Goal: Information Seeking & Learning: Check status

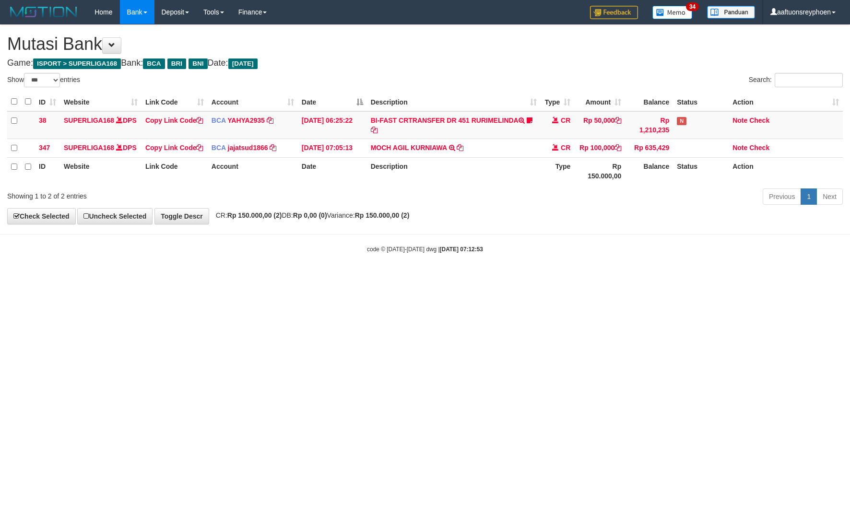
select select "***"
drag, startPoint x: 455, startPoint y: 338, endPoint x: 495, endPoint y: 347, distance: 41.4
click at [463, 278] on html "Toggle navigation Home Bank Account List Load By Website Group [ISPORT] SUPERLI…" at bounding box center [425, 139] width 850 height 278
select select "***"
click at [549, 278] on html "Toggle navigation Home Bank Account List Load By Website Group [ISPORT] SUPERLI…" at bounding box center [425, 139] width 850 height 278
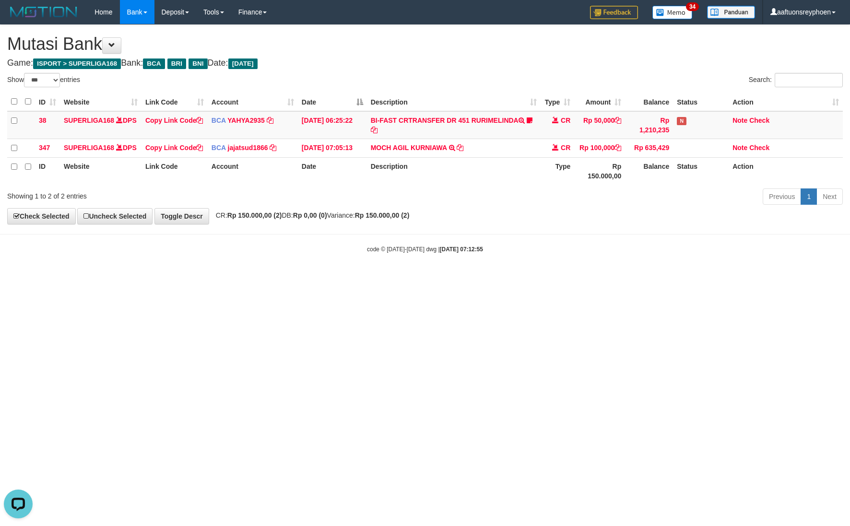
click at [488, 278] on html "Toggle navigation Home Bank Account List Load By Website Group [ISPORT] SUPERLI…" at bounding box center [425, 139] width 850 height 278
select select "***"
drag, startPoint x: 451, startPoint y: 344, endPoint x: 609, endPoint y: 323, distance: 159.7
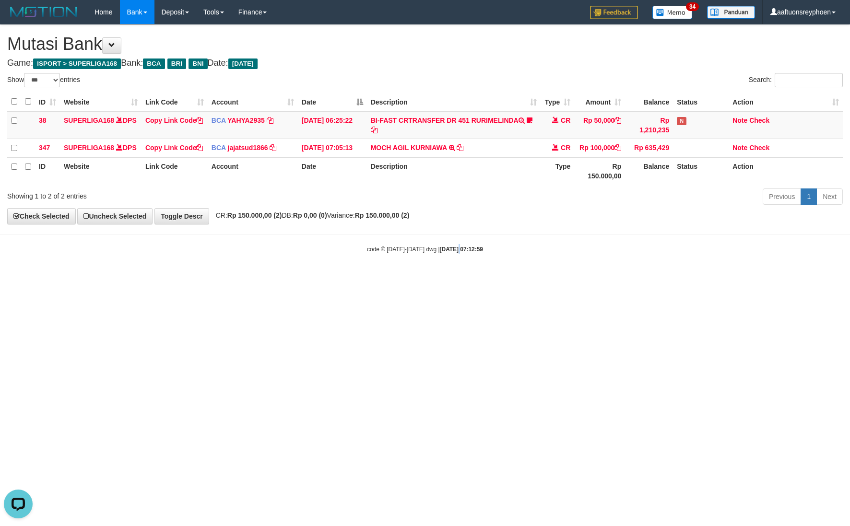
click at [493, 278] on html "Toggle navigation Home Bank Account List Load By Website Group [ISPORT] SUPERLI…" at bounding box center [425, 139] width 850 height 278
select select "***"
drag, startPoint x: 346, startPoint y: 337, endPoint x: 385, endPoint y: 346, distance: 40.5
click at [351, 278] on html "Toggle navigation Home Bank Account List Load By Website Group [ISPORT] SUPERLI…" at bounding box center [425, 139] width 850 height 278
select select "***"
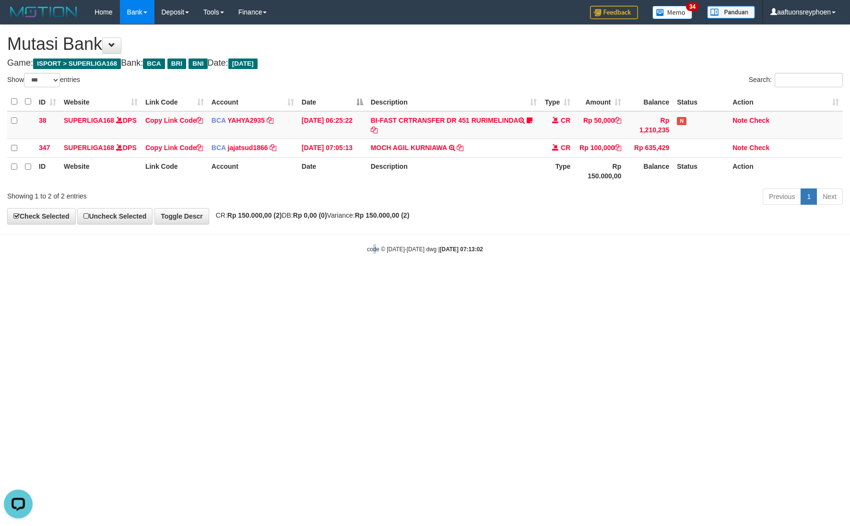
drag, startPoint x: 375, startPoint y: 262, endPoint x: 349, endPoint y: 271, distance: 27.2
click at [373, 254] on div "code © 2012-2018 dwg | 2025/09/30 07:13:02" at bounding box center [425, 249] width 850 height 10
click at [244, 278] on html "Toggle navigation Home Bank Account List Load By Website Group [ISPORT] SUPERLI…" at bounding box center [425, 139] width 850 height 278
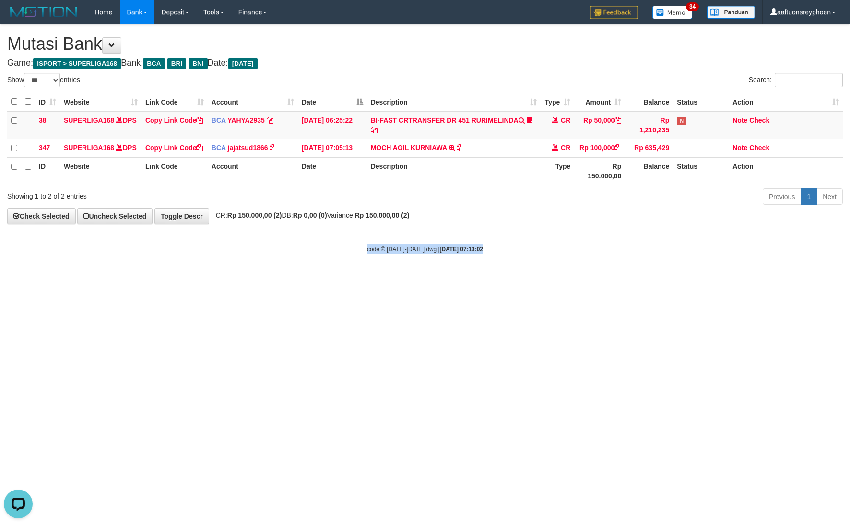
click at [245, 278] on html "Toggle navigation Home Bank Account List Load By Website Group [ISPORT] SUPERLI…" at bounding box center [425, 139] width 850 height 278
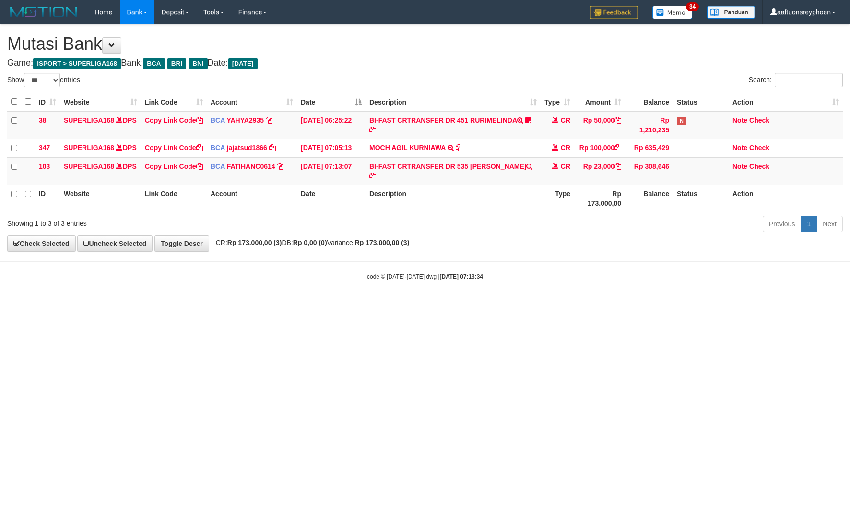
select select "***"
click at [386, 280] on small "code © 2012-2018 dwg | 2025/09/30 07:13:34" at bounding box center [425, 277] width 116 height 7
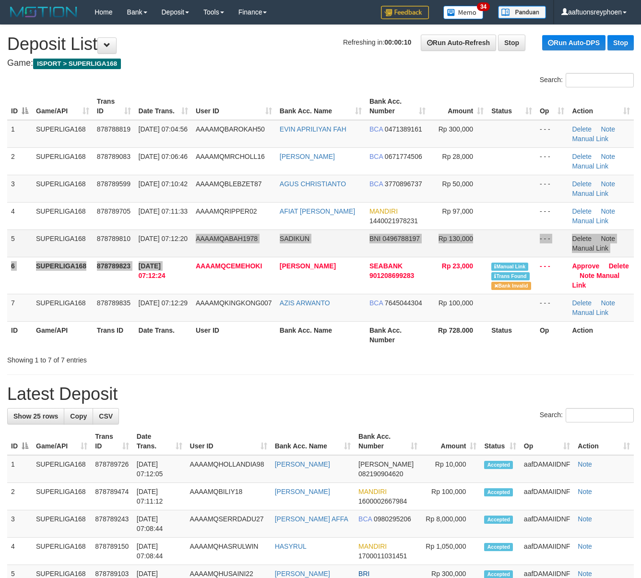
click at [166, 256] on tbody "1 SUPERLIGA168 878788819 30/09/2025 07:04:56 AAAAMQBAROKAH50 EVIN APRILIYAN FAH…" at bounding box center [320, 221] width 627 height 202
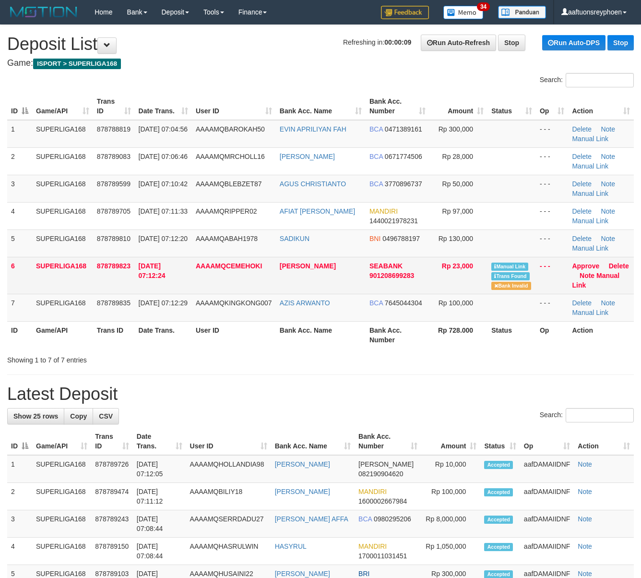
click at [171, 258] on td "[DATE] 07:12:24" at bounding box center [163, 275] width 57 height 37
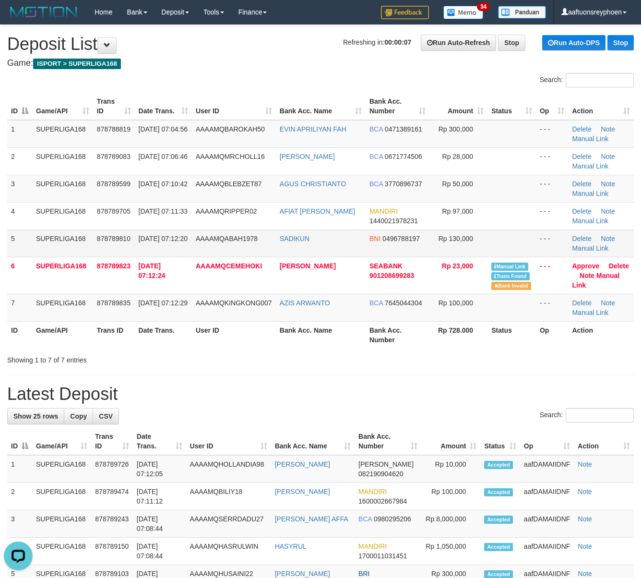
click at [39, 244] on td "SUPERLIGA168" at bounding box center [62, 242] width 61 height 27
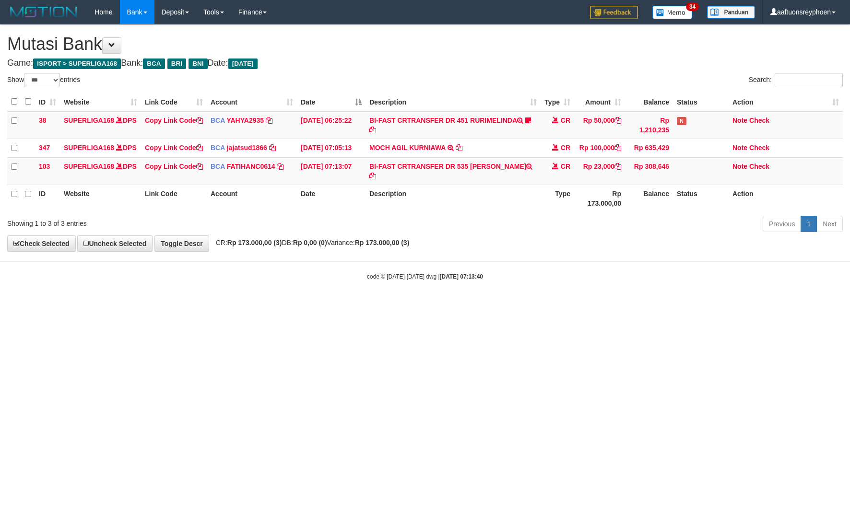
select select "***"
drag, startPoint x: 693, startPoint y: 327, endPoint x: 812, endPoint y: 325, distance: 119.0
click at [704, 305] on html "Toggle navigation Home Bank Account List Load By Website Group [ISPORT] SUPERLI…" at bounding box center [425, 152] width 850 height 305
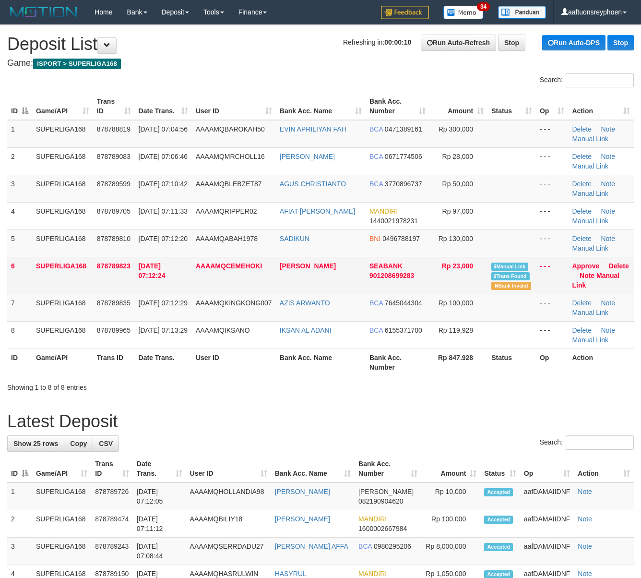
click at [96, 285] on td "878789823" at bounding box center [114, 275] width 42 height 37
drag, startPoint x: 98, startPoint y: 282, endPoint x: 2, endPoint y: 297, distance: 96.6
click at [96, 282] on td "878789823" at bounding box center [114, 275] width 42 height 37
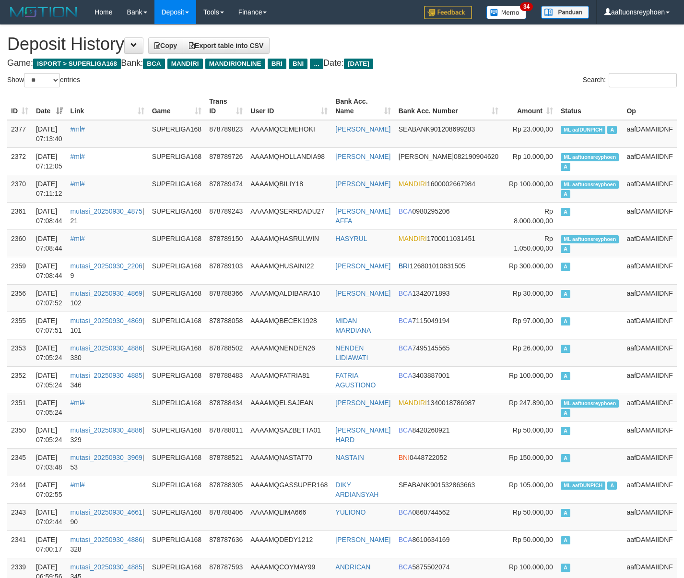
select select "**"
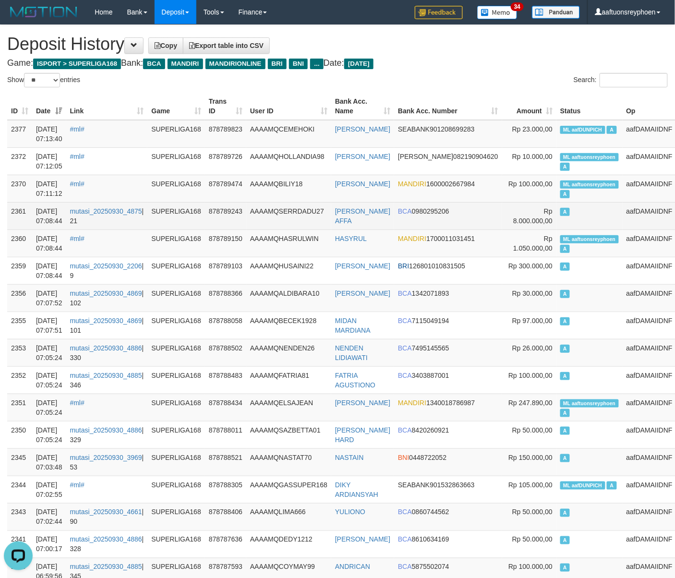
click at [577, 212] on td "A" at bounding box center [589, 215] width 66 height 27
drag, startPoint x: 577, startPoint y: 212, endPoint x: 0, endPoint y: 228, distance: 576.6
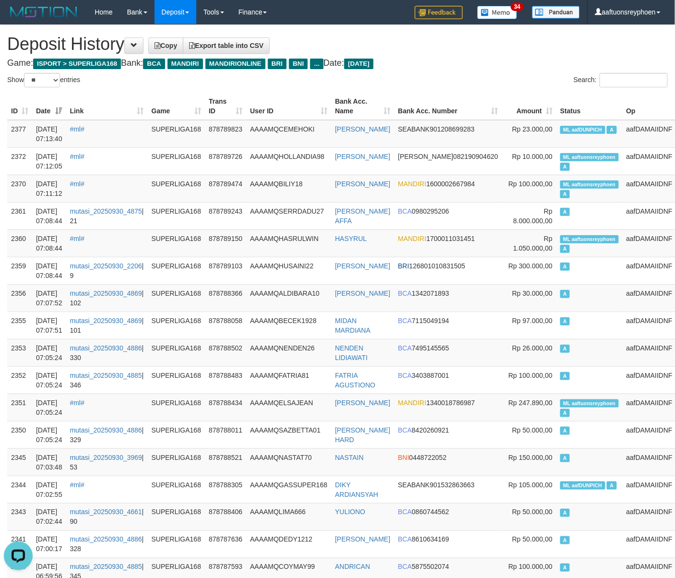
click at [574, 213] on td "A" at bounding box center [589, 215] width 66 height 27
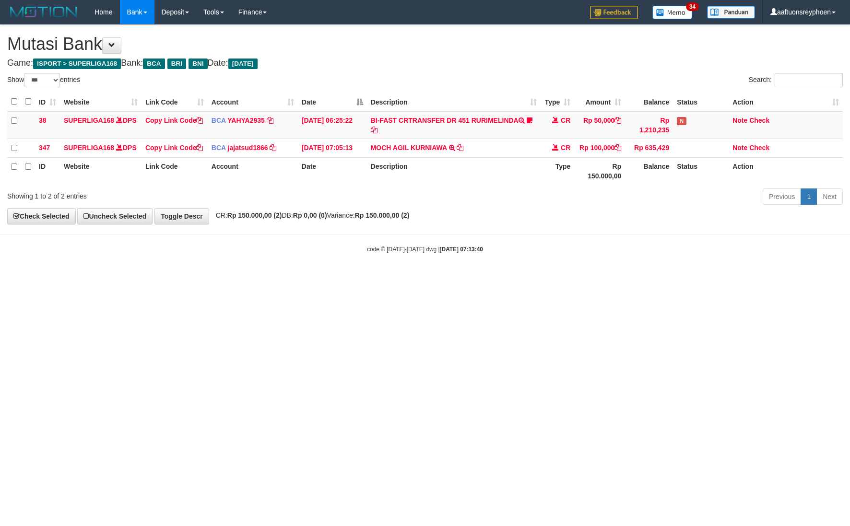
select select "***"
click at [659, 278] on html "Toggle navigation Home Bank Account List Load By Website Group [ISPORT] SUPERLI…" at bounding box center [425, 139] width 850 height 278
select select "***"
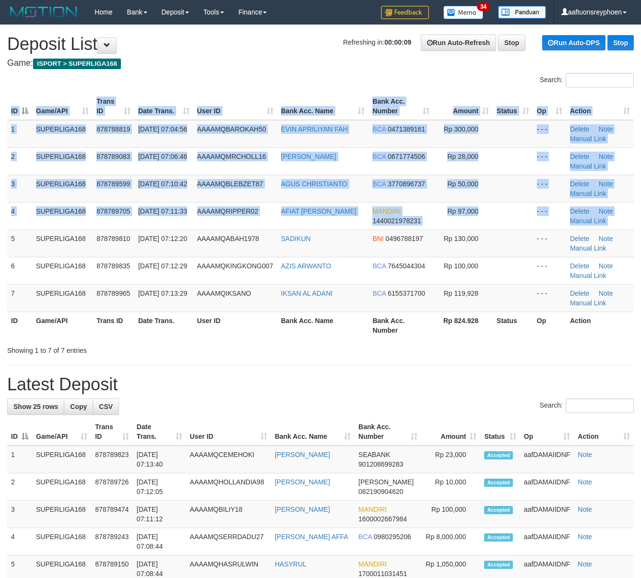
drag, startPoint x: 11, startPoint y: 242, endPoint x: 0, endPoint y: 245, distance: 10.9
click at [9, 242] on div "ID Game/API Trans ID Date Trans. User ID Bank Acc. Name Bank Acc. Number Amount…" at bounding box center [320, 216] width 641 height 252
drag, startPoint x: 134, startPoint y: 222, endPoint x: 3, endPoint y: 236, distance: 132.3
click at [135, 222] on td "30/09/2025 07:11:33" at bounding box center [163, 215] width 59 height 27
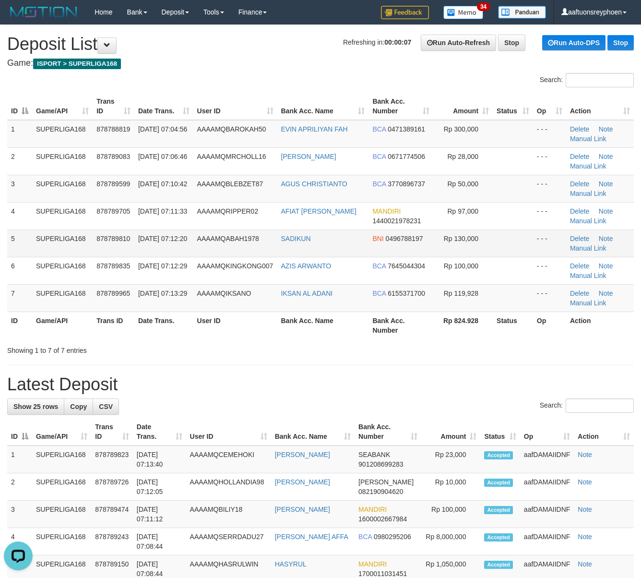
click at [22, 237] on td "5" at bounding box center [19, 242] width 25 height 27
drag, startPoint x: 22, startPoint y: 237, endPoint x: 0, endPoint y: 248, distance: 24.5
click at [17, 239] on td "5" at bounding box center [19, 242] width 25 height 27
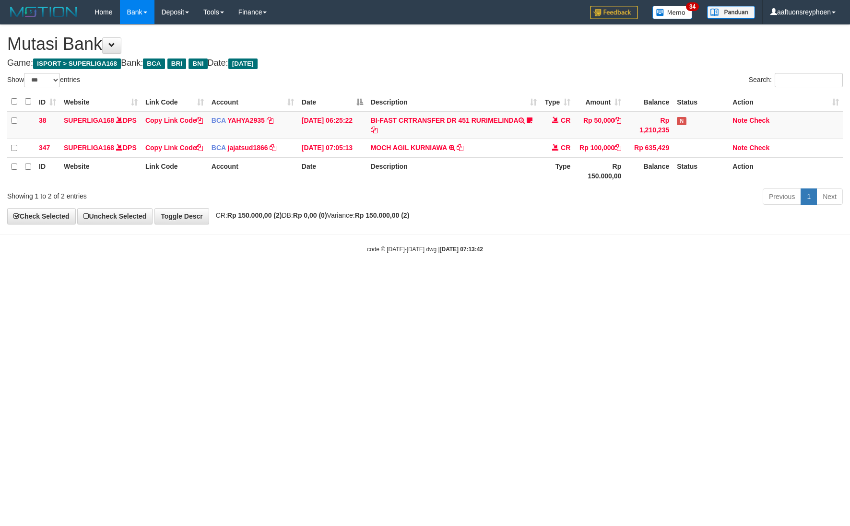
select select "***"
drag, startPoint x: 482, startPoint y: 322, endPoint x: 538, endPoint y: 333, distance: 57.0
click at [494, 278] on html "Toggle navigation Home Bank Account List Load By Website Group [ISPORT] SUPERLI…" at bounding box center [425, 139] width 850 height 278
drag, startPoint x: 473, startPoint y: 298, endPoint x: 553, endPoint y: 298, distance: 80.6
click at [533, 278] on html "Toggle navigation Home Bank Account List Load By Website Group [ISPORT] SUPERLI…" at bounding box center [425, 139] width 850 height 278
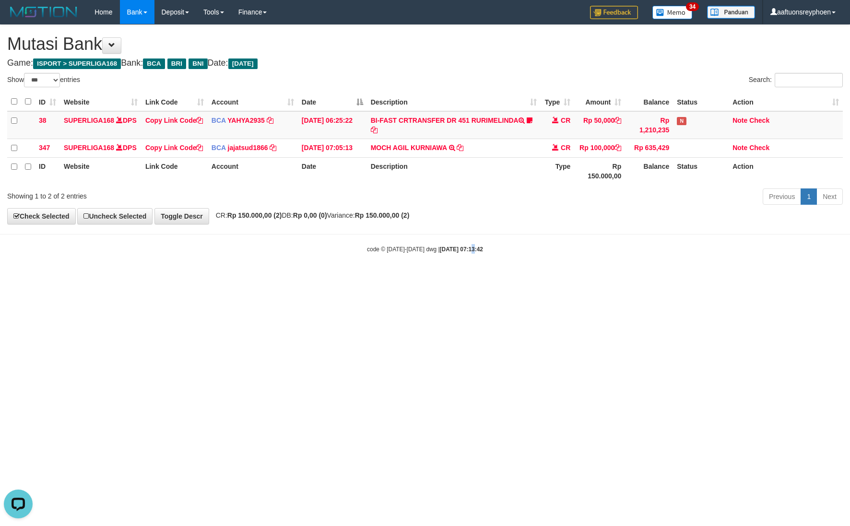
drag, startPoint x: 452, startPoint y: 310, endPoint x: 726, endPoint y: 290, distance: 275.2
click at [498, 278] on html "Toggle navigation Home Bank Account List Load By Website Group [ISPORT] SUPERLI…" at bounding box center [425, 139] width 850 height 278
drag, startPoint x: 430, startPoint y: 299, endPoint x: 441, endPoint y: 304, distance: 11.0
click at [436, 278] on html "Toggle navigation Home Bank Account List Load By Website Group [ISPORT] SUPERLI…" at bounding box center [425, 139] width 850 height 278
click at [438, 278] on html "Toggle navigation Home Bank Account List Load By Website Group [ISPORT] SUPERLI…" at bounding box center [425, 139] width 850 height 278
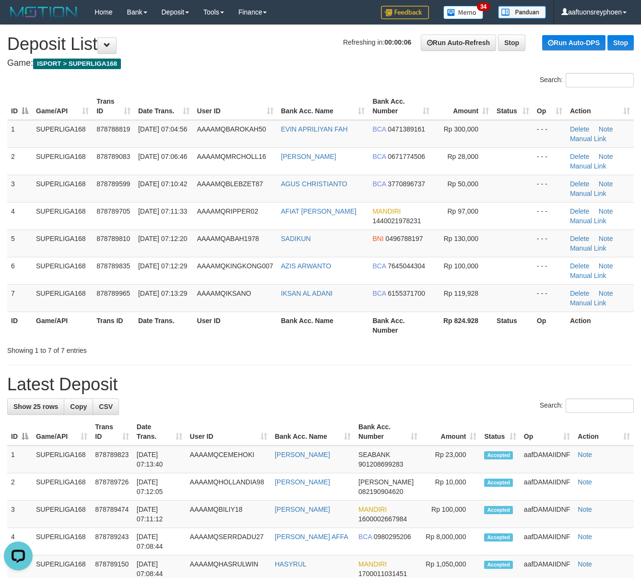
drag, startPoint x: 70, startPoint y: 277, endPoint x: 3, endPoint y: 289, distance: 68.2
click at [62, 278] on td "SUPERLIGA168" at bounding box center [62, 270] width 60 height 27
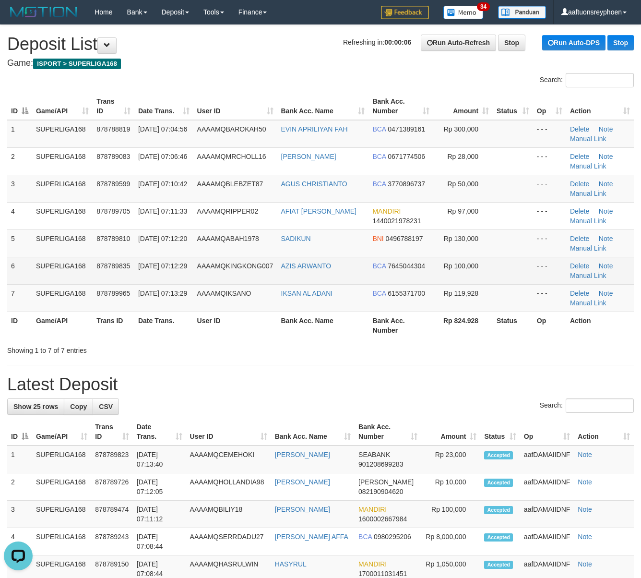
click at [130, 264] on span "878789835" at bounding box center [113, 266] width 34 height 8
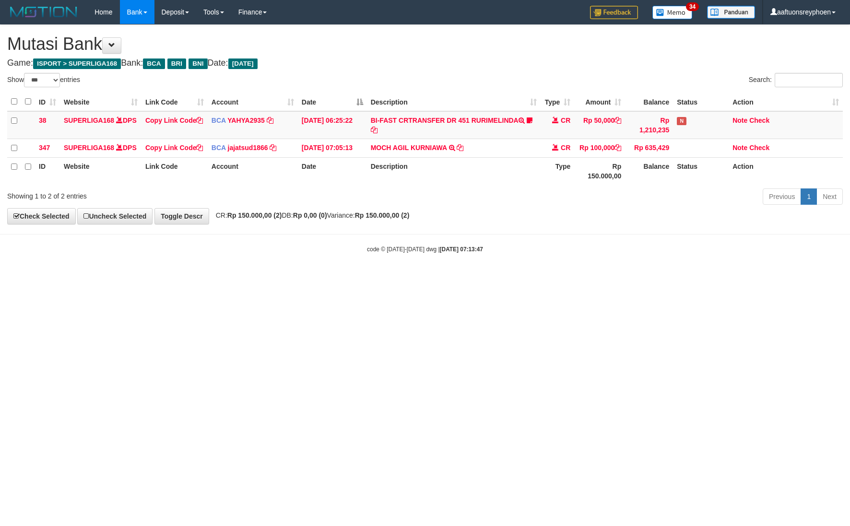
select select "***"
click at [438, 278] on html "Toggle navigation Home Bank Account List Load By Website Group [ISPORT] SUPERLI…" at bounding box center [425, 139] width 850 height 278
select select "***"
click at [435, 278] on html "Toggle navigation Home Bank Account List Load By Website Group [ISPORT] SUPERLI…" at bounding box center [425, 139] width 850 height 278
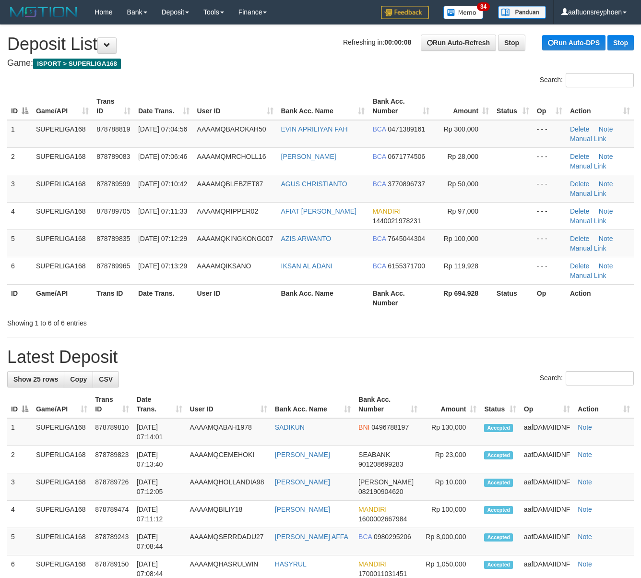
drag, startPoint x: 108, startPoint y: 263, endPoint x: 2, endPoint y: 275, distance: 106.8
click at [106, 263] on span "878789965" at bounding box center [113, 266] width 34 height 8
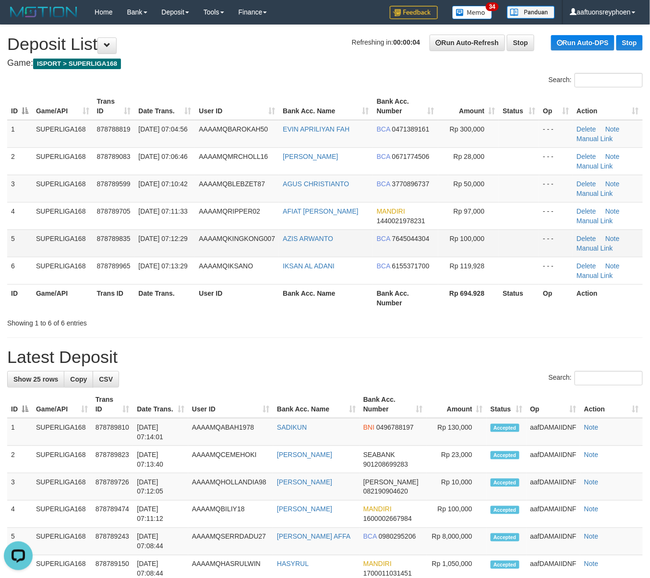
click at [60, 230] on td "SUPERLIGA168" at bounding box center [62, 242] width 61 height 27
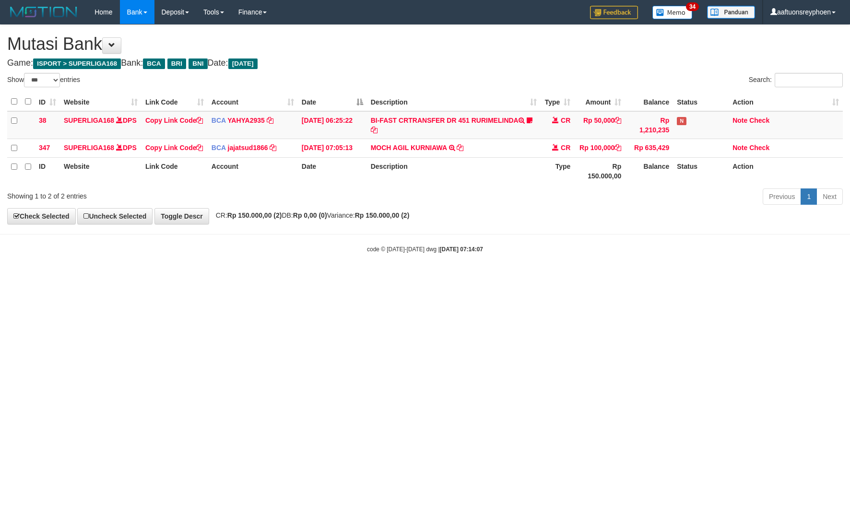
select select "***"
drag, startPoint x: 534, startPoint y: 301, endPoint x: 611, endPoint y: 299, distance: 77.3
click at [538, 278] on html "Toggle navigation Home Bank Account List Load By Website Group [ISPORT] SUPERLI…" at bounding box center [425, 139] width 850 height 278
click at [484, 278] on html "Toggle navigation Home Bank Account List Load By Website Group [ISPORT] SUPERLI…" at bounding box center [425, 139] width 850 height 278
drag, startPoint x: 483, startPoint y: 317, endPoint x: 502, endPoint y: 316, distance: 19.2
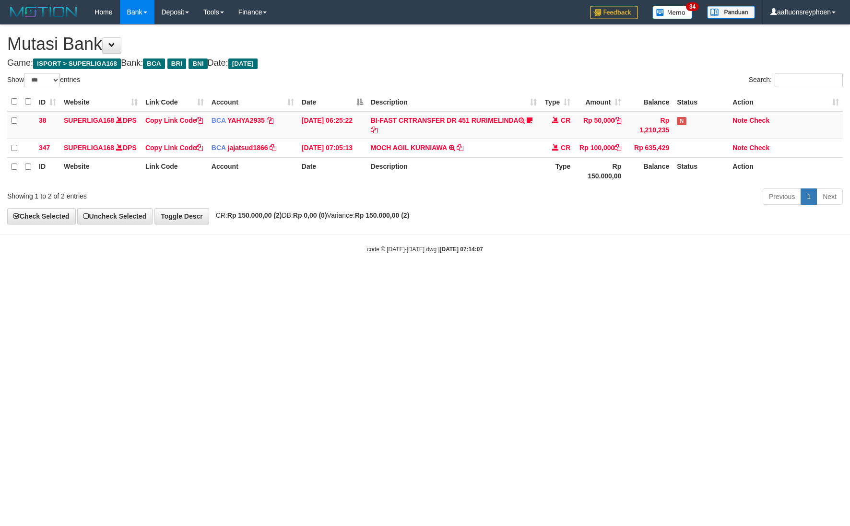
click at [492, 278] on html "Toggle navigation Home Bank Account List Load By Website Group [ISPORT] SUPERLI…" at bounding box center [425, 139] width 850 height 278
drag, startPoint x: 352, startPoint y: 311, endPoint x: 847, endPoint y: 275, distance: 495.6
click at [405, 278] on html "Toggle navigation Home Bank Account List Load By Website Group [ISPORT] SUPERLI…" at bounding box center [425, 139] width 850 height 278
drag, startPoint x: 459, startPoint y: 311, endPoint x: 473, endPoint y: 308, distance: 14.0
click at [461, 278] on html "Toggle navigation Home Bank Account List Load By Website Group [ISPORT] SUPERLI…" at bounding box center [425, 139] width 850 height 278
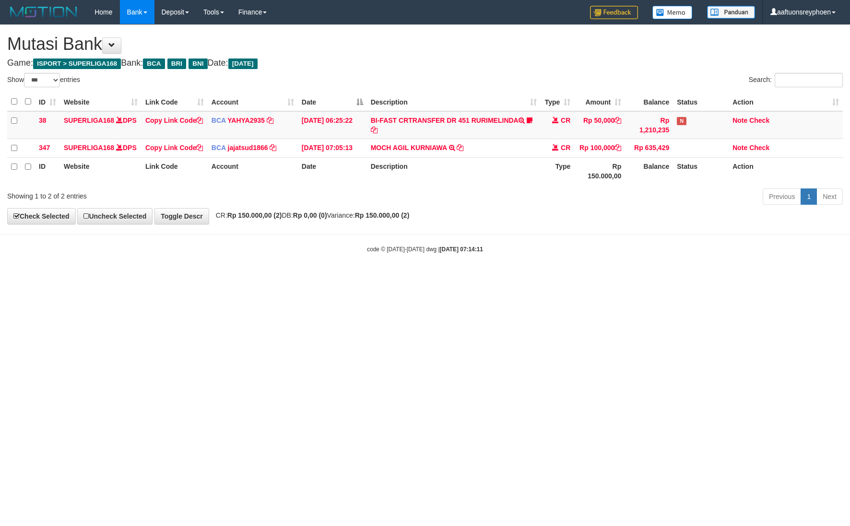
select select "***"
drag, startPoint x: 442, startPoint y: 287, endPoint x: 849, endPoint y: 256, distance: 407.7
click at [494, 278] on body "Toggle navigation Home Bank Account List Load By Website Group [ISPORT] SUPERLI…" at bounding box center [425, 139] width 850 height 278
drag, startPoint x: 415, startPoint y: 300, endPoint x: 849, endPoint y: 273, distance: 434.7
click at [589, 278] on html "Toggle navigation Home Bank Account List Load By Website Group [ISPORT] SUPERLI…" at bounding box center [425, 139] width 850 height 278
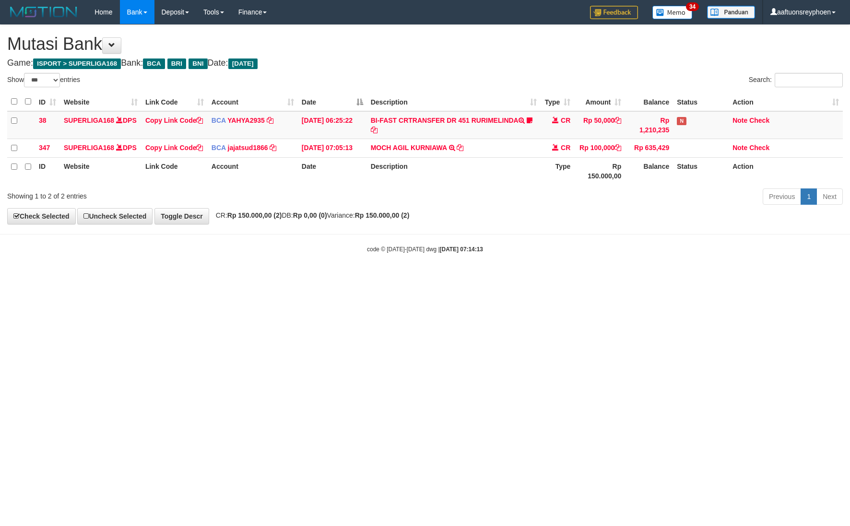
select select "***"
click at [536, 278] on body "Toggle navigation Home Bank Account List Load By Website Group [ISPORT] SUPERLI…" at bounding box center [425, 139] width 850 height 278
drag, startPoint x: 551, startPoint y: 283, endPoint x: 628, endPoint y: 277, distance: 77.0
click at [617, 278] on body "Toggle navigation Home Bank Account List Load By Website Group [ISPORT] SUPERLI…" at bounding box center [425, 139] width 850 height 278
select select "***"
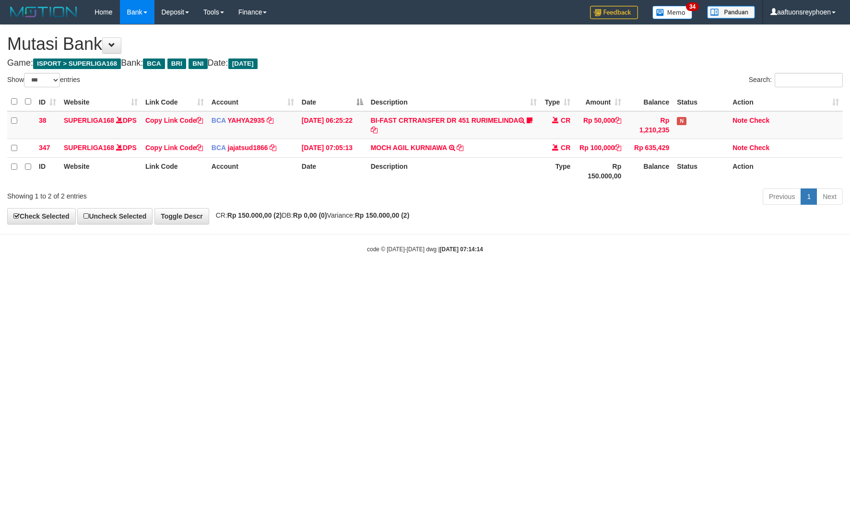
click at [663, 254] on div "code © 2012-2018 dwg | 2025/09/30 07:14:14" at bounding box center [425, 249] width 850 height 10
select select "***"
click at [468, 278] on body "Toggle navigation Home Bank Account List Load By Website Group [ISPORT] SUPERLI…" at bounding box center [425, 139] width 850 height 278
click at [647, 278] on body "Toggle navigation Home Bank Account List Load By Website Group [ISPORT] SUPERLI…" at bounding box center [425, 139] width 850 height 278
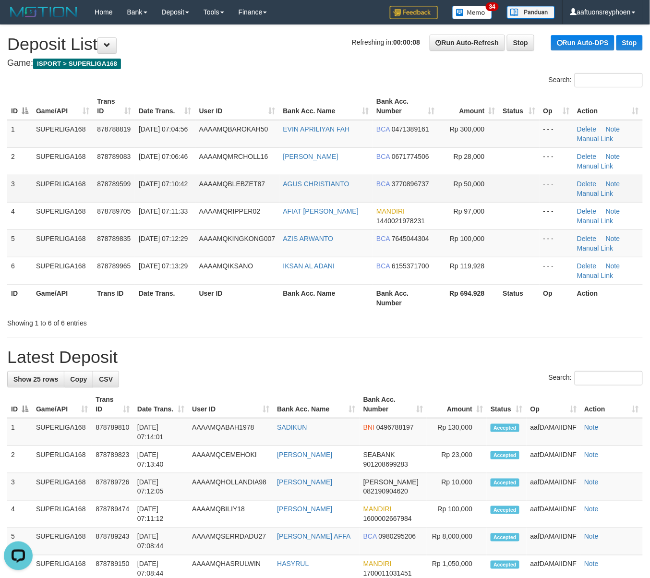
click at [132, 198] on td "878789599" at bounding box center [114, 188] width 42 height 27
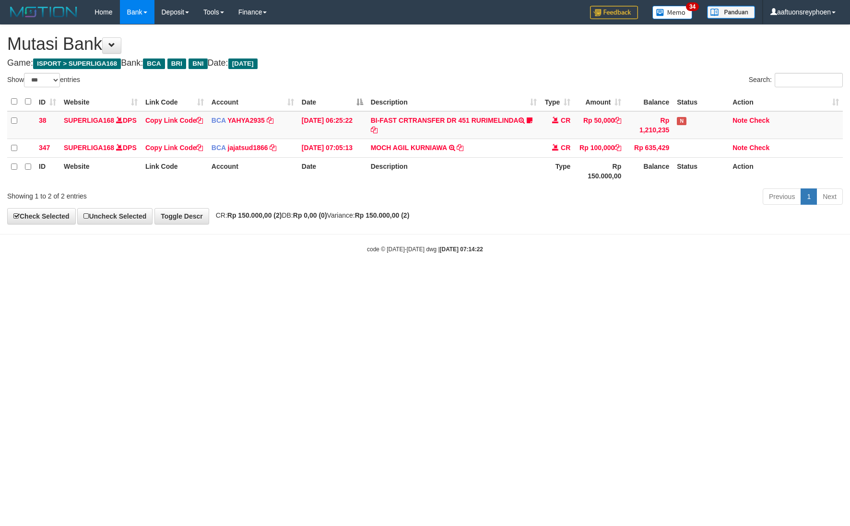
select select "***"
click at [639, 273] on body "Toggle navigation Home Bank Account List Load By Website Group [ISPORT] SUPERLI…" at bounding box center [425, 139] width 850 height 278
drag, startPoint x: 612, startPoint y: 269, endPoint x: 847, endPoint y: 244, distance: 235.5
click at [617, 269] on body "Toggle navigation Home Bank Account List Load By Website Group [ISPORT] SUPERLI…" at bounding box center [425, 139] width 850 height 278
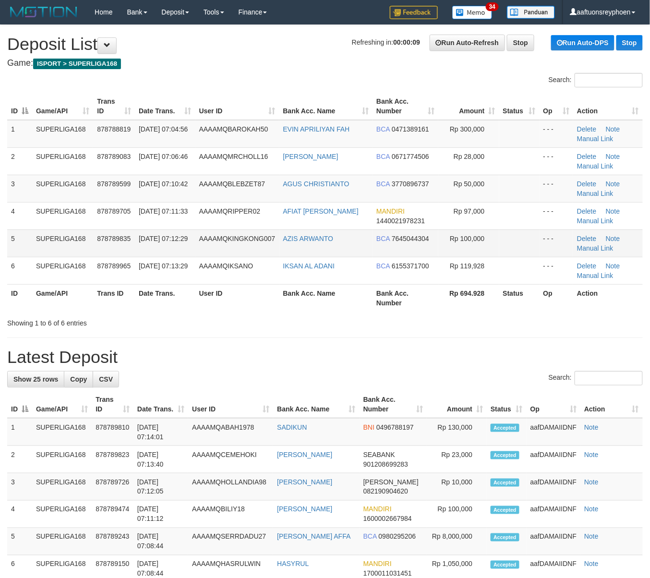
click at [21, 231] on td "5" at bounding box center [19, 242] width 25 height 27
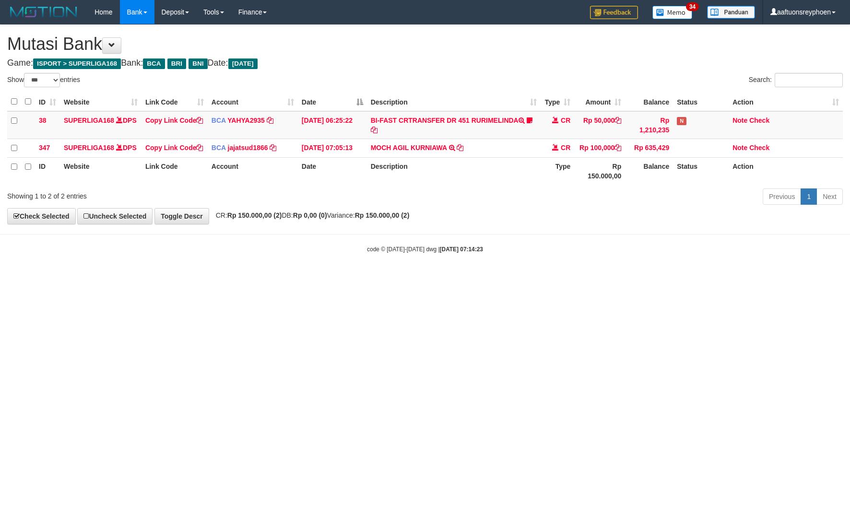
select select "***"
click at [643, 277] on body "Toggle navigation Home Bank Account List Load By Website Group [ISPORT] SUPERLI…" at bounding box center [425, 139] width 850 height 278
select select "***"
click at [598, 274] on body "Toggle navigation Home Bank Account List Load By Website Group [ISPORT] SUPERLI…" at bounding box center [425, 139] width 850 height 278
select select "***"
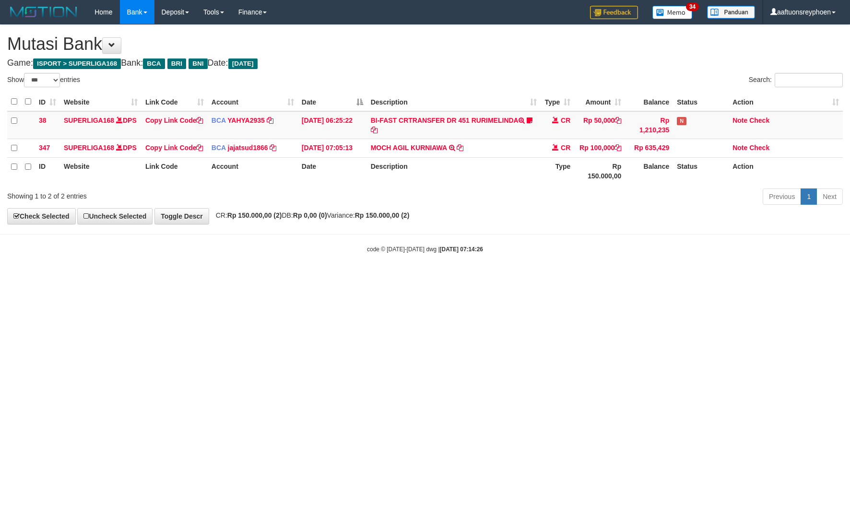
select select "***"
click at [434, 278] on body "Toggle navigation Home Bank Account List Load By Website Group [ISPORT] SUPERLI…" at bounding box center [425, 139] width 850 height 278
click at [317, 278] on html "Toggle navigation Home Bank Account List Load By Website Group [ISPORT] SUPERLI…" at bounding box center [425, 139] width 850 height 278
drag, startPoint x: 572, startPoint y: 265, endPoint x: 786, endPoint y: 232, distance: 216.5
click at [626, 254] on body "Toggle navigation Home Bank Account List Load By Website Group [ISPORT] SUPERLI…" at bounding box center [425, 139] width 850 height 278
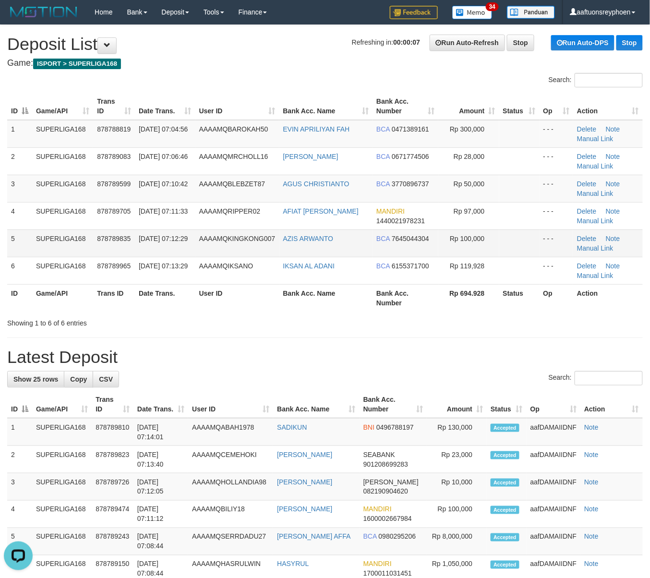
click at [185, 242] on td "30/09/2025 07:12:29" at bounding box center [165, 242] width 60 height 27
drag, startPoint x: 71, startPoint y: 193, endPoint x: 3, endPoint y: 203, distance: 68.8
click at [70, 193] on td "SUPERLIGA168" at bounding box center [62, 188] width 61 height 27
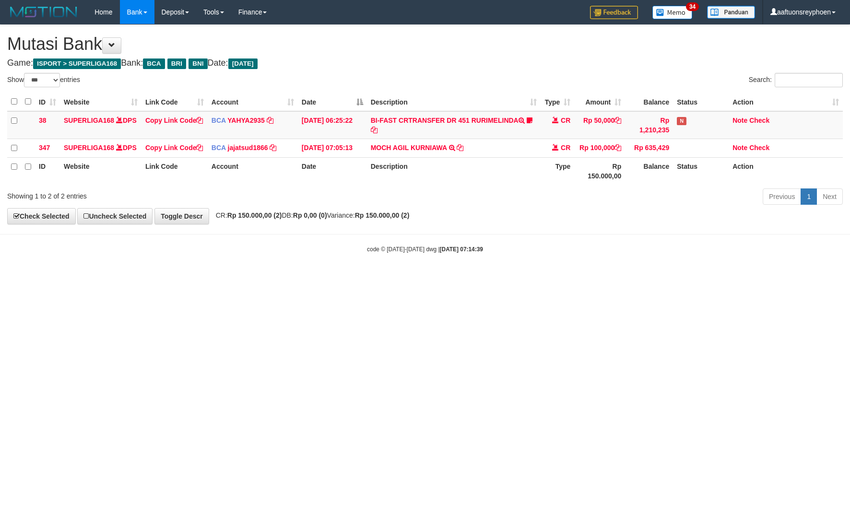
select select "***"
drag, startPoint x: 353, startPoint y: 308, endPoint x: 397, endPoint y: 314, distance: 44.6
click at [370, 278] on html "Toggle navigation Home Bank Account List Load By Website Group [ISPORT] SUPERLI…" at bounding box center [425, 139] width 850 height 278
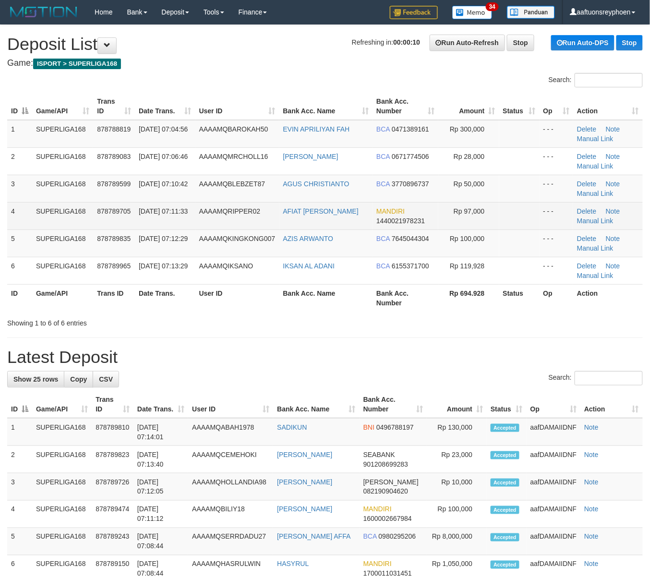
drag, startPoint x: 76, startPoint y: 221, endPoint x: 16, endPoint y: 227, distance: 60.3
click at [45, 223] on td "SUPERLIGA168" at bounding box center [62, 215] width 61 height 27
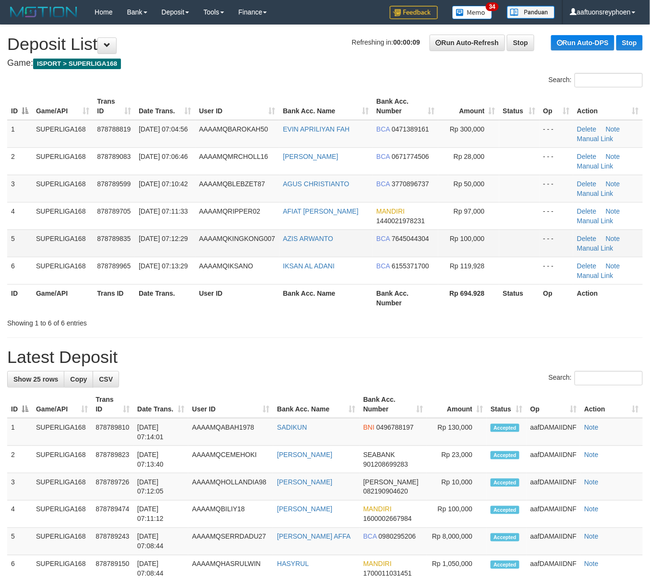
click at [56, 237] on td "SUPERLIGA168" at bounding box center [62, 242] width 61 height 27
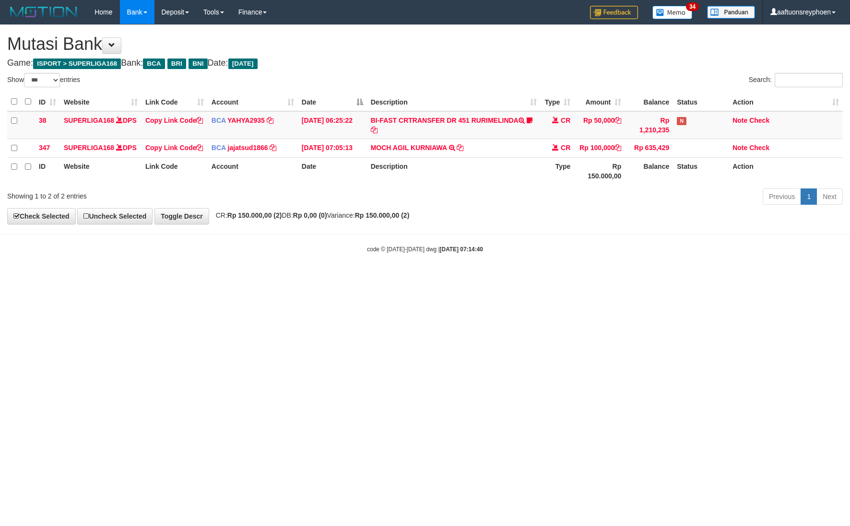
select select "***"
drag, startPoint x: 504, startPoint y: 295, endPoint x: 847, endPoint y: 270, distance: 344.0
click at [531, 278] on html "Toggle navigation Home Bank Account List Load By Website Group [ISPORT] SUPERLI…" at bounding box center [425, 139] width 850 height 278
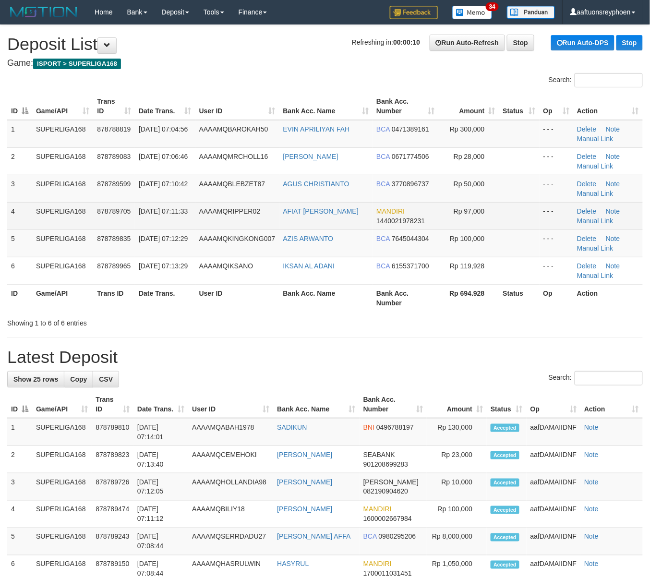
click at [146, 215] on span "30/09/2025 07:11:33" at bounding box center [163, 211] width 49 height 8
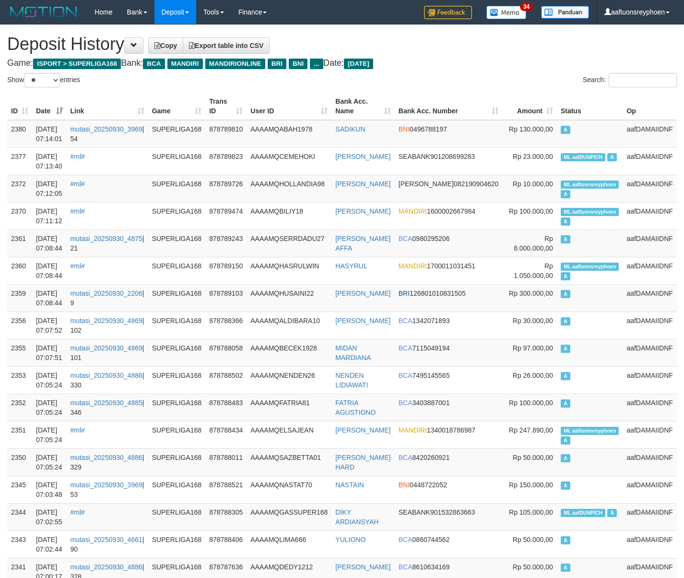
select select "**"
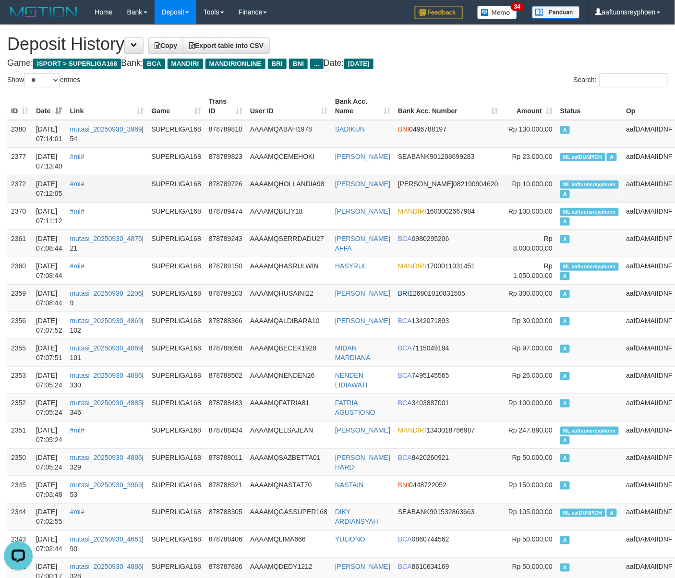
click at [537, 202] on td "Rp 10.000,00" at bounding box center [529, 188] width 54 height 27
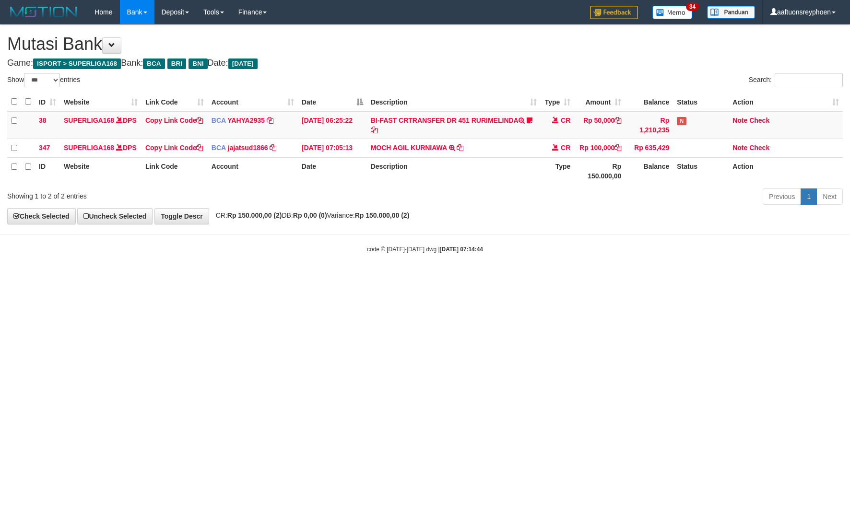
select select "***"
click at [510, 278] on html "Toggle navigation Home Bank Account List Load By Website Group [ISPORT] SUPERLI…" at bounding box center [425, 139] width 850 height 278
drag, startPoint x: 492, startPoint y: 348, endPoint x: 735, endPoint y: 311, distance: 245.6
click at [512, 278] on html "Toggle navigation Home Bank Account List Load By Website Group [ISPORT] SUPERLI…" at bounding box center [425, 139] width 850 height 278
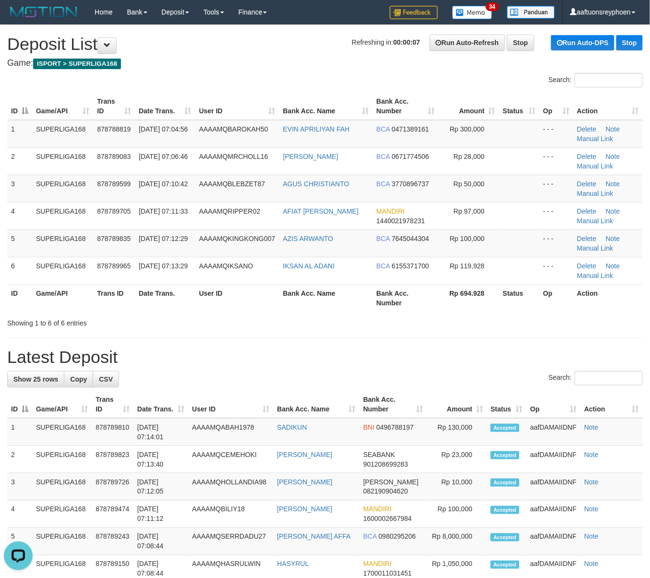
click at [12, 239] on td "5" at bounding box center [19, 242] width 25 height 27
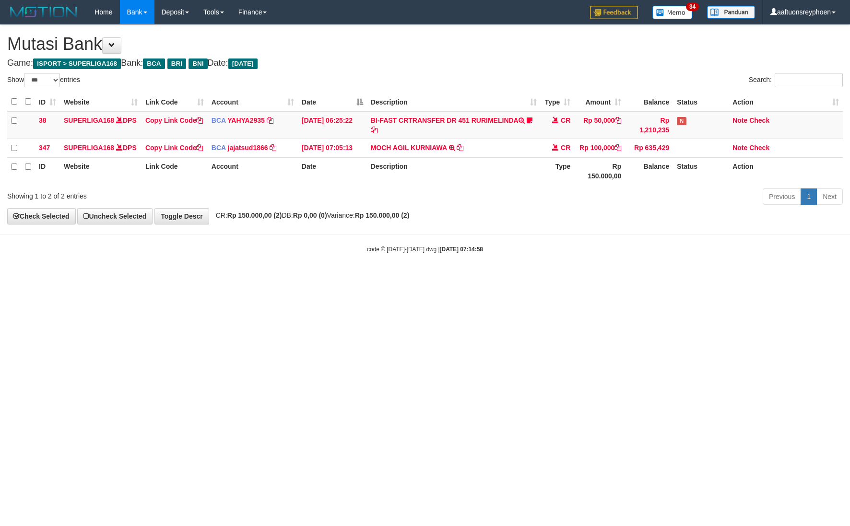
select select "***"
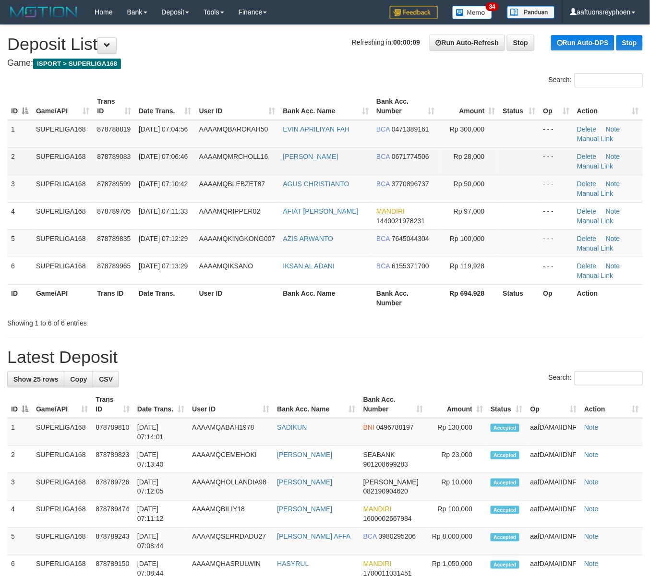
click at [23, 168] on td "2" at bounding box center [19, 160] width 25 height 27
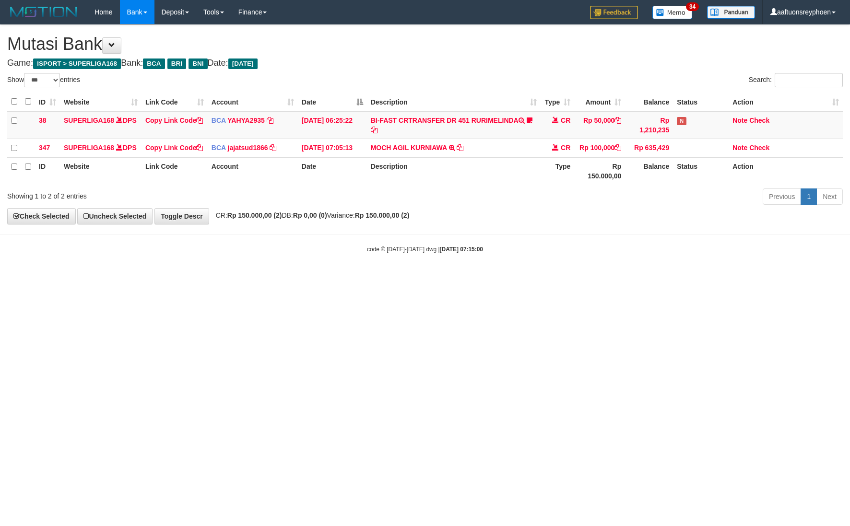
select select "***"
drag, startPoint x: 507, startPoint y: 284, endPoint x: 764, endPoint y: 250, distance: 259.1
click at [522, 278] on body "Toggle navigation Home Bank Account List Load By Website Group [ISPORT] SUPERLI…" at bounding box center [425, 139] width 850 height 278
drag, startPoint x: 526, startPoint y: 335, endPoint x: 849, endPoint y: 275, distance: 328.5
click at [576, 278] on html "Toggle navigation Home Bank Account List Load By Website Group [ISPORT] SUPERLI…" at bounding box center [425, 139] width 850 height 278
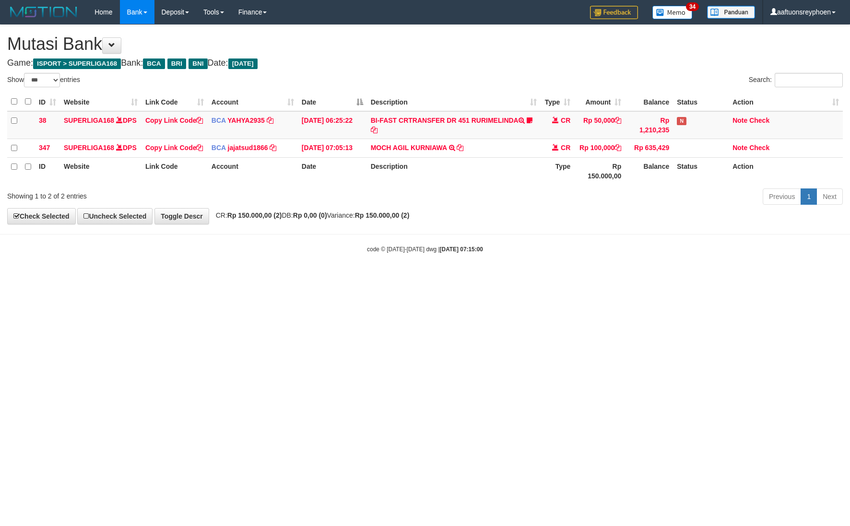
drag, startPoint x: 549, startPoint y: 301, endPoint x: 645, endPoint y: 293, distance: 95.9
click at [565, 278] on html "Toggle navigation Home Bank Account List Load By Website Group [ISPORT] SUPERLI…" at bounding box center [425, 139] width 850 height 278
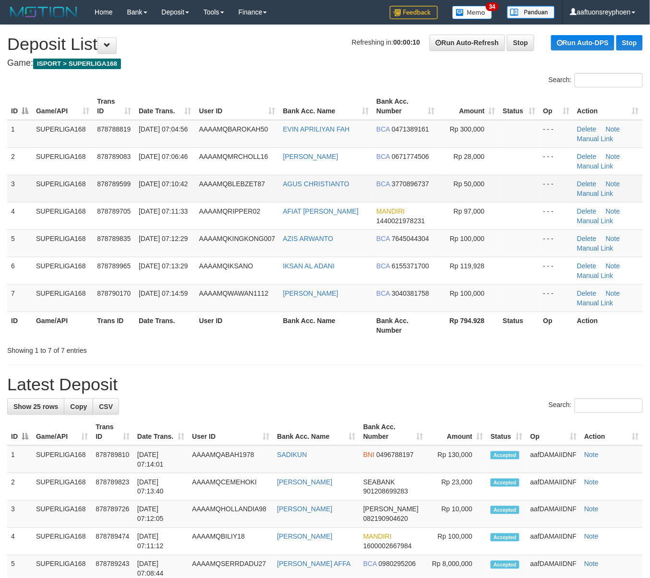
click at [70, 187] on td "SUPERLIGA168" at bounding box center [62, 188] width 61 height 27
click at [60, 191] on td "SUPERLIGA168" at bounding box center [62, 188] width 61 height 27
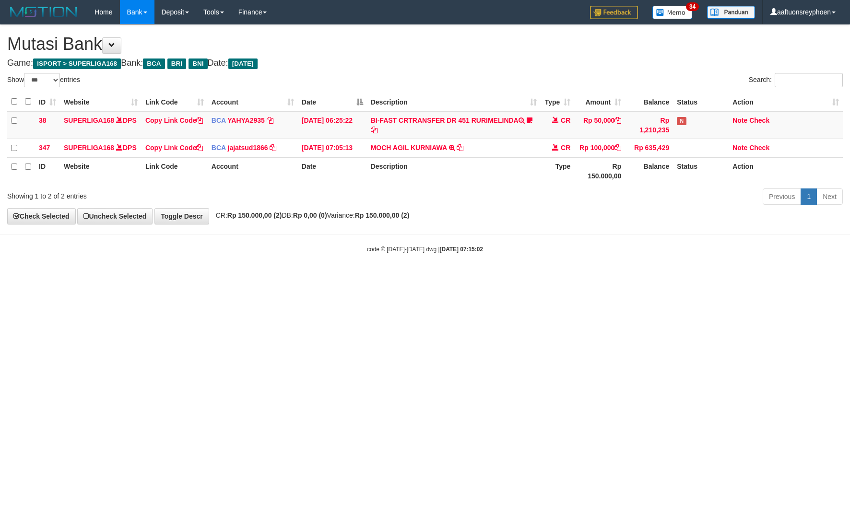
select select "***"
drag, startPoint x: 0, startPoint y: 0, endPoint x: 492, endPoint y: 313, distance: 583.6
click at [437, 278] on html "Toggle navigation Home Bank Account List Load By Website Group [ISPORT] SUPERLI…" at bounding box center [425, 139] width 850 height 278
drag, startPoint x: 592, startPoint y: 267, endPoint x: 847, endPoint y: 220, distance: 259.7
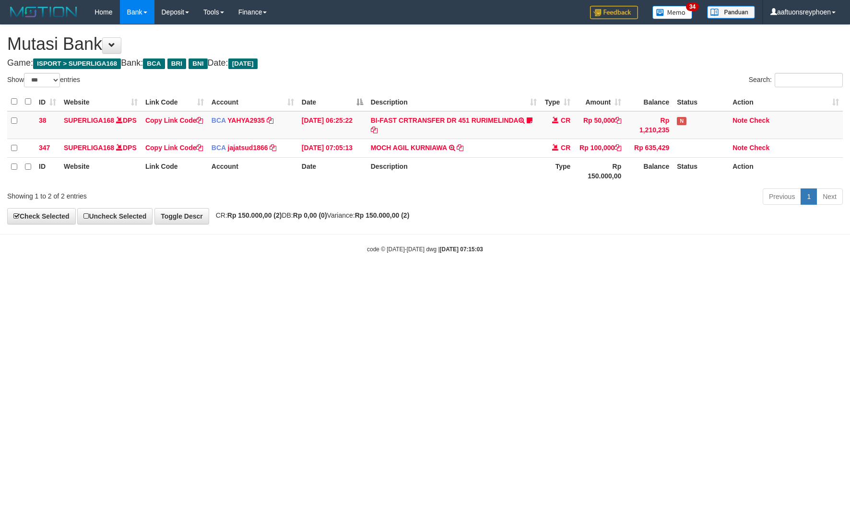
click at [630, 261] on body "Toggle navigation Home Bank Account List Load By Website Group [ISPORT] SUPERLI…" at bounding box center [425, 139] width 850 height 278
drag, startPoint x: 513, startPoint y: 310, endPoint x: 849, endPoint y: 272, distance: 337.6
click at [603, 278] on html "Toggle navigation Home Bank Account List Load By Website Group [ISPORT] SUPERLI…" at bounding box center [425, 139] width 850 height 278
drag, startPoint x: 578, startPoint y: 300, endPoint x: 813, endPoint y: 273, distance: 236.7
click at [632, 278] on html "Toggle navigation Home Bank Account List Load By Website Group [ISPORT] SUPERLI…" at bounding box center [425, 139] width 850 height 278
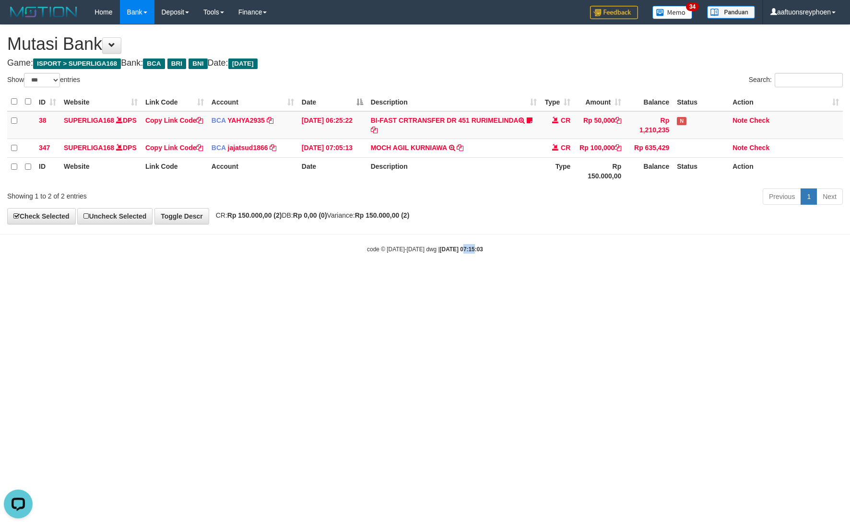
drag, startPoint x: 460, startPoint y: 288, endPoint x: 473, endPoint y: 288, distance: 13.0
click at [463, 278] on html "Toggle navigation Home Bank Account List Load By Website Group [ISPORT] SUPERLI…" at bounding box center [425, 139] width 850 height 278
drag, startPoint x: 473, startPoint y: 288, endPoint x: 594, endPoint y: 277, distance: 121.9
click at [474, 278] on html "Toggle navigation Home Bank Account List Load By Website Group [ISPORT] SUPERLI…" at bounding box center [425, 139] width 850 height 278
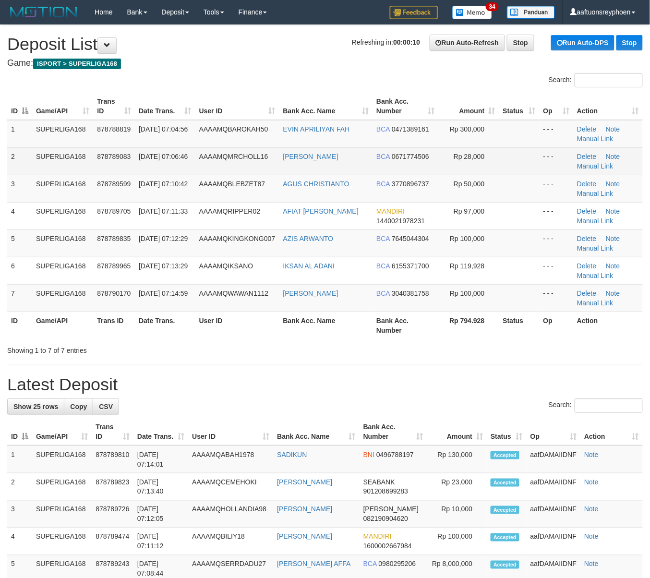
click at [107, 171] on td "878789083" at bounding box center [114, 160] width 42 height 27
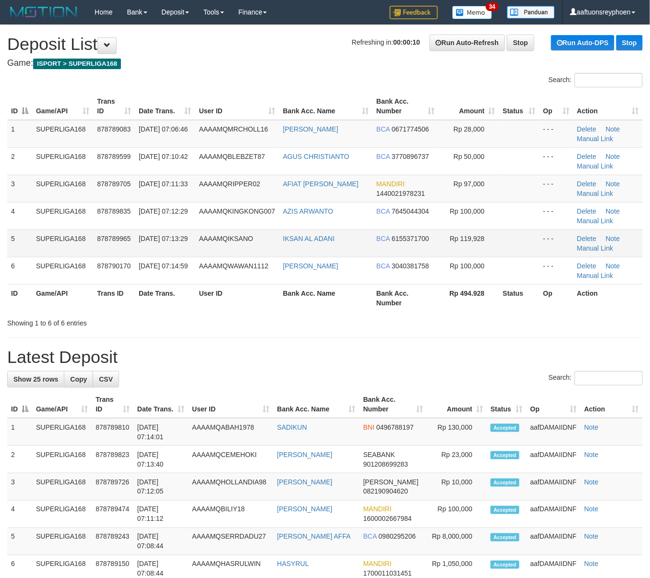
click at [62, 234] on td "SUPERLIGA168" at bounding box center [62, 242] width 61 height 27
drag, startPoint x: 62, startPoint y: 234, endPoint x: 2, endPoint y: 244, distance: 60.4
click at [54, 235] on td "SUPERLIGA168" at bounding box center [62, 242] width 61 height 27
click at [39, 230] on td "SUPERLIGA168" at bounding box center [62, 242] width 61 height 27
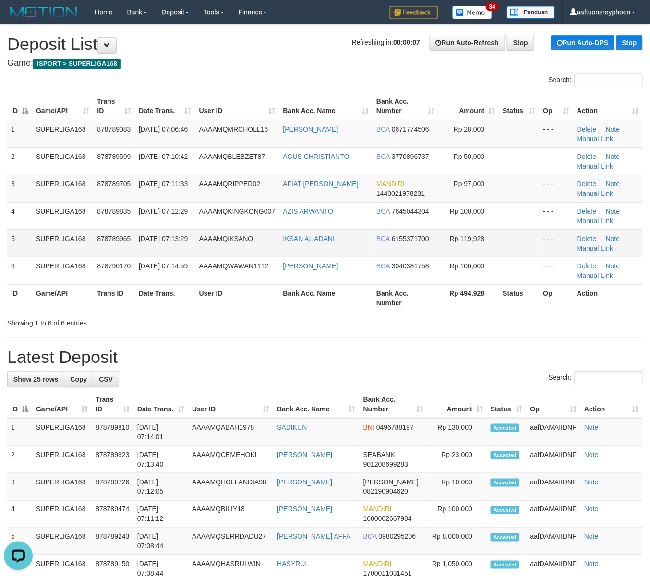
click at [47, 230] on td "SUPERLIGA168" at bounding box center [62, 242] width 61 height 27
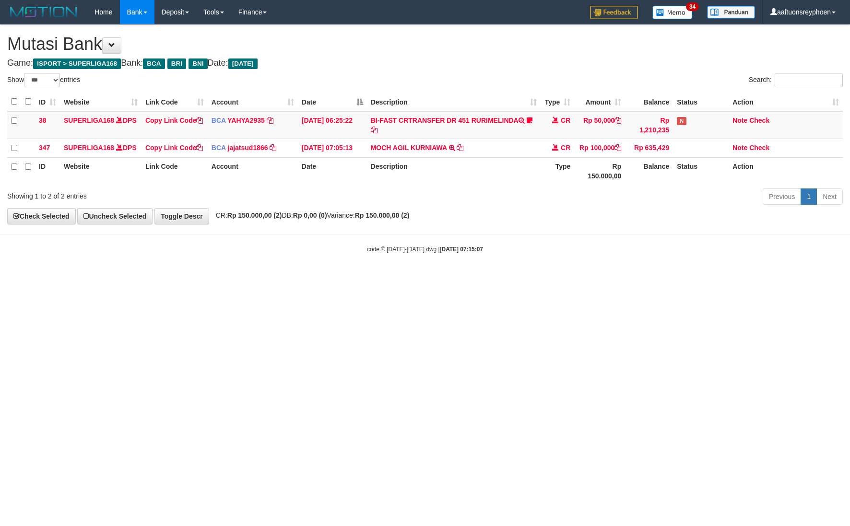
select select "***"
click at [636, 278] on body "Toggle navigation Home Bank Account List Load By Website Group [ISPORT] SUPERLI…" at bounding box center [425, 139] width 850 height 278
select select "***"
drag, startPoint x: 498, startPoint y: 302, endPoint x: 847, endPoint y: 254, distance: 352.6
click at [578, 278] on html "Toggle navigation Home Bank Account List Load By Website Group [ISPORT] SUPERLI…" at bounding box center [425, 139] width 850 height 278
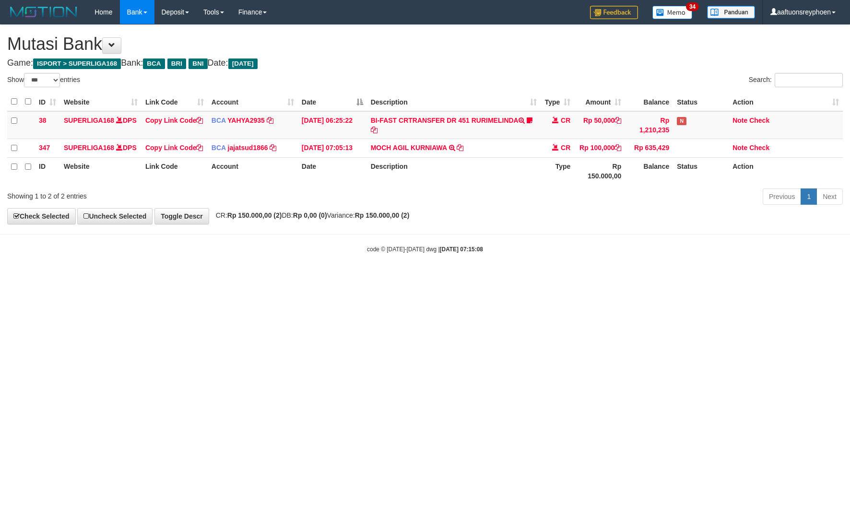
drag, startPoint x: 478, startPoint y: 297, endPoint x: 847, endPoint y: 238, distance: 373.2
click at [534, 278] on html "Toggle navigation Home Bank Account List Load By Website Group [ISPORT] SUPERLI…" at bounding box center [425, 139] width 850 height 278
click at [467, 278] on html "Toggle navigation Home Bank Account List Load By Website Group [ISPORT] SUPERLI…" at bounding box center [425, 139] width 850 height 278
drag, startPoint x: 513, startPoint y: 321, endPoint x: 532, endPoint y: 332, distance: 22.0
click at [521, 278] on html "Toggle navigation Home Bank Account List Load By Website Group [ISPORT] SUPERLI…" at bounding box center [425, 139] width 850 height 278
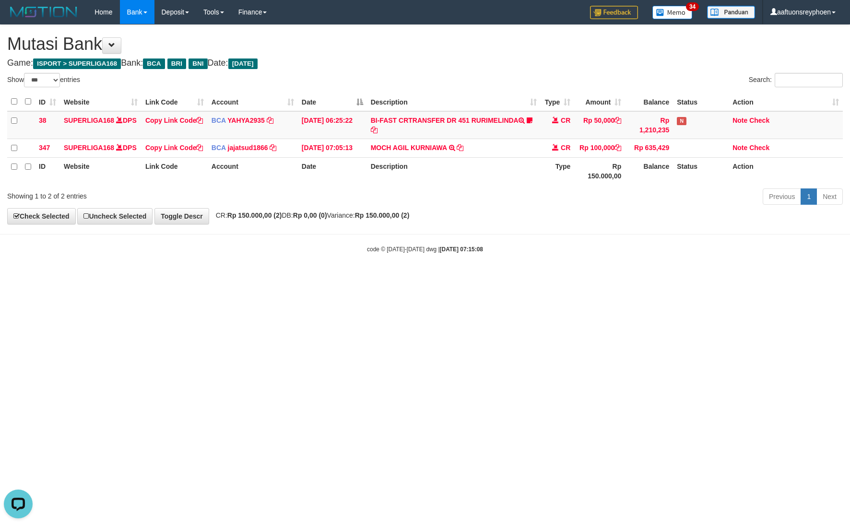
click at [528, 278] on html "Toggle navigation Home Bank Account List Load By Website Group [ISPORT] SUPERLI…" at bounding box center [425, 139] width 850 height 278
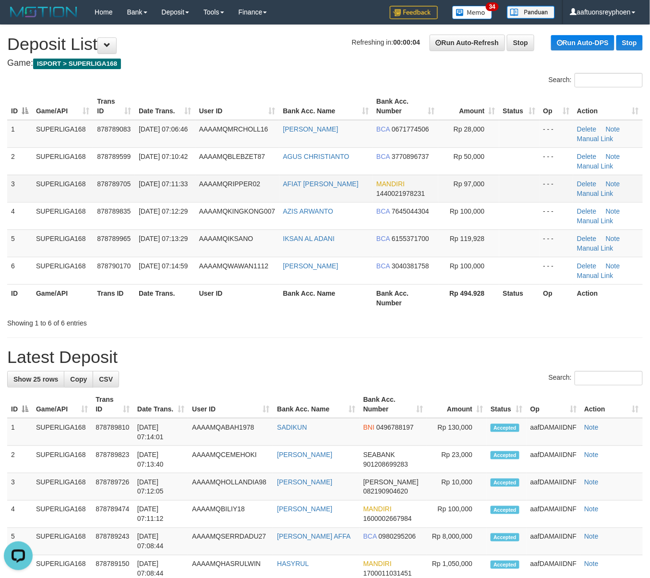
click at [152, 198] on td "[DATE] 07:11:33" at bounding box center [165, 188] width 60 height 27
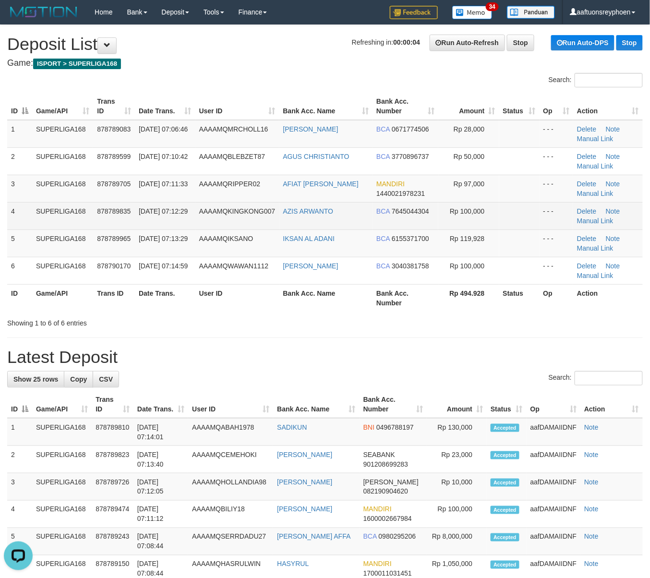
drag, startPoint x: 93, startPoint y: 215, endPoint x: 0, endPoint y: 241, distance: 96.5
click at [91, 215] on tr "4 SUPERLIGA168 878789835 30/09/2025 07:12:29 AAAAMQKINGKONG007 AZIS ARWANTO BCA…" at bounding box center [324, 215] width 635 height 27
click at [13, 217] on td "4" at bounding box center [19, 215] width 25 height 27
click at [107, 217] on td "878789835" at bounding box center [114, 215] width 42 height 27
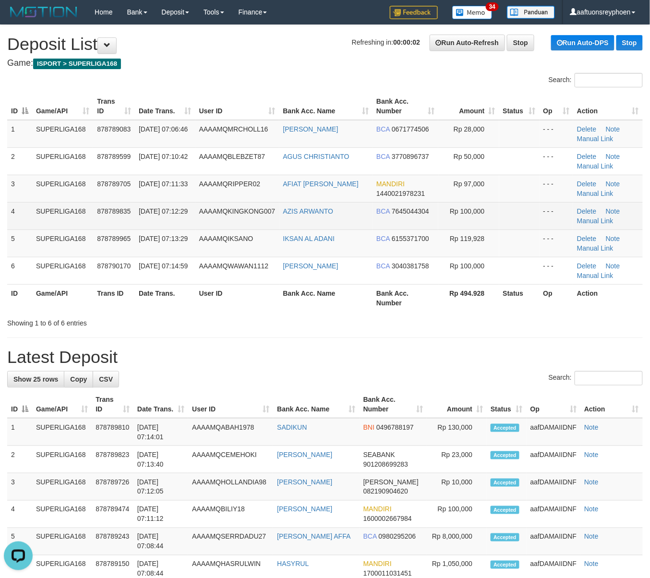
click at [36, 208] on td "SUPERLIGA168" at bounding box center [62, 215] width 61 height 27
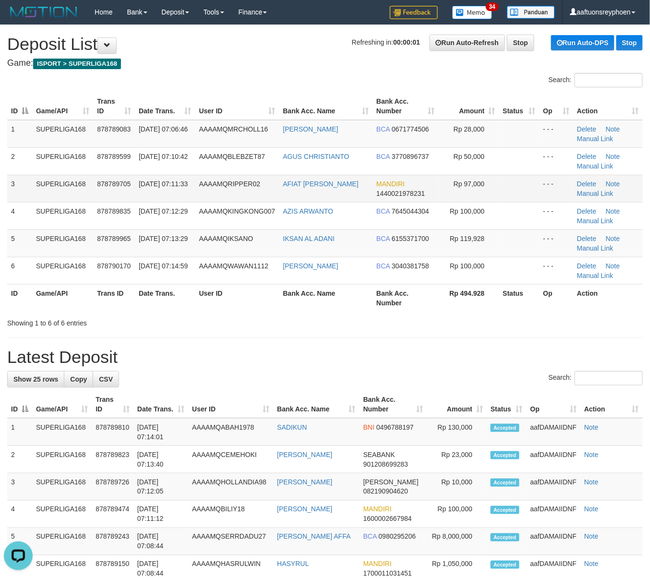
click at [84, 199] on td "SUPERLIGA168" at bounding box center [62, 188] width 61 height 27
drag, startPoint x: 84, startPoint y: 199, endPoint x: 2, endPoint y: 251, distance: 96.7
click at [82, 203] on tbody "1 SUPERLIGA168 878789083 30/09/2025 07:06:46 AAAAMQMRCHOLL16 ADE MAULANA BCA 06…" at bounding box center [324, 202] width 635 height 165
click at [80, 201] on td "SUPERLIGA168" at bounding box center [62, 188] width 61 height 27
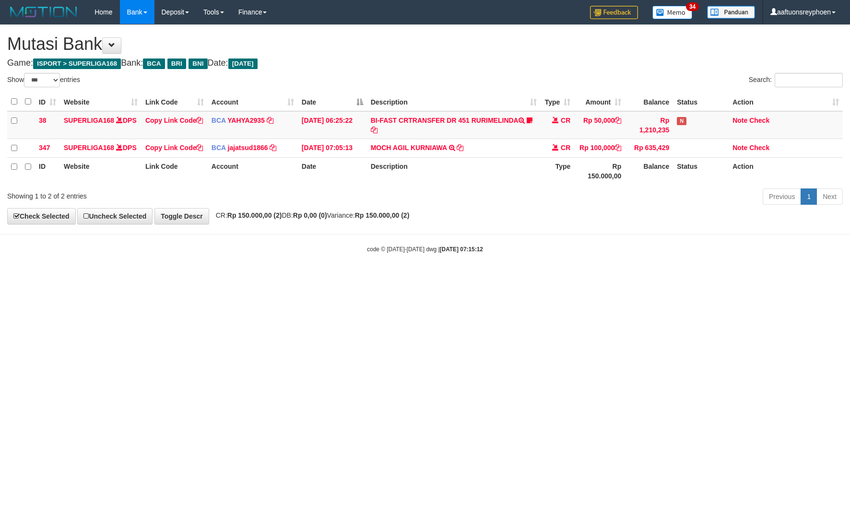
select select "***"
click at [477, 278] on html "Toggle navigation Home Bank Account List Load By Website Group [ISPORT] SUPERLI…" at bounding box center [425, 139] width 850 height 278
select select "***"
click at [523, 278] on html "Toggle navigation Home Bank Account List Load By Website Group [ISPORT] SUPERLI…" at bounding box center [425, 139] width 850 height 278
select select "***"
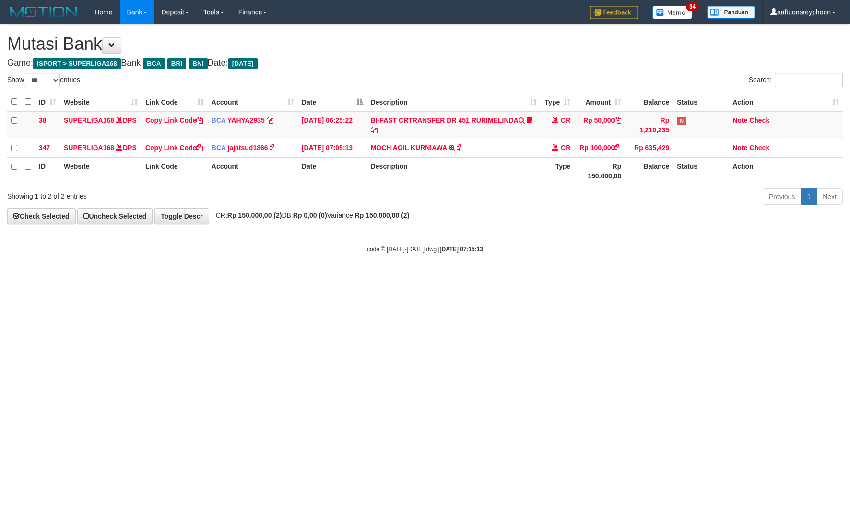
drag, startPoint x: 574, startPoint y: 315, endPoint x: 614, endPoint y: 327, distance: 42.2
click at [577, 278] on html "Toggle navigation Home Bank Account List Load By Website Group [ISPORT] SUPERLI…" at bounding box center [425, 139] width 850 height 278
drag, startPoint x: 617, startPoint y: 327, endPoint x: 849, endPoint y: 263, distance: 240.7
click at [617, 278] on html "Toggle navigation Home Bank Account List Load By Website Group [ISPORT] SUPERLI…" at bounding box center [425, 139] width 850 height 278
drag, startPoint x: 565, startPoint y: 300, endPoint x: 847, endPoint y: 253, distance: 286.1
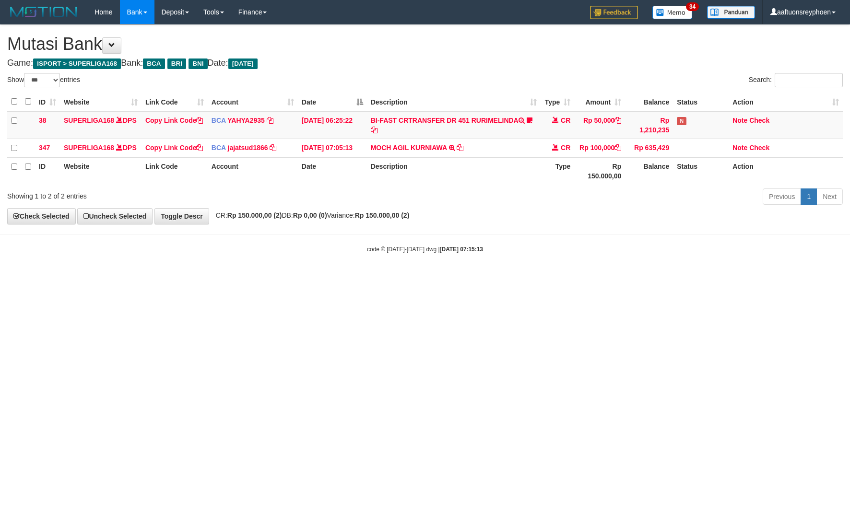
click at [597, 278] on html "Toggle navigation Home Bank Account List Load By Website Group [ISPORT] SUPERLI…" at bounding box center [425, 139] width 850 height 278
drag, startPoint x: 580, startPoint y: 294, endPoint x: 848, endPoint y: 256, distance: 270.9
click at [638, 278] on html "Toggle navigation Home Bank Account List Load By Website Group [ISPORT] SUPERLI…" at bounding box center [425, 139] width 850 height 278
drag, startPoint x: 490, startPoint y: 309, endPoint x: 512, endPoint y: 329, distance: 29.2
click at [501, 278] on html "Toggle navigation Home Bank Account List Load By Website Group [ISPORT] SUPERLI…" at bounding box center [425, 139] width 850 height 278
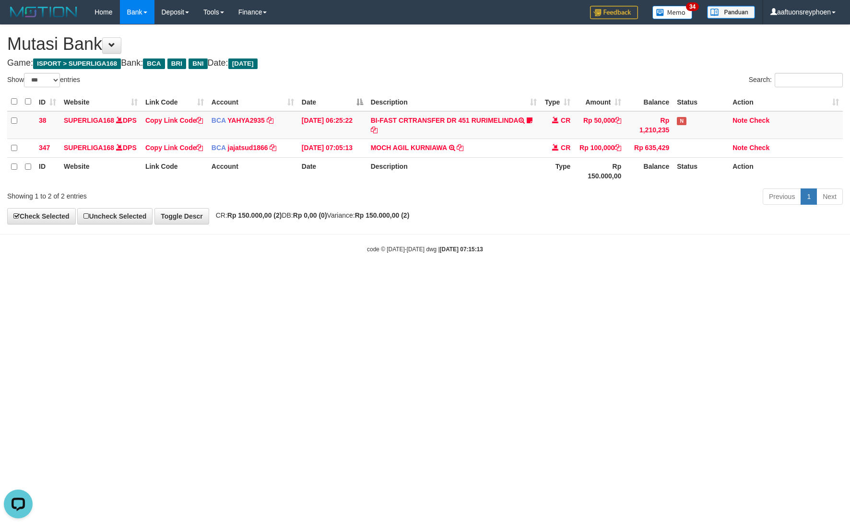
drag, startPoint x: 507, startPoint y: 320, endPoint x: 848, endPoint y: 267, distance: 345.7
click at [554, 278] on html "Toggle navigation Home Bank Account List Load By Website Group [ISPORT] SUPERLI…" at bounding box center [425, 139] width 850 height 278
click at [726, 265] on html "Toggle navigation Home Bank Account List Load By Website Group [ISPORT] SUPERLI…" at bounding box center [425, 139] width 850 height 278
drag, startPoint x: 573, startPoint y: 296, endPoint x: 848, endPoint y: 249, distance: 279.4
click at [665, 278] on html "Toggle navigation Home Bank Account List Load By Website Group [ISPORT] SUPERLI…" at bounding box center [425, 139] width 850 height 278
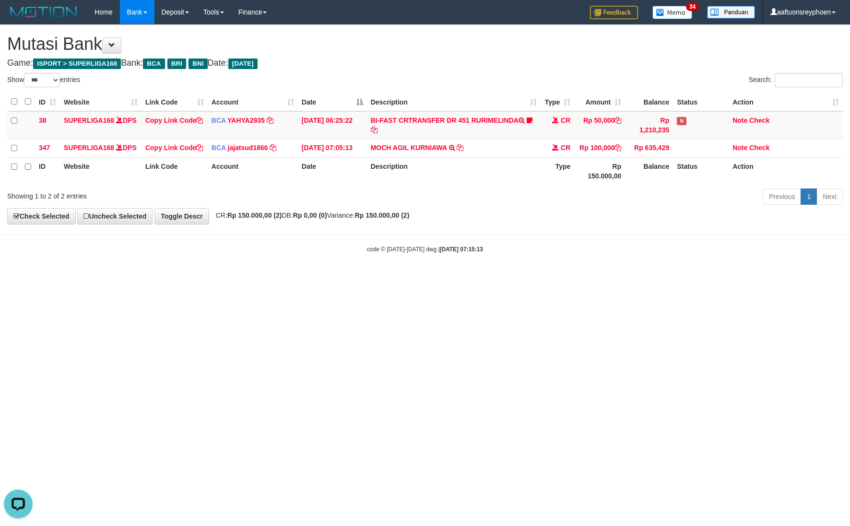
drag, startPoint x: 538, startPoint y: 289, endPoint x: 774, endPoint y: 258, distance: 237.2
click at [585, 278] on html "Toggle navigation Home Bank Account List Load By Website Group [ISPORT] SUPERLI…" at bounding box center [425, 139] width 850 height 278
select select "***"
click at [577, 257] on body "Toggle navigation Home Bank Account List Load By Website Group [ISPORT] SUPERLI…" at bounding box center [425, 139] width 850 height 278
click at [517, 274] on body "Toggle navigation Home Bank Account List Load By Website Group [ISPORT] SUPERLI…" at bounding box center [425, 139] width 850 height 278
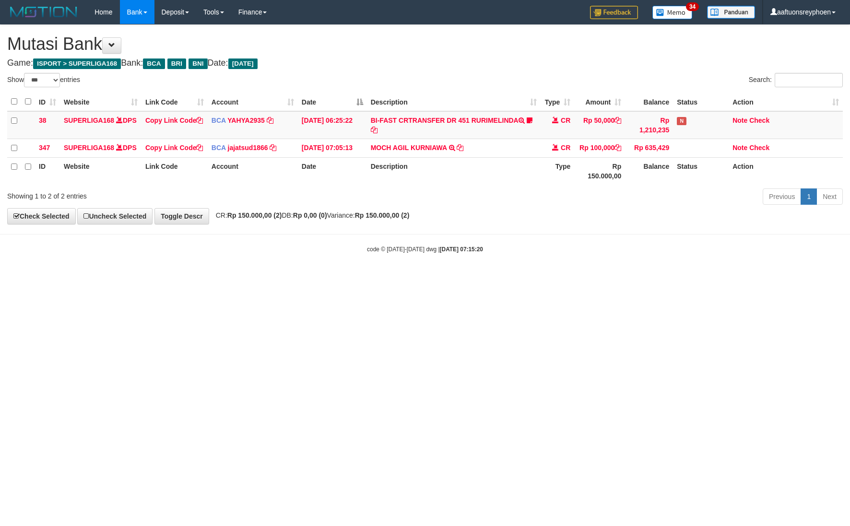
select select "***"
click at [415, 278] on html "Toggle navigation Home Bank Account List Load By Website Group [ISPORT] SUPERLI…" at bounding box center [425, 139] width 850 height 278
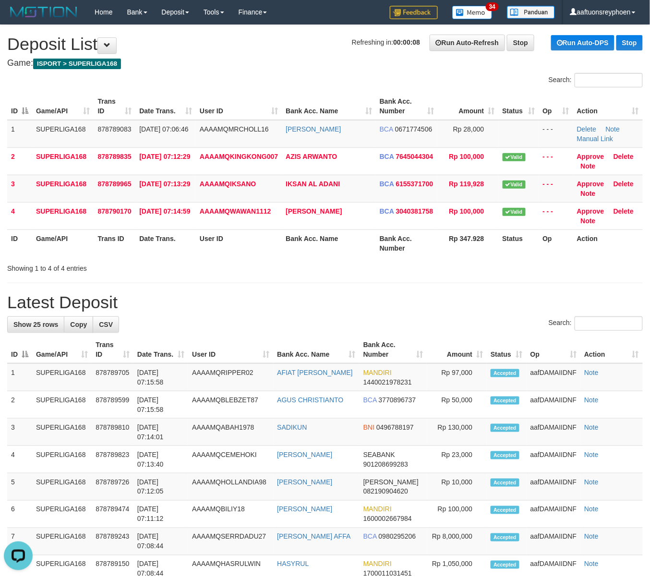
click at [0, 232] on html "Toggle navigation Home Bank Account List Load By Website Group [ISPORT] SUPERLI…" at bounding box center [325, 582] width 650 height 1165
drag, startPoint x: 2, startPoint y: 233, endPoint x: -11, endPoint y: 235, distance: 12.6
click at [0, 235] on html "Toggle navigation Home Bank Account List Load By Website Group [ISPORT] SUPERLI…" at bounding box center [325, 582] width 650 height 1165
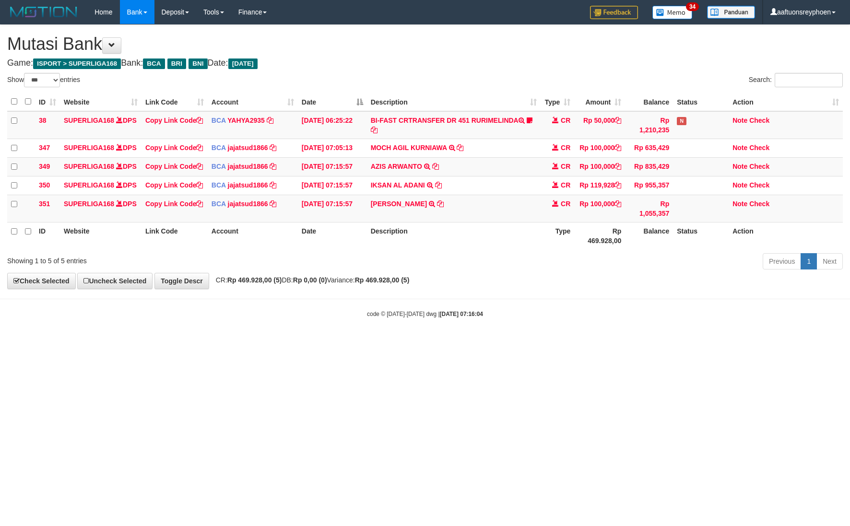
select select "***"
click at [480, 343] on body "Toggle navigation Home Bank Account List Load By Website Group [ISPORT] SUPERLI…" at bounding box center [425, 171] width 850 height 343
select select "***"
click at [609, 273] on div "Show ** ** ** *** entries Search: ID Website Link Code Account Date Description…" at bounding box center [425, 173] width 836 height 200
select select "***"
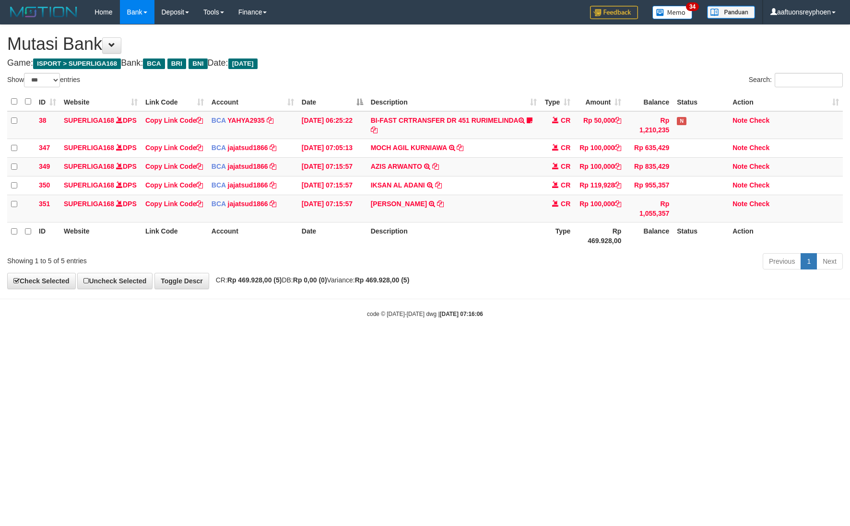
select select "***"
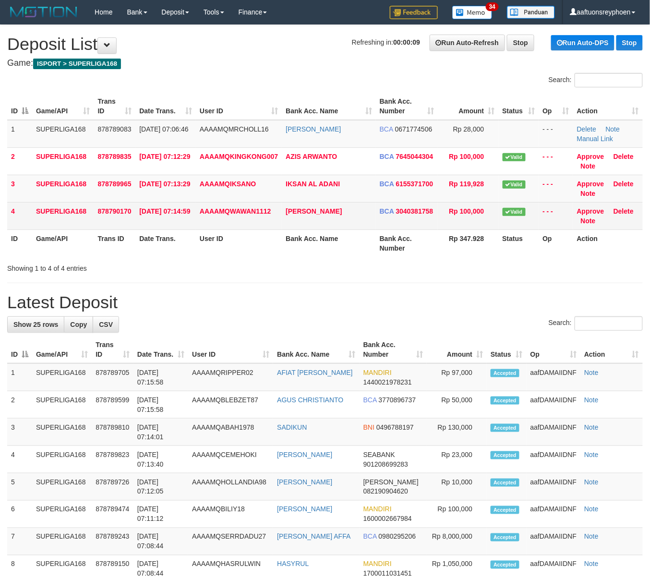
click at [72, 205] on td "SUPERLIGA168" at bounding box center [63, 215] width 62 height 27
click at [22, 202] on td "4" at bounding box center [19, 215] width 25 height 27
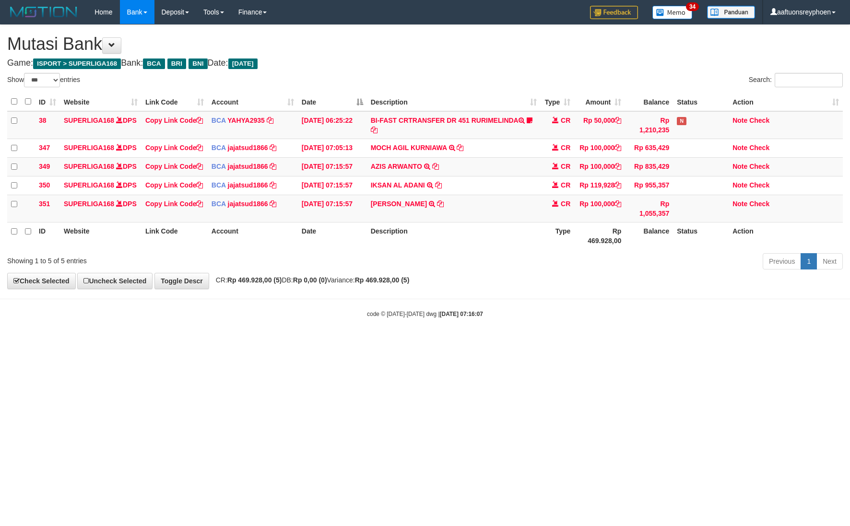
select select "***"
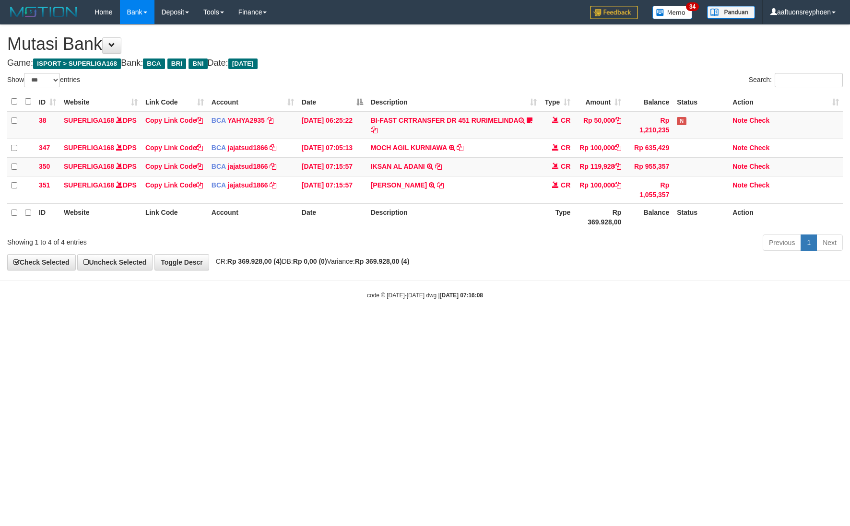
select select "***"
click at [410, 265] on strong "Rp 369.928,00 (4)" at bounding box center [382, 262] width 55 height 8
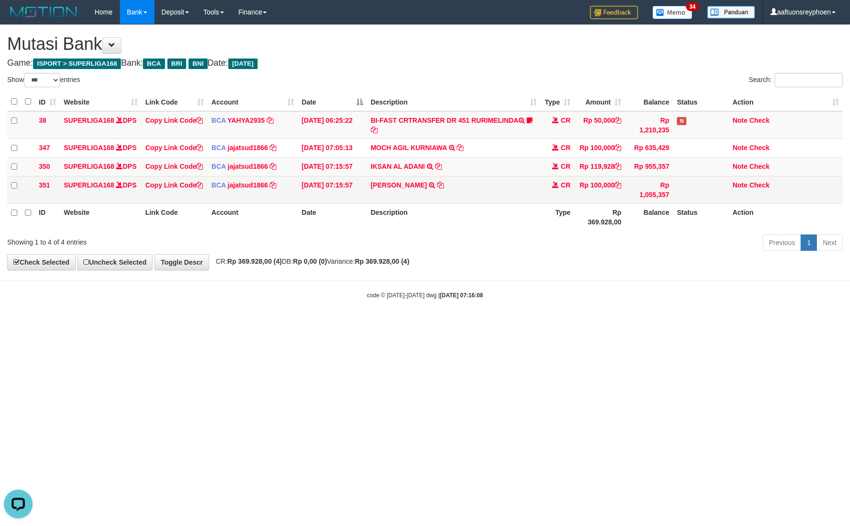
drag, startPoint x: 523, startPoint y: 217, endPoint x: 676, endPoint y: 194, distance: 154.3
click at [555, 208] on table "ID Website Link Code Account Date Description Type Amount Balance Status Action…" at bounding box center [425, 162] width 836 height 138
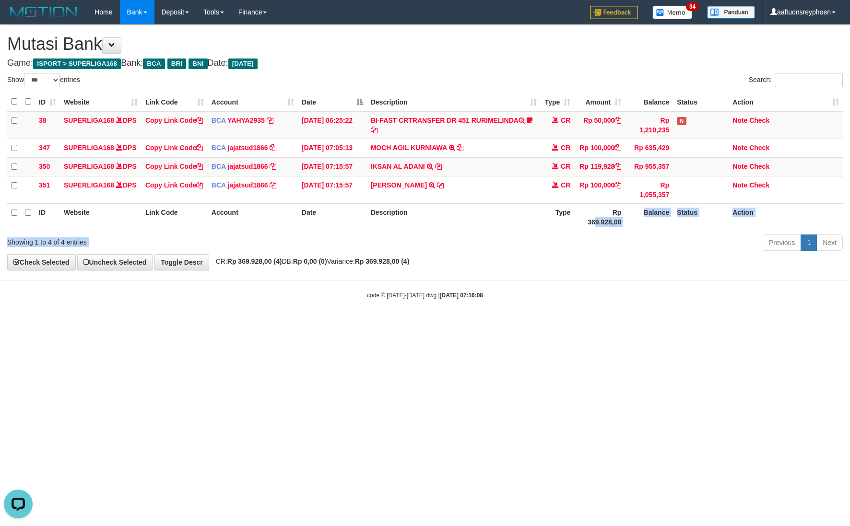
drag, startPoint x: 551, startPoint y: 252, endPoint x: 845, endPoint y: 185, distance: 301.3
click at [649, 227] on div "Show ** ** ** *** entries Search: ID Website Link Code Account Date Description…" at bounding box center [425, 163] width 836 height 181
drag, startPoint x: 528, startPoint y: 246, endPoint x: 525, endPoint y: 260, distance: 14.2
click at [528, 231] on th "Description" at bounding box center [454, 216] width 174 height 27
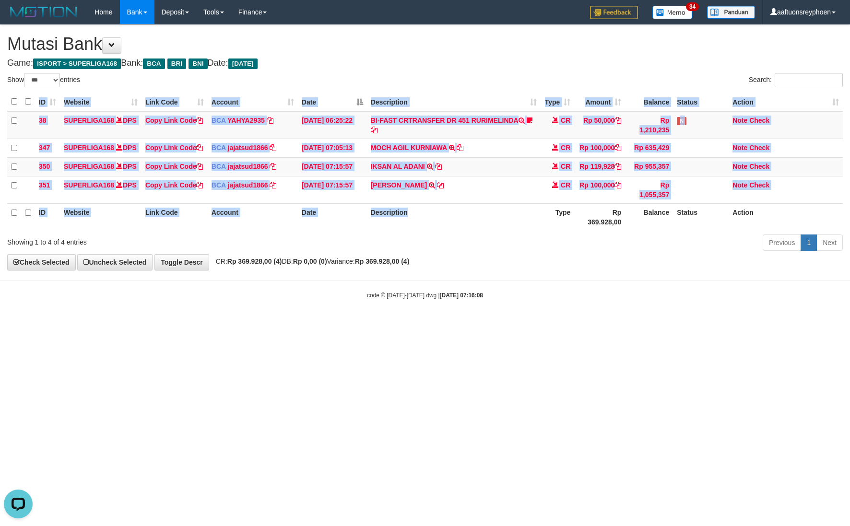
click at [567, 234] on div "ID Website Link Code Account Date Description Type Amount Balance Status Action…" at bounding box center [425, 162] width 850 height 144
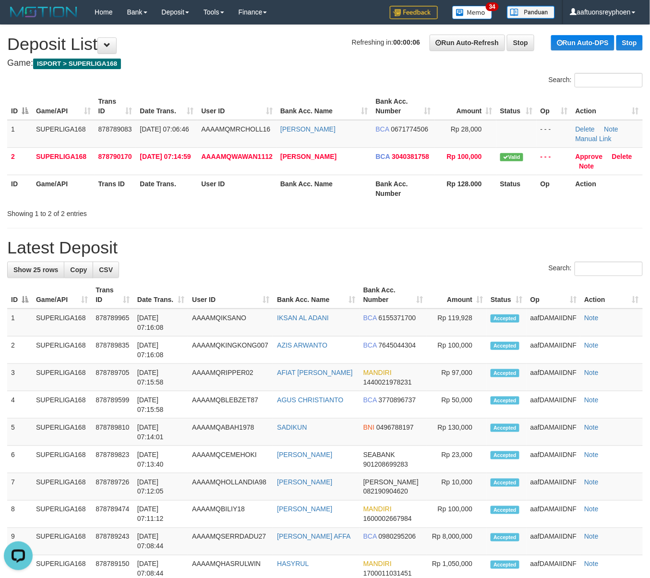
drag, startPoint x: 287, startPoint y: 81, endPoint x: 156, endPoint y: 115, distance: 134.9
click at [287, 81] on div "Search:" at bounding box center [325, 81] width 650 height 17
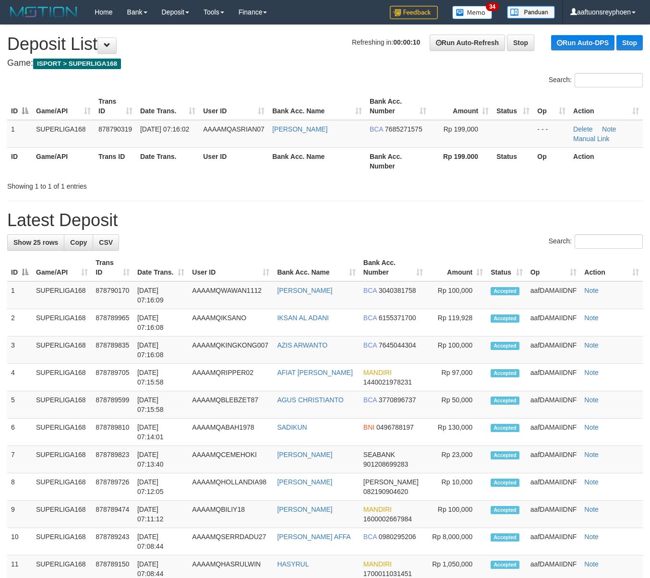
click at [175, 47] on h1 "Refreshing in: 00:00:10 Run Auto-Refresh Stop Run Auto-DPS Stop Deposit List" at bounding box center [324, 44] width 635 height 19
drag, startPoint x: 175, startPoint y: 47, endPoint x: 65, endPoint y: 116, distance: 129.7
click at [174, 50] on h1 "Refreshing in: 00:00:10 Run Auto-Refresh Stop Run Auto-DPS Stop Deposit List" at bounding box center [324, 44] width 635 height 19
click at [95, 121] on td "878790319" at bounding box center [116, 134] width 42 height 28
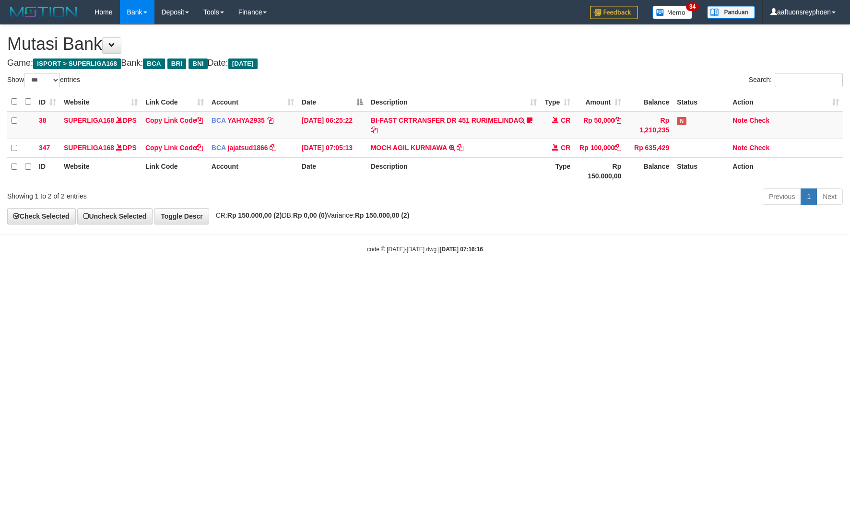
select select "***"
drag, startPoint x: 452, startPoint y: 246, endPoint x: 736, endPoint y: 187, distance: 290.1
click at [469, 244] on body "Toggle navigation Home Bank Account List Load By Website Group [ISPORT] SUPERLI…" at bounding box center [425, 139] width 850 height 278
click at [834, 176] on div "Show ** ** ** *** entries Search: ID Website Link Code Account Date Description…" at bounding box center [425, 140] width 836 height 135
drag, startPoint x: 479, startPoint y: 289, endPoint x: 486, endPoint y: 293, distance: 8.2
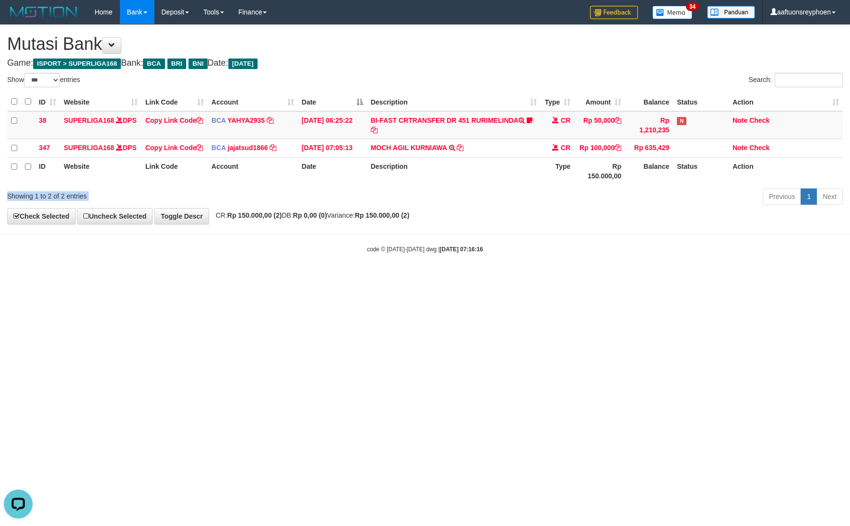
click at [480, 278] on html "Toggle navigation Home Bank Account List Load By Website Group [ISPORT] SUPERLI…" at bounding box center [425, 139] width 850 height 278
click at [588, 271] on body "Toggle navigation Home Bank Account List Load By Website Group [ISPORT] SUPERLI…" at bounding box center [425, 139] width 850 height 278
drag, startPoint x: 487, startPoint y: 294, endPoint x: 849, endPoint y: 214, distance: 371.1
click at [566, 275] on html "Toggle navigation Home Bank Account List Load By Website Group [ISPORT] SUPERLI…" at bounding box center [425, 139] width 850 height 278
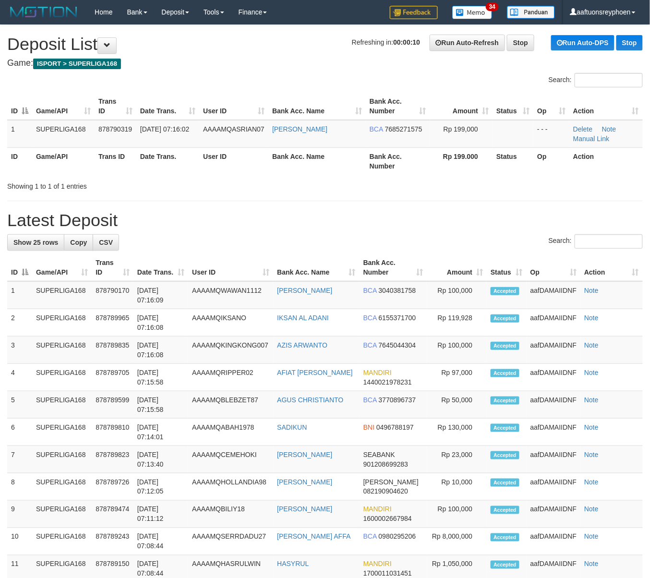
drag, startPoint x: 246, startPoint y: 103, endPoint x: 249, endPoint y: 97, distance: 6.2
click at [249, 97] on th "User ID" at bounding box center [233, 106] width 69 height 27
click at [225, 60] on h4 "Game: ISPORT > SUPERLIGA168" at bounding box center [324, 64] width 635 height 10
click at [249, 72] on div "**********" at bounding box center [325, 527] width 650 height 1004
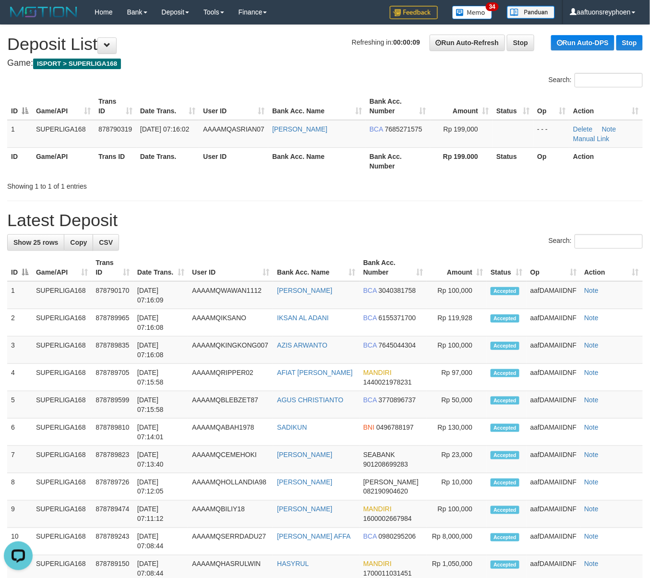
click at [249, 72] on div "**********" at bounding box center [325, 527] width 650 height 1004
click at [34, 158] on th "Game/API" at bounding box center [63, 160] width 62 height 27
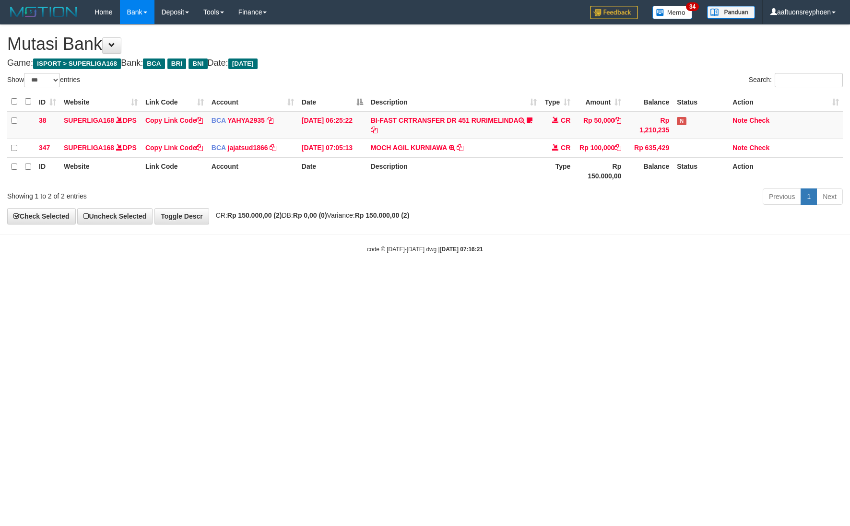
select select "***"
drag, startPoint x: 704, startPoint y: 240, endPoint x: 848, endPoint y: 206, distance: 147.9
click at [740, 233] on body "Toggle navigation Home Bank Account List Load By Website Group [ISPORT] SUPERLI…" at bounding box center [425, 139] width 850 height 278
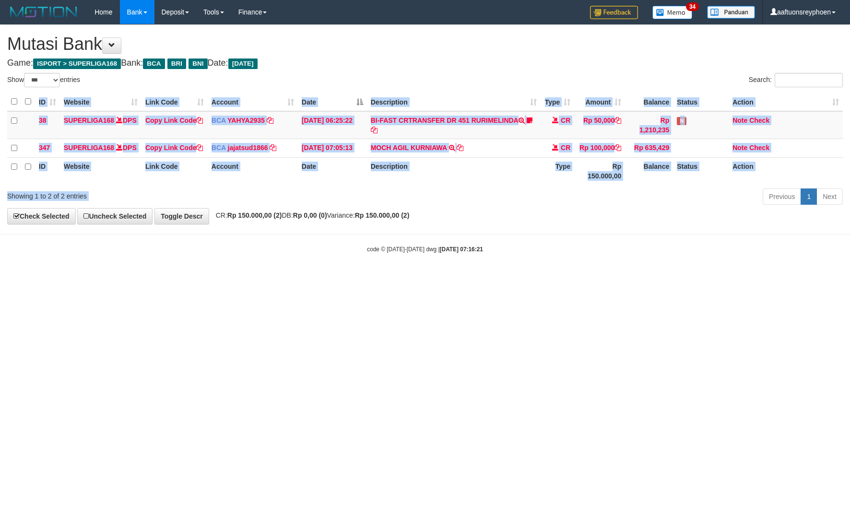
click at [719, 192] on div "Show ** ** ** *** entries Search: ID Website Link Code Account Date Description…" at bounding box center [425, 140] width 836 height 135
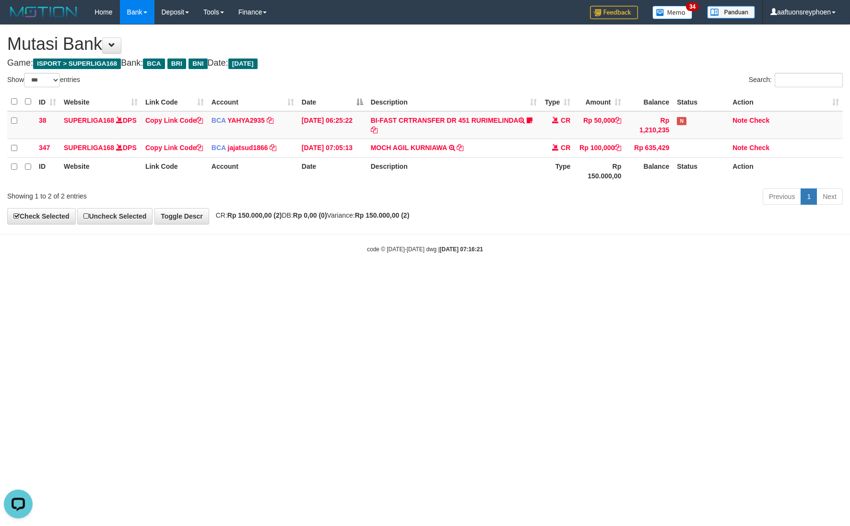
drag, startPoint x: 646, startPoint y: 236, endPoint x: 844, endPoint y: 185, distance: 204.2
click at [709, 220] on body "Toggle navigation Home Bank Account List Load By Website Group [ISPORT] SUPERLI…" at bounding box center [425, 139] width 850 height 278
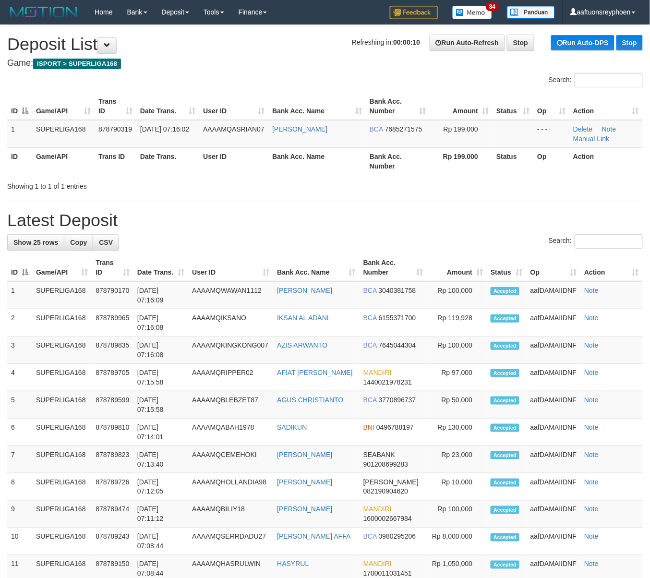
click at [128, 106] on th "Trans ID" at bounding box center [116, 106] width 42 height 27
click at [128, 105] on th "Trans ID" at bounding box center [116, 106] width 42 height 27
click at [294, 60] on h4 "Game: ISPORT > SUPERLIGA168" at bounding box center [324, 64] width 635 height 10
drag, startPoint x: 294, startPoint y: 60, endPoint x: 2, endPoint y: 155, distance: 307.2
click at [294, 60] on h4 "Game: ISPORT > SUPERLIGA168" at bounding box center [324, 64] width 635 height 10
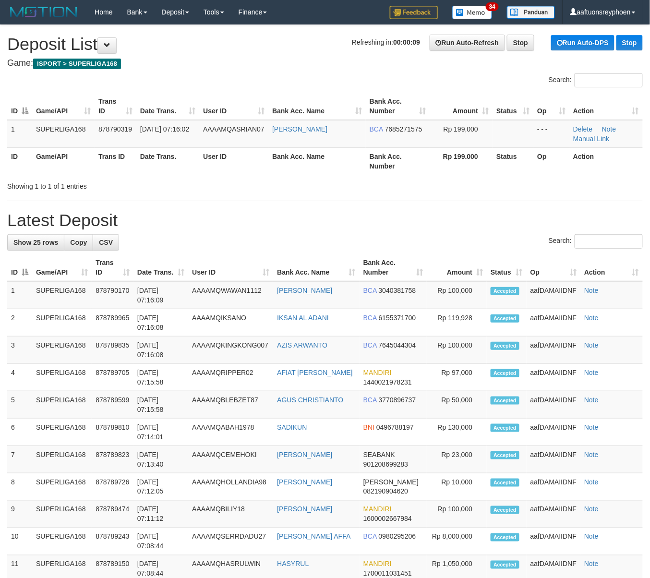
click at [54, 108] on th "Game/API" at bounding box center [63, 106] width 62 height 27
drag, startPoint x: 54, startPoint y: 108, endPoint x: 2, endPoint y: 144, distance: 63.5
click at [54, 108] on th "Game/API" at bounding box center [63, 106] width 62 height 27
click at [56, 154] on th "Game/API" at bounding box center [63, 160] width 62 height 27
drag, startPoint x: 83, startPoint y: 179, endPoint x: 0, endPoint y: 218, distance: 91.7
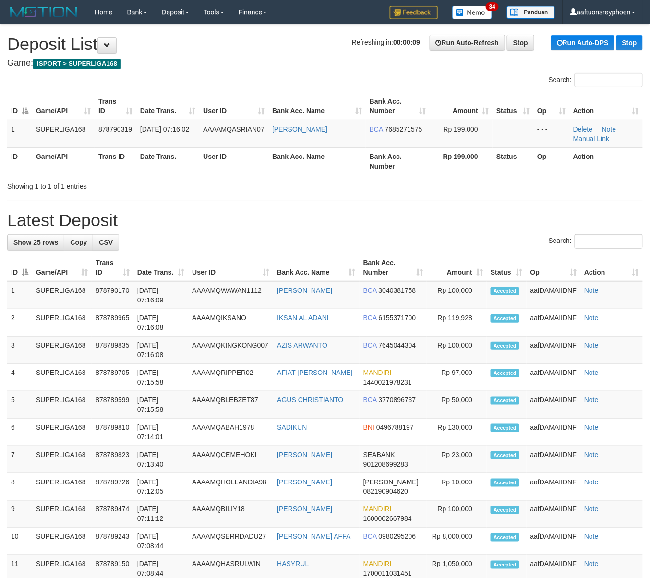
click at [82, 179] on div "Showing 1 to 1 of 1 entries" at bounding box center [135, 184] width 256 height 13
click at [18, 157] on th "ID" at bounding box center [19, 160] width 25 height 27
click at [14, 169] on th "ID" at bounding box center [19, 160] width 25 height 27
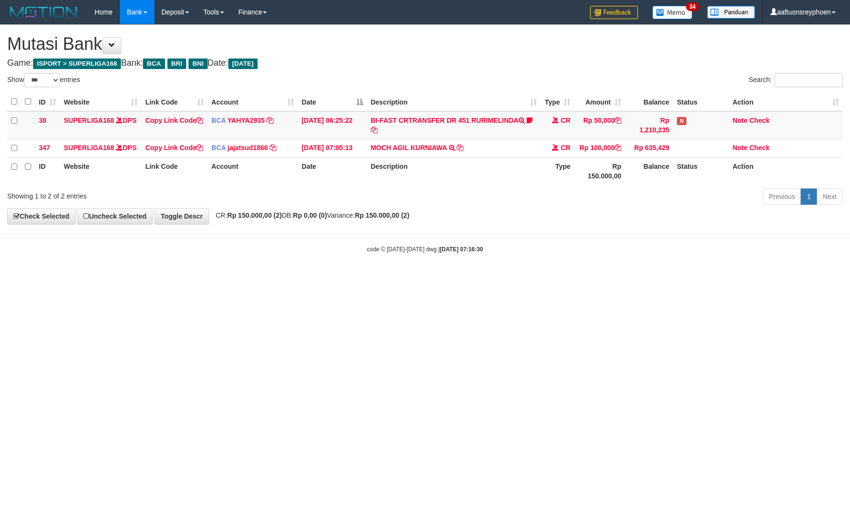
select select "***"
drag, startPoint x: 500, startPoint y: 251, endPoint x: 544, endPoint y: 244, distance: 44.6
click at [530, 246] on body "Toggle navigation Home Bank Account List Load By Website Group [ISPORT] SUPERLI…" at bounding box center [425, 139] width 850 height 278
select select "***"
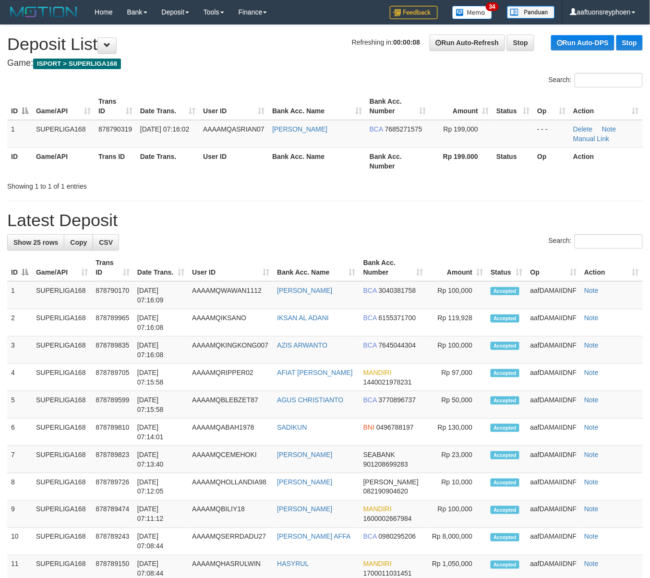
click at [167, 148] on th "Date Trans." at bounding box center [167, 160] width 63 height 27
drag, startPoint x: 276, startPoint y: 92, endPoint x: 243, endPoint y: 104, distance: 35.5
click at [273, 93] on th "Bank Acc. Name" at bounding box center [316, 106] width 97 height 27
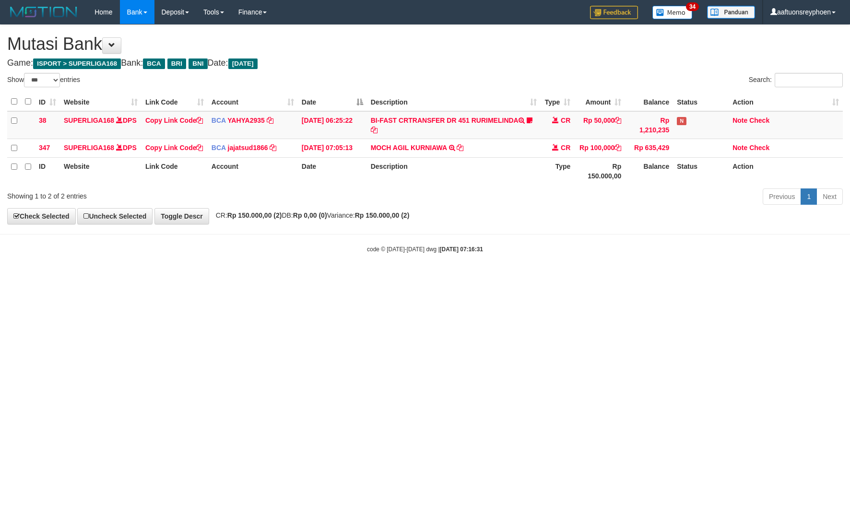
select select "***"
click at [534, 278] on body "Toggle navigation Home Bank Account List Load By Website Group [ISPORT] SUPERLI…" at bounding box center [425, 139] width 850 height 278
select select "***"
drag, startPoint x: 652, startPoint y: 234, endPoint x: 966, endPoint y: 212, distance: 314.7
click at [850, 212] on html "Toggle navigation Home Bank Account List Load By Website Group [ISPORT] SUPERLI…" at bounding box center [425, 139] width 850 height 278
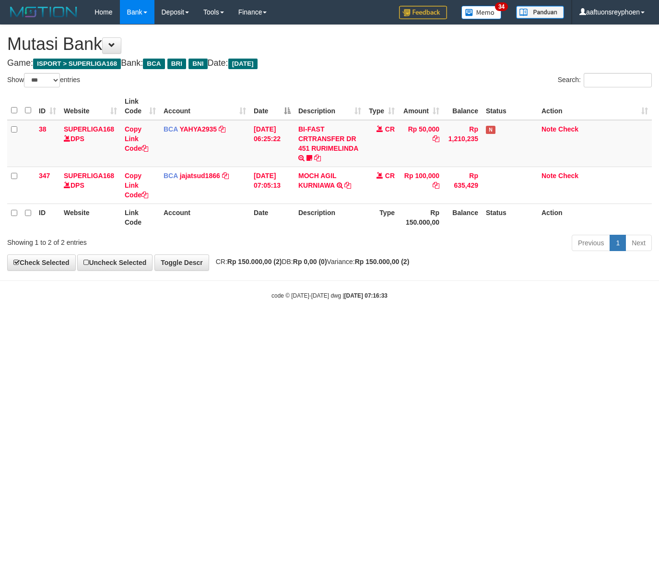
select select "***"
click at [179, 211] on th "Account" at bounding box center [205, 216] width 90 height 27
drag, startPoint x: 179, startPoint y: 211, endPoint x: 5, endPoint y: 246, distance: 177.1
click at [175, 214] on th "Account" at bounding box center [205, 216] width 90 height 27
click at [96, 214] on th "Website" at bounding box center [90, 216] width 61 height 27
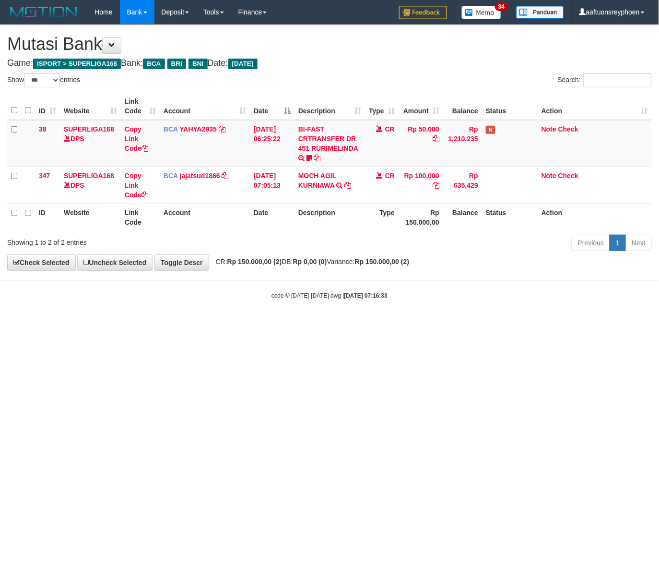
click at [96, 214] on th "Website" at bounding box center [90, 216] width 61 height 27
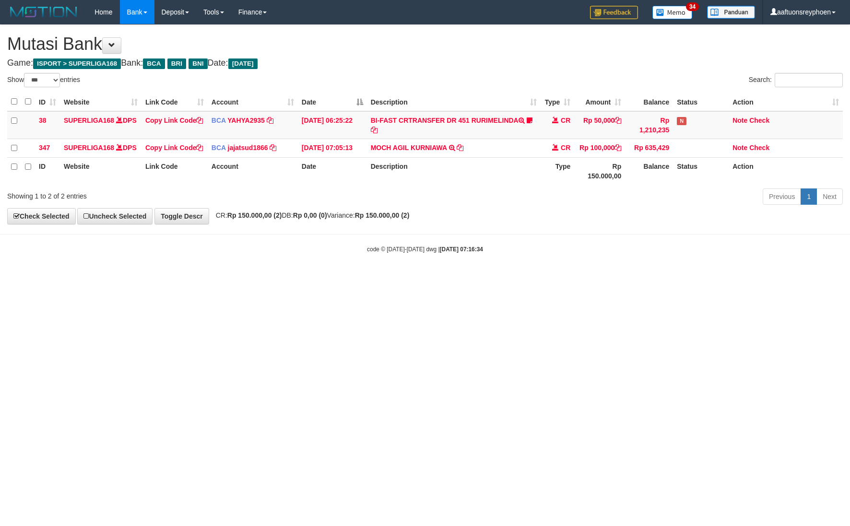
select select "***"
drag, startPoint x: 649, startPoint y: 240, endPoint x: 847, endPoint y: 233, distance: 198.3
click at [690, 239] on body "Toggle navigation Home Bank Account List Load By Website Group [ISPORT] SUPERLI…" at bounding box center [425, 139] width 850 height 278
select select "***"
drag, startPoint x: 703, startPoint y: 232, endPoint x: 849, endPoint y: 221, distance: 146.3
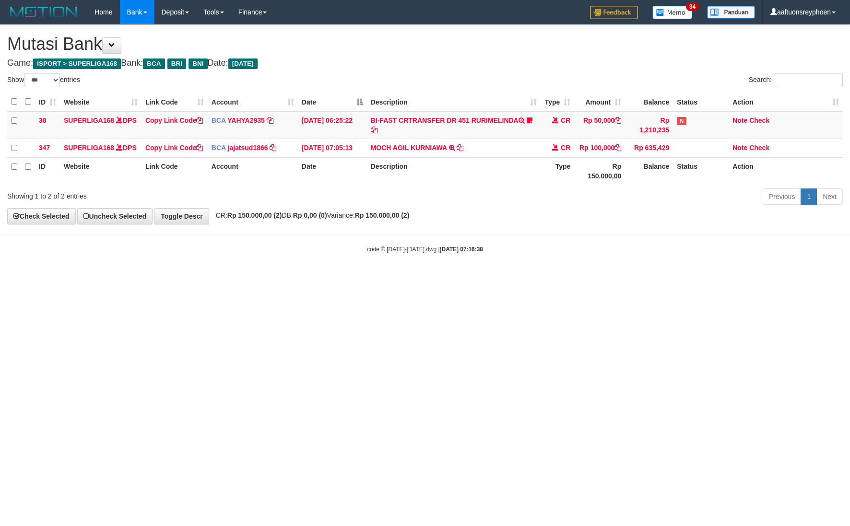
click at [743, 229] on body "Toggle navigation Home Bank Account List Load By Website Group [ISPORT] SUPERLI…" at bounding box center [425, 139] width 850 height 278
drag, startPoint x: 596, startPoint y: 232, endPoint x: 845, endPoint y: 194, distance: 252.5
click at [675, 215] on body "Toggle navigation Home Bank Account List Load By Website Group [ISPORT] SUPERLI…" at bounding box center [425, 139] width 850 height 278
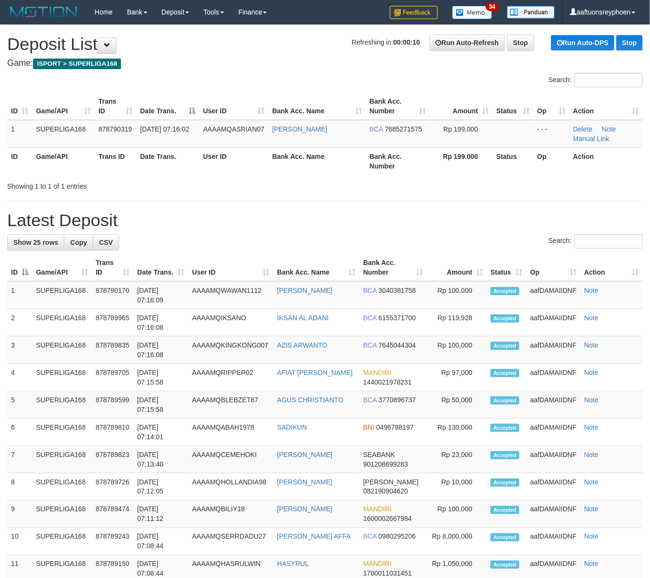
drag, startPoint x: 104, startPoint y: 150, endPoint x: 2, endPoint y: 181, distance: 106.6
click at [98, 154] on th "Trans ID" at bounding box center [116, 160] width 42 height 27
click at [82, 156] on th "Game/API" at bounding box center [63, 160] width 62 height 27
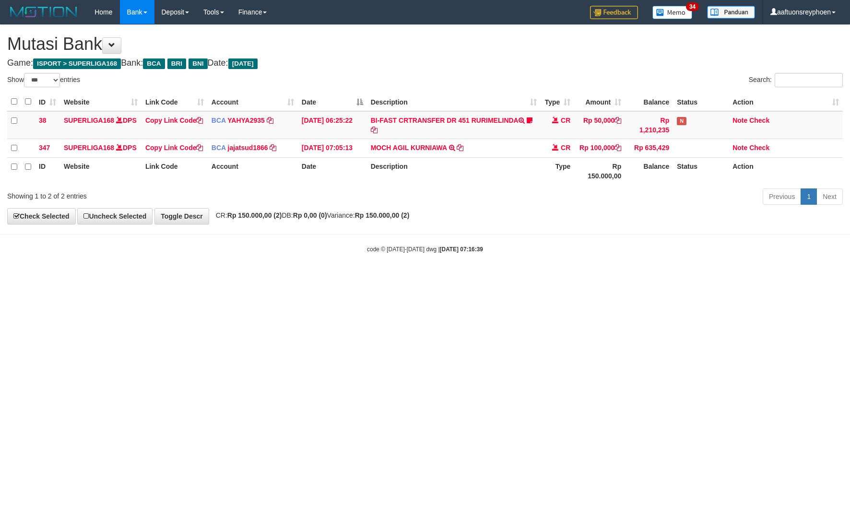
select select "***"
click at [623, 245] on body "Toggle navigation Home Bank Account List Load By Website Group [ISPORT] SUPERLI…" at bounding box center [425, 139] width 850 height 278
select select "***"
drag, startPoint x: 730, startPoint y: 234, endPoint x: 849, endPoint y: 212, distance: 120.7
click at [763, 227] on body "Toggle navigation Home Bank Account List Load By Website Group [ISPORT] SUPERLI…" at bounding box center [425, 139] width 850 height 278
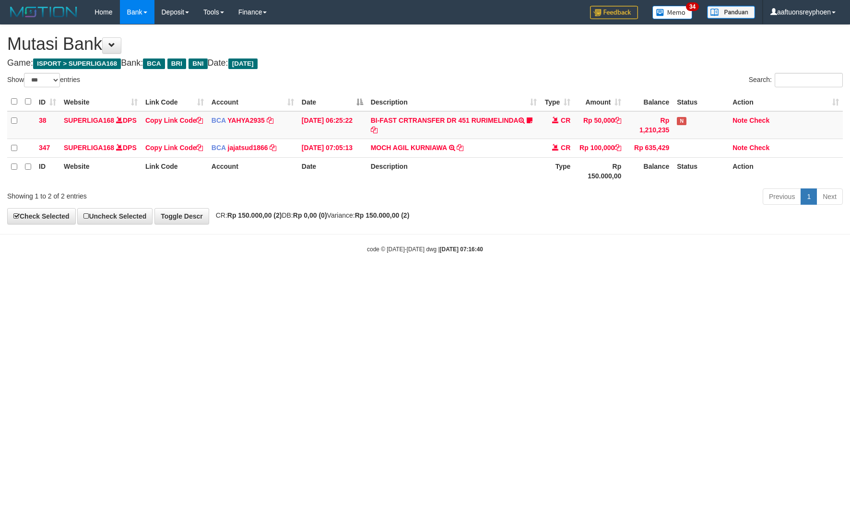
click at [532, 254] on div "code © 2012-2018 dwg | 2025/09/30 07:16:40" at bounding box center [425, 249] width 850 height 10
click at [453, 275] on body "Toggle navigation Home Bank Account List Load By Website Group [ISPORT] SUPERLI…" at bounding box center [425, 139] width 850 height 278
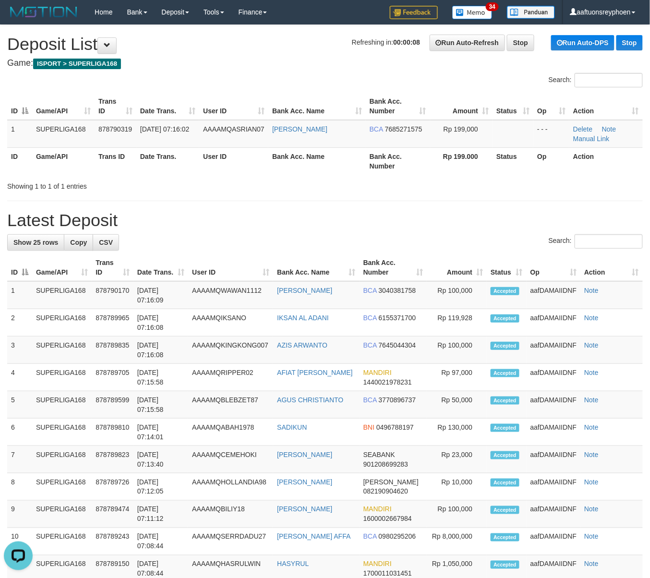
click at [18, 148] on th "ID" at bounding box center [19, 160] width 25 height 27
click at [12, 179] on div "Showing 1 to 1 of 1 entries" at bounding box center [135, 184] width 256 height 13
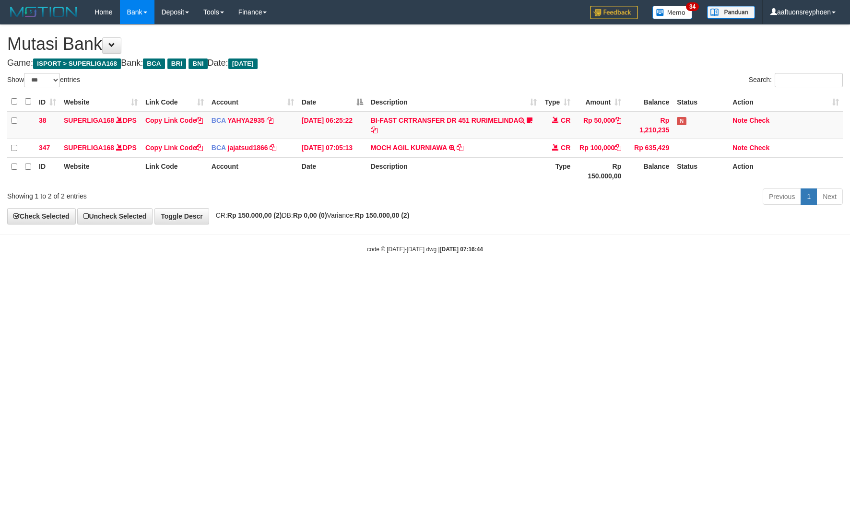
select select "***"
drag, startPoint x: 417, startPoint y: 300, endPoint x: 520, endPoint y: 290, distance: 103.7
click at [473, 278] on html "Toggle navigation Home Bank Account List Load By Website Group [ISPORT] SUPERLI…" at bounding box center [425, 139] width 850 height 278
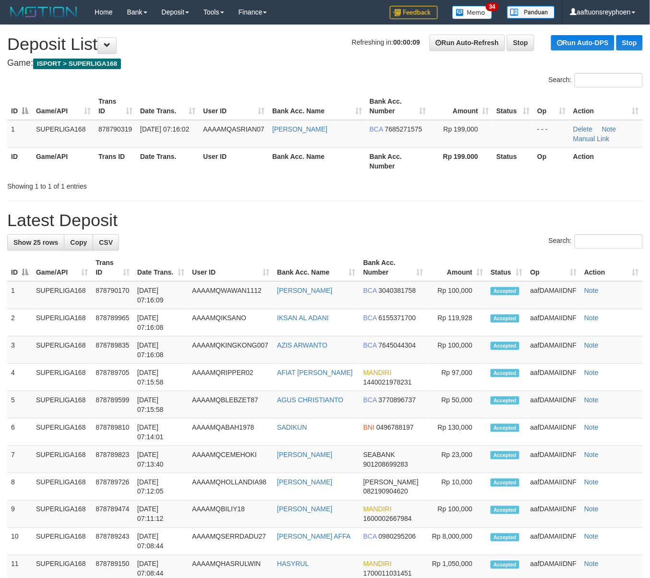
click at [240, 62] on h4 "Game: ISPORT > SUPERLIGA168" at bounding box center [324, 64] width 635 height 10
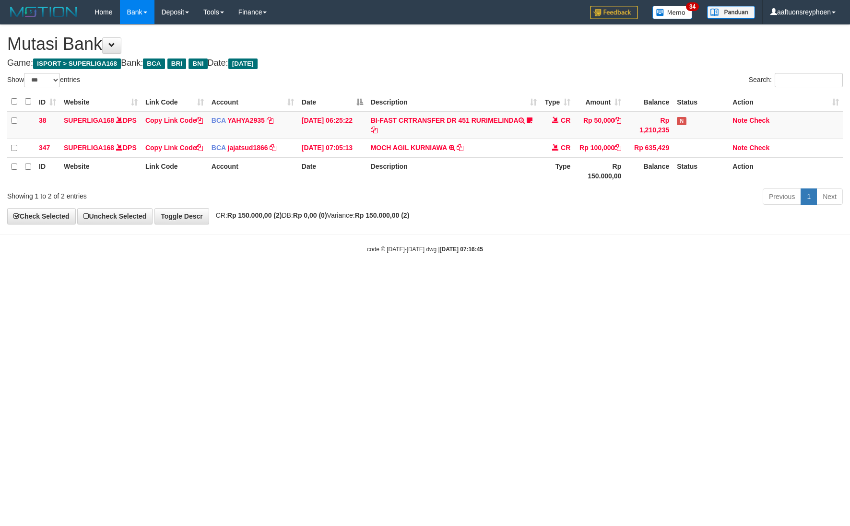
select select "***"
click at [599, 248] on body "Toggle navigation Home Bank Account List Load By Website Group [ISPORT] SUPERLI…" at bounding box center [425, 139] width 850 height 278
select select "***"
drag, startPoint x: 751, startPoint y: 237, endPoint x: 847, endPoint y: 211, distance: 100.3
click at [809, 220] on body "Toggle navigation Home Bank Account List Load By Website Group [ISPORT] SUPERLI…" at bounding box center [425, 139] width 850 height 278
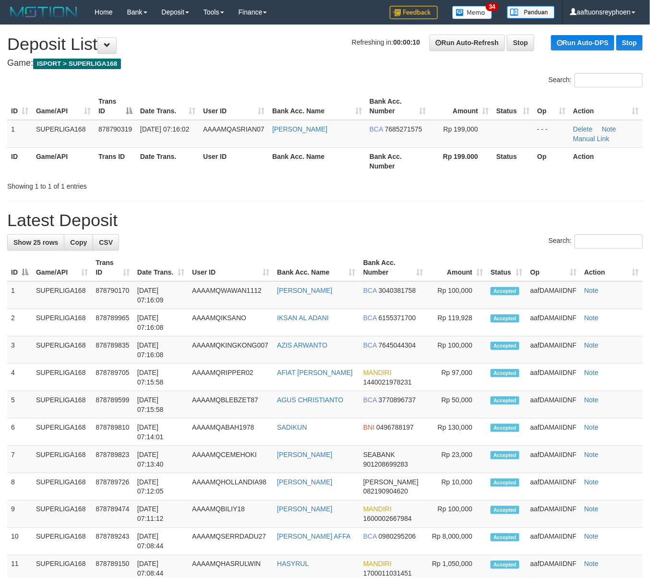
click at [187, 80] on div "Search:" at bounding box center [325, 81] width 650 height 17
drag, startPoint x: 187, startPoint y: 80, endPoint x: 4, endPoint y: 160, distance: 199.8
click at [184, 85] on div "Search:" at bounding box center [325, 81] width 650 height 17
click at [31, 115] on th "ID" at bounding box center [19, 106] width 25 height 27
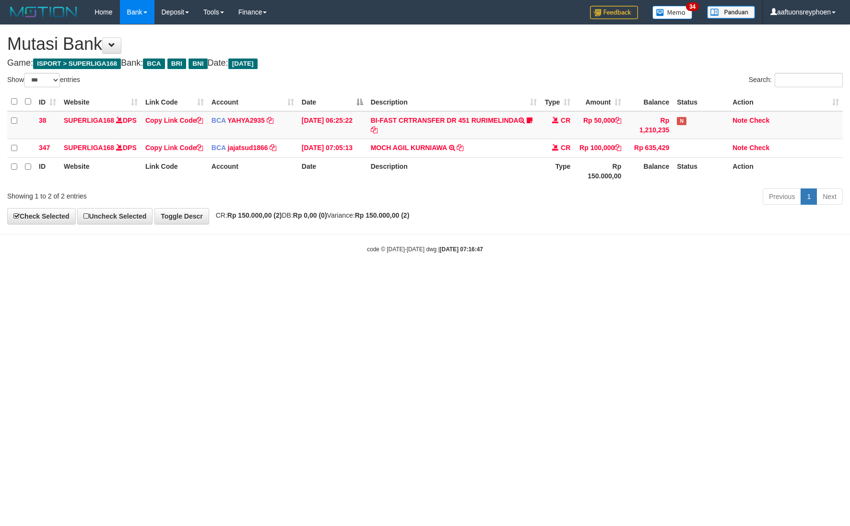
select select "***"
click at [766, 222] on div "**********" at bounding box center [425, 124] width 850 height 199
drag, startPoint x: 592, startPoint y: 223, endPoint x: 849, endPoint y: 167, distance: 263.6
click at [644, 214] on div "**********" at bounding box center [425, 124] width 850 height 199
select select "***"
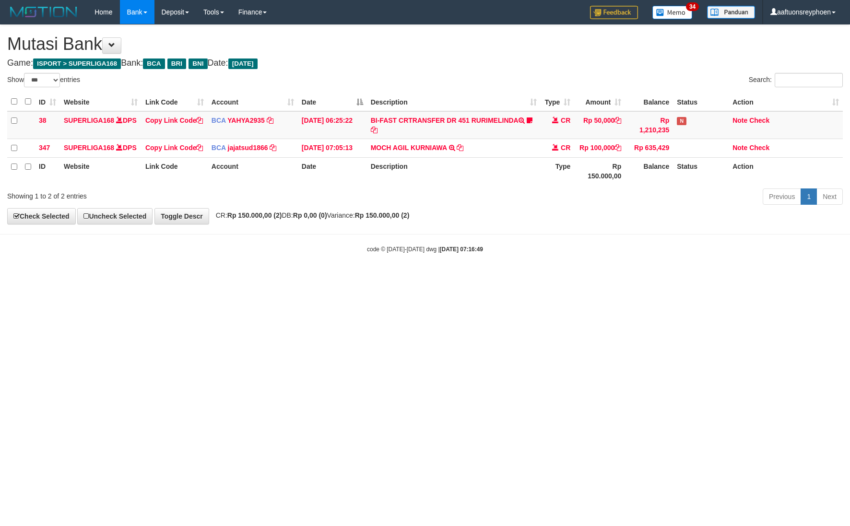
click at [741, 185] on tr "ID Website Link Code Account Date Description Type Rp 150.000,00 Balance Status…" at bounding box center [425, 170] width 836 height 27
drag, startPoint x: 670, startPoint y: 201, endPoint x: 847, endPoint y: 167, distance: 179.8
click at [729, 187] on div "Show ** ** ** *** entries Search: ID Website Link Code Account Date Description…" at bounding box center [425, 140] width 836 height 135
drag, startPoint x: 560, startPoint y: 258, endPoint x: 585, endPoint y: 253, distance: 25.4
click at [580, 253] on body "Toggle navigation Home Bank Account List Load By Website Group [ISPORT] SUPERLI…" at bounding box center [425, 139] width 850 height 278
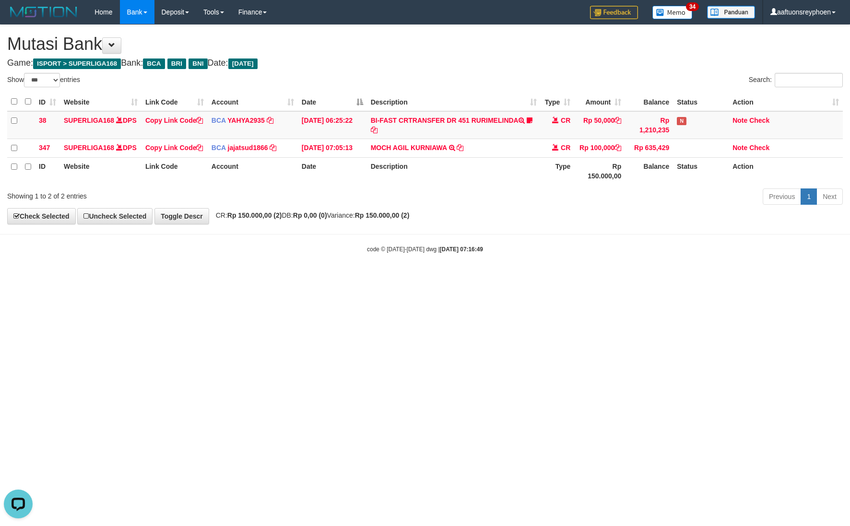
drag, startPoint x: 523, startPoint y: 281, endPoint x: 680, endPoint y: 236, distance: 163.7
click at [526, 278] on body "Toggle navigation Home Bank Account List Load By Website Group [ISPORT] SUPERLI…" at bounding box center [425, 139] width 850 height 278
drag, startPoint x: 578, startPoint y: 246, endPoint x: 845, endPoint y: 180, distance: 274.3
click at [653, 227] on body "Toggle navigation Home Bank Account List Load By Website Group [ISPORT] SUPERLI…" at bounding box center [425, 139] width 850 height 278
drag, startPoint x: 614, startPoint y: 193, endPoint x: 848, endPoint y: 156, distance: 237.0
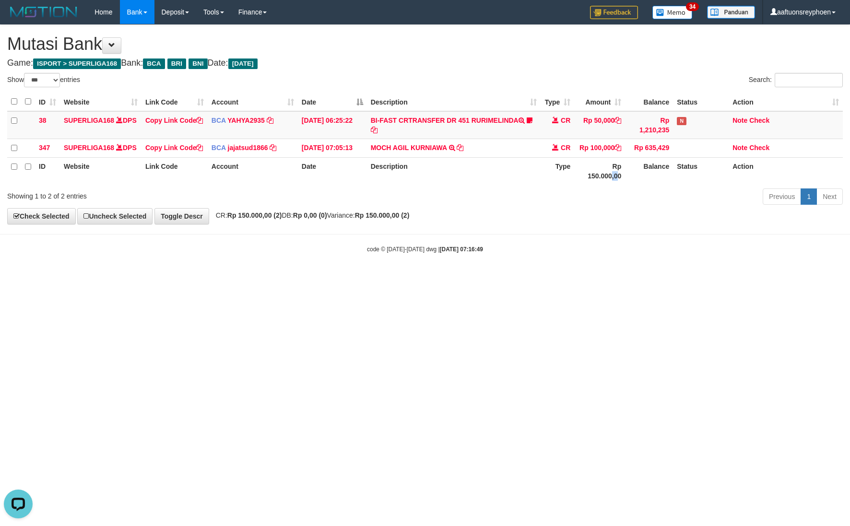
click at [669, 183] on tr "ID Website Link Code Account Date Description Type Rp 150.000,00 Balance Status…" at bounding box center [425, 170] width 836 height 27
drag, startPoint x: 503, startPoint y: 246, endPoint x: 570, endPoint y: 232, distance: 68.5
click at [551, 236] on body "Toggle navigation Home Bank Account List Load By Website Group [ISPORT] SUPERLI…" at bounding box center [425, 139] width 850 height 278
click at [561, 182] on th "Type" at bounding box center [558, 170] width 34 height 27
click at [489, 208] on div "Previous 1 Next" at bounding box center [602, 198] width 482 height 21
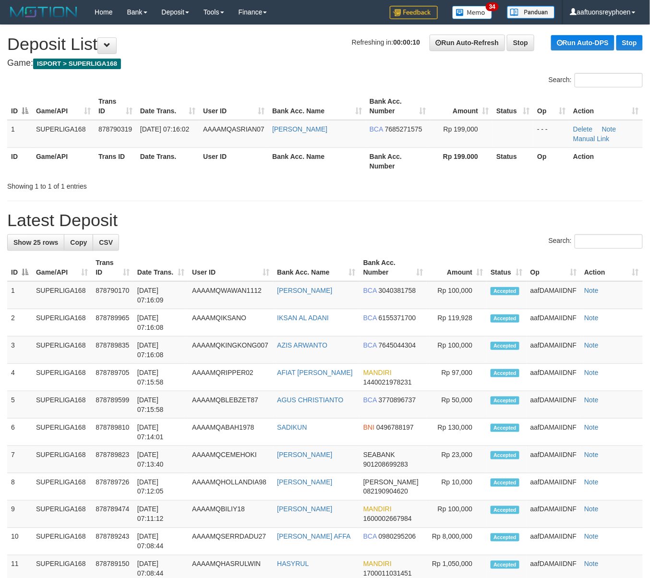
click at [95, 100] on th "Trans ID" at bounding box center [116, 106] width 42 height 27
click at [124, 122] on td "878790319" at bounding box center [116, 134] width 42 height 28
click at [42, 146] on td "SUPERLIGA168" at bounding box center [63, 134] width 62 height 28
click at [187, 107] on th "Date Trans." at bounding box center [167, 106] width 63 height 27
drag, startPoint x: 187, startPoint y: 107, endPoint x: 2, endPoint y: 214, distance: 213.3
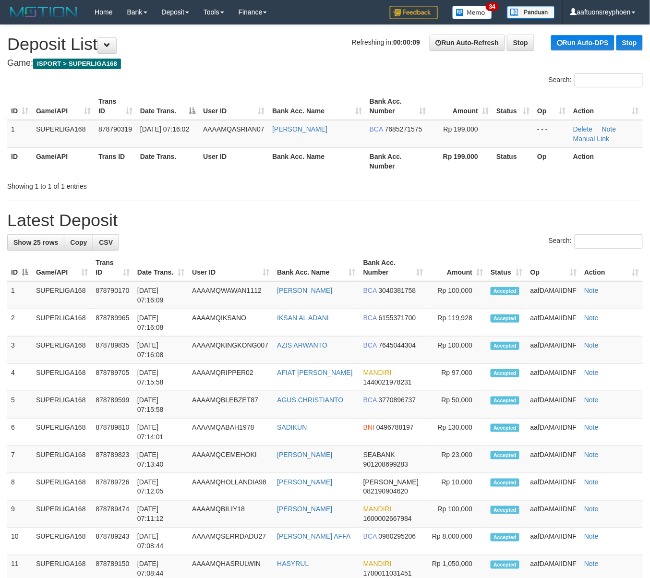
click at [175, 115] on th "Date Trans." at bounding box center [167, 106] width 63 height 27
click at [361, 72] on div "**********" at bounding box center [325, 527] width 650 height 1004
click at [185, 98] on th "Date Trans." at bounding box center [167, 106] width 63 height 27
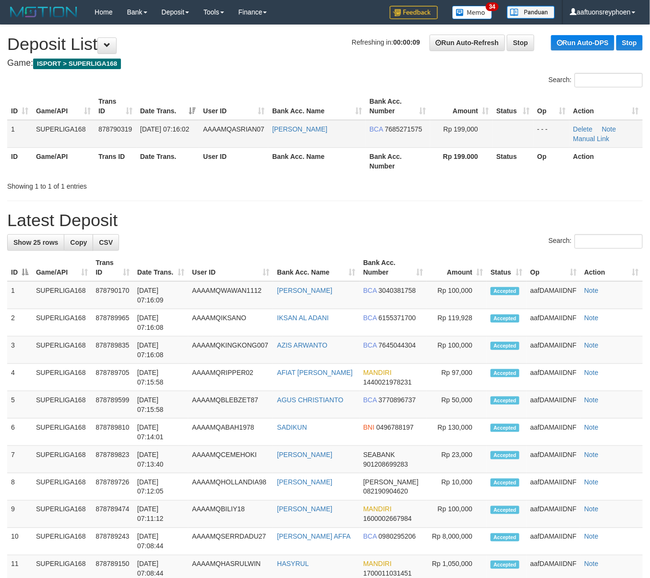
click at [116, 125] on span "878790319" at bounding box center [115, 129] width 34 height 8
click at [114, 121] on td "878790319" at bounding box center [116, 134] width 42 height 28
click at [216, 98] on th "User ID" at bounding box center [233, 106] width 69 height 27
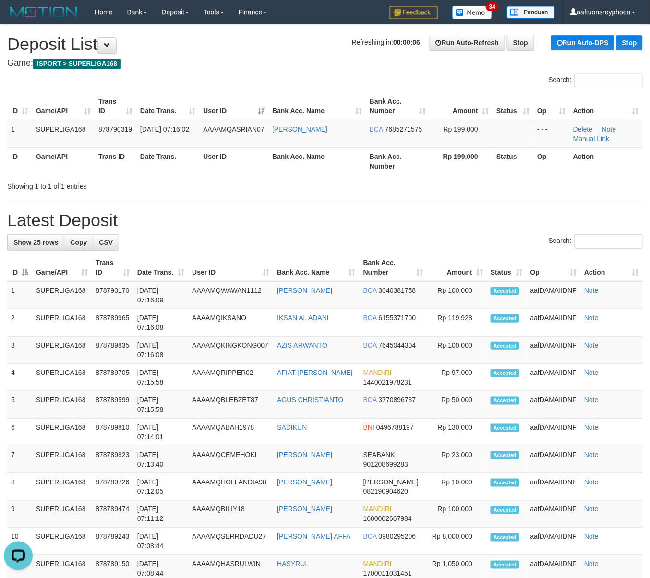
click at [91, 110] on th "Game/API" at bounding box center [63, 106] width 62 height 27
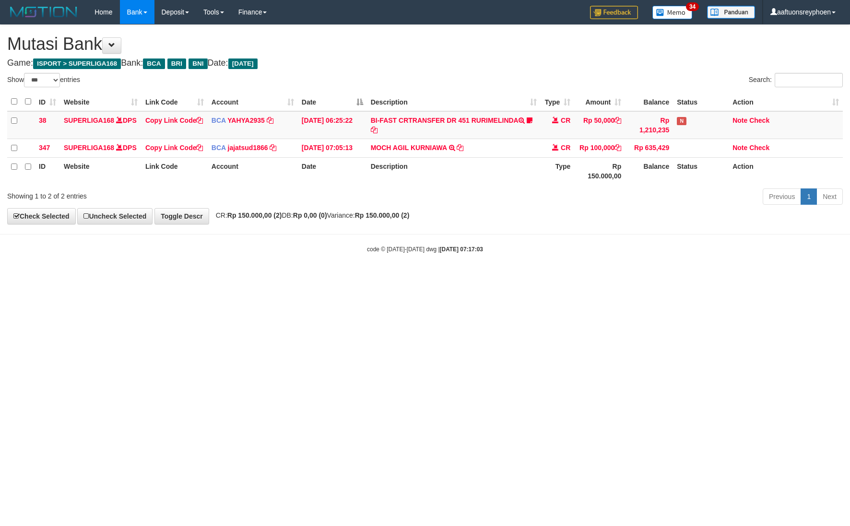
select select "***"
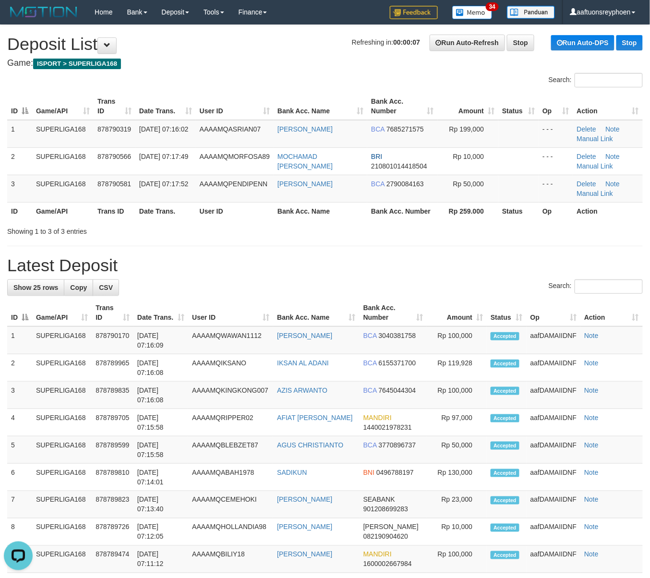
click at [18, 211] on th "ID" at bounding box center [19, 211] width 25 height 18
drag, startPoint x: 119, startPoint y: 228, endPoint x: 0, endPoint y: 244, distance: 120.0
click at [114, 229] on div "Showing 1 to 3 of 3 entries" at bounding box center [135, 229] width 256 height 13
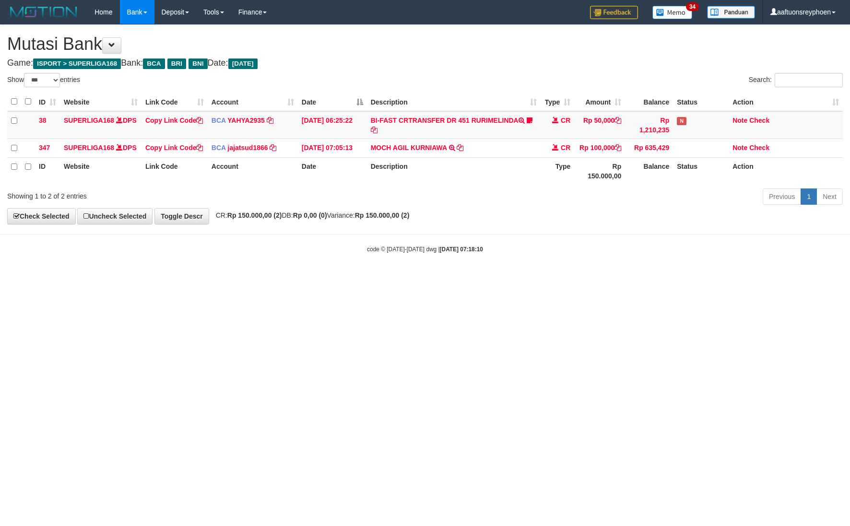
select select "***"
drag, startPoint x: 467, startPoint y: 328, endPoint x: 515, endPoint y: 318, distance: 49.6
click at [488, 278] on html "Toggle navigation Home Bank Account List Load By Website Group [ISPORT] SUPERLI…" at bounding box center [425, 139] width 850 height 278
select select "***"
click at [697, 270] on body "Toggle navigation Home Bank Account List Load By Website Group [ISPORT] SUPERLI…" at bounding box center [425, 139] width 850 height 278
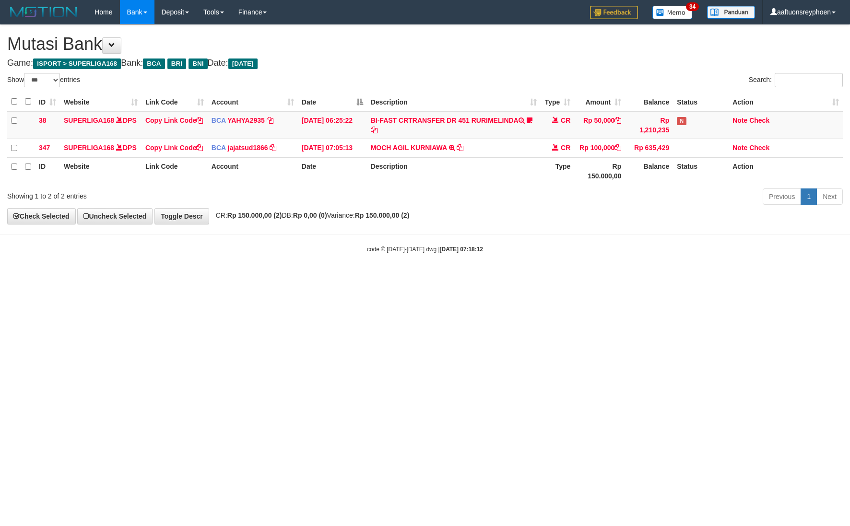
select select "***"
drag, startPoint x: 406, startPoint y: 279, endPoint x: 413, endPoint y: 278, distance: 7.2
click at [411, 278] on body "Toggle navigation Home Bank Account List Load By Website Group [ISPORT] SUPERLI…" at bounding box center [425, 139] width 850 height 278
click at [699, 264] on body "Toggle navigation Home Bank Account List Load By Website Group [ISPORT] SUPERLI…" at bounding box center [425, 139] width 850 height 278
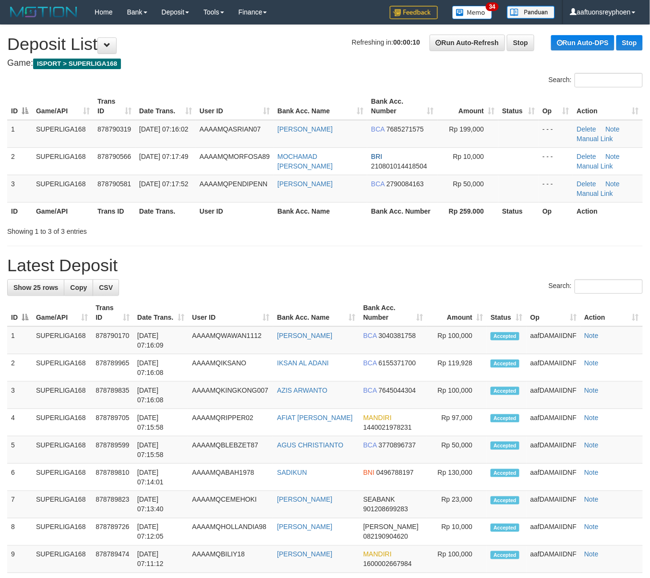
click at [207, 203] on th "User ID" at bounding box center [235, 211] width 78 height 18
drag, startPoint x: 211, startPoint y: 204, endPoint x: 0, endPoint y: 245, distance: 215.0
click at [205, 208] on th "User ID" at bounding box center [235, 211] width 78 height 18
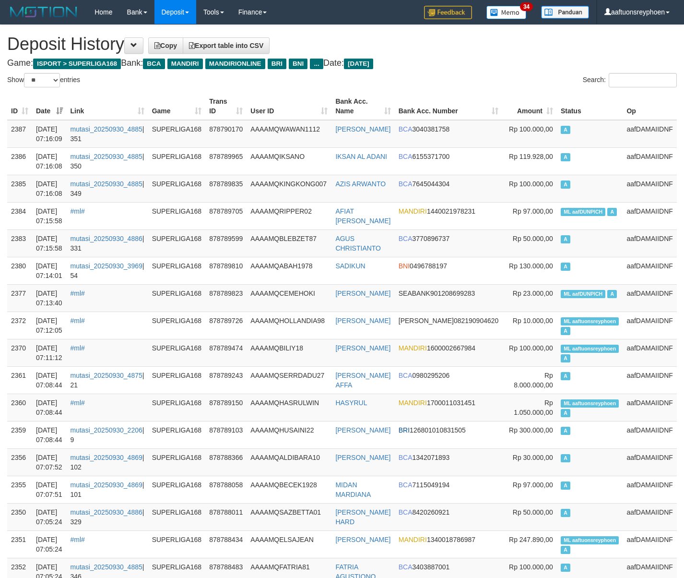
select select "**"
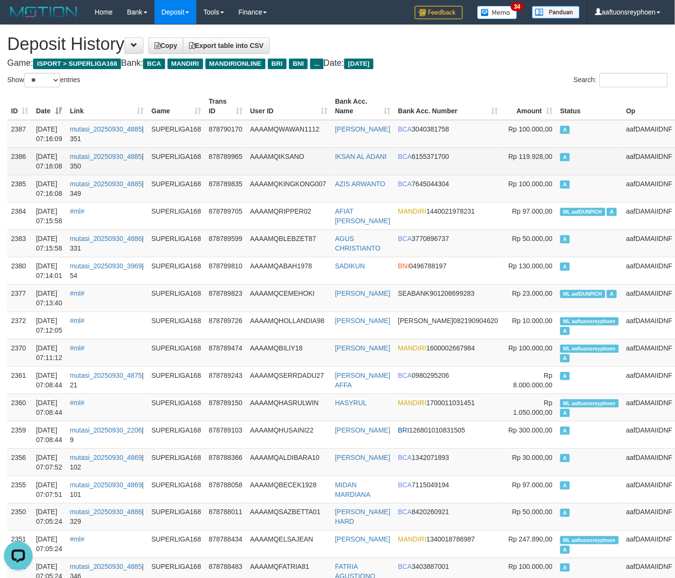
click at [586, 168] on td "A" at bounding box center [589, 160] width 66 height 27
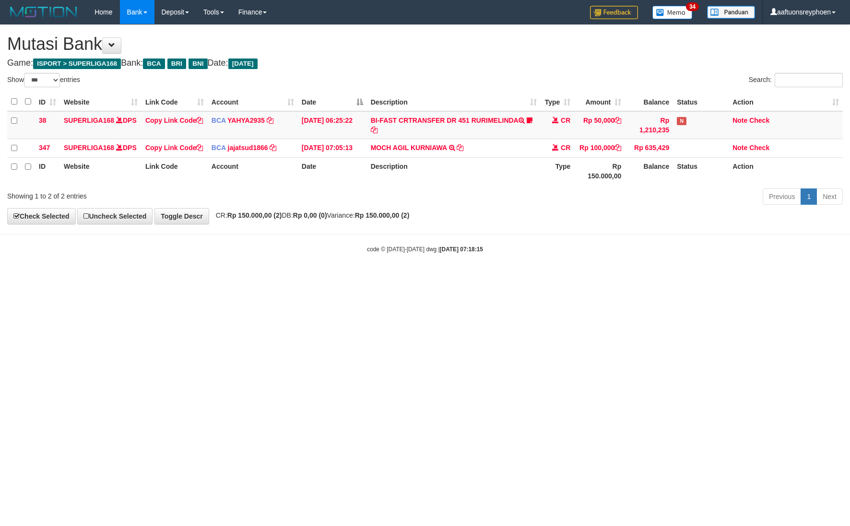
select select "***"
click at [498, 278] on html "Toggle navigation Home Bank Account List Load By Website Group [ISPORT] SUPERLI…" at bounding box center [425, 139] width 850 height 278
click at [686, 224] on div "**********" at bounding box center [425, 124] width 850 height 199
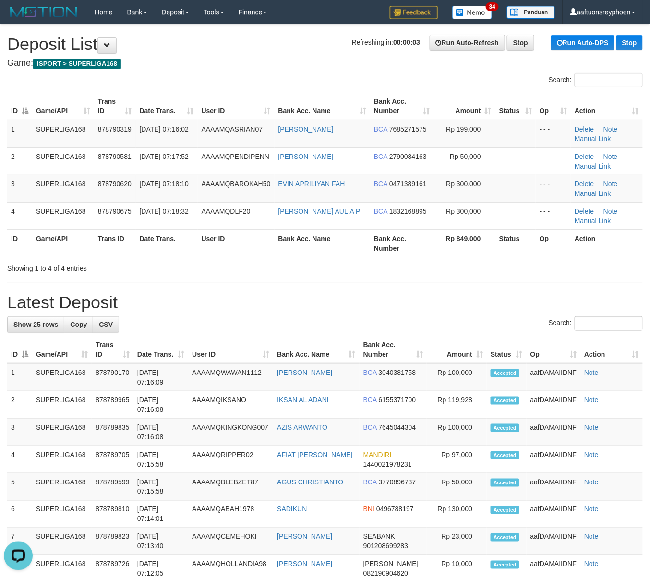
click at [6, 179] on div "ID Game/API Trans ID Date Trans. User ID Bank Acc. Name Bank Acc. Number Amount…" at bounding box center [325, 175] width 650 height 170
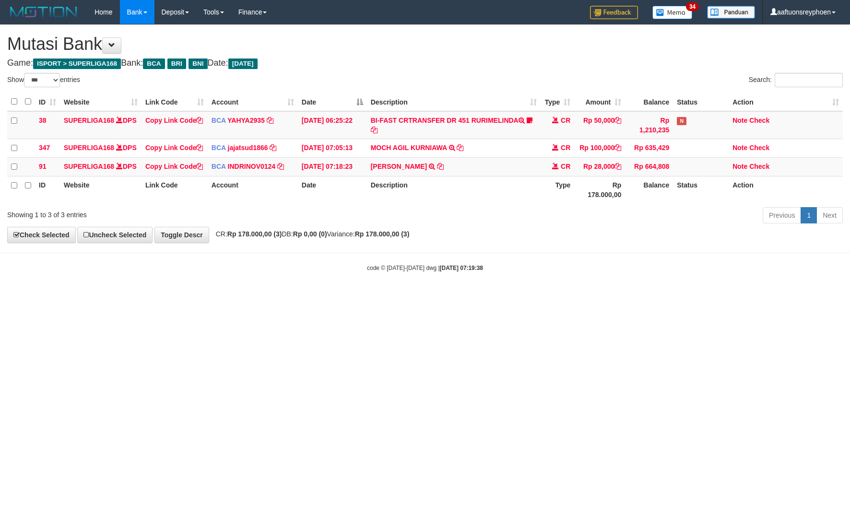
select select "***"
click at [576, 275] on body "Toggle navigation Home Bank Account List Load By Website Group [ISPORT] SUPERLI…" at bounding box center [425, 148] width 850 height 297
drag, startPoint x: 585, startPoint y: 276, endPoint x: 824, endPoint y: 231, distance: 243.7
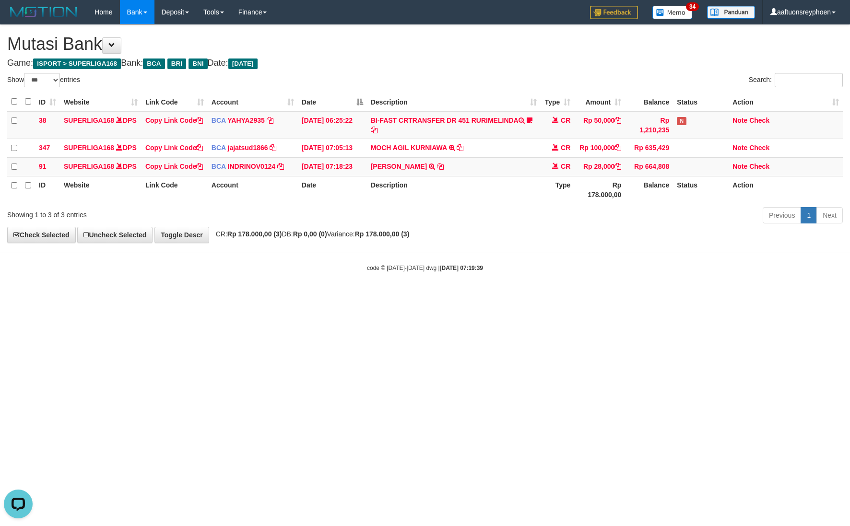
click at [588, 276] on body "Toggle navigation Home Bank Account List Load By Website Group [ISPORT] SUPERLI…" at bounding box center [425, 148] width 850 height 297
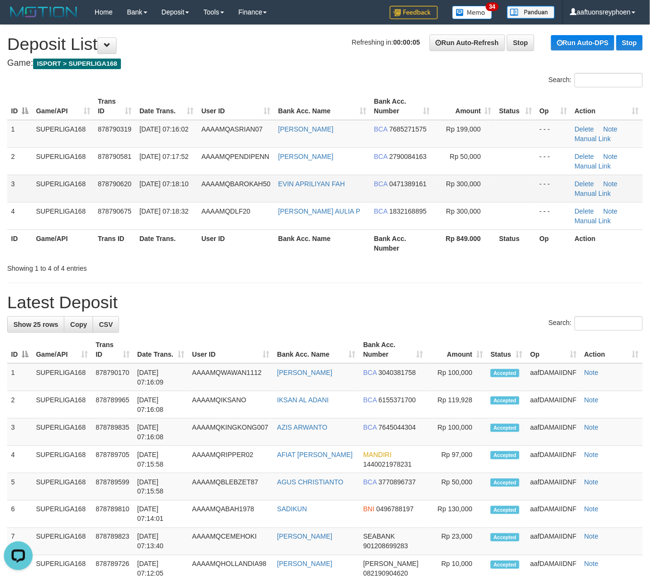
click at [58, 177] on td "SUPERLIGA168" at bounding box center [63, 188] width 62 height 27
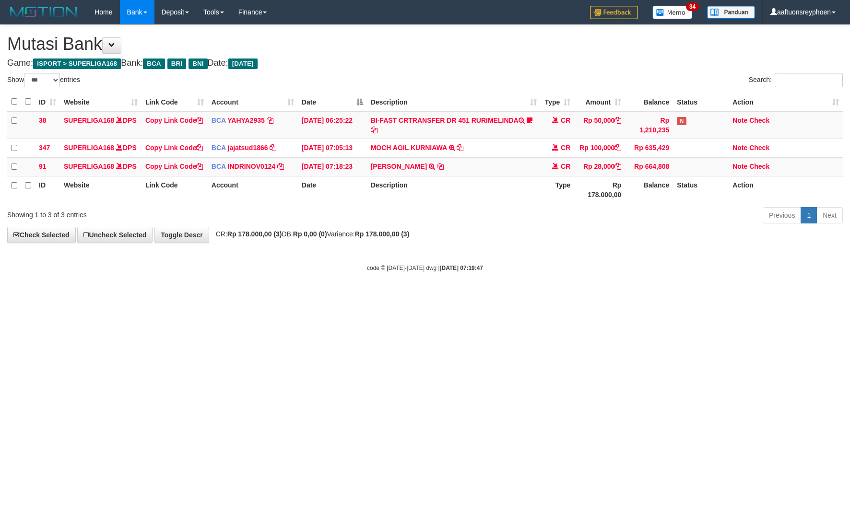
select select "***"
drag, startPoint x: 585, startPoint y: 269, endPoint x: 845, endPoint y: 217, distance: 265.6
click at [585, 269] on body "Toggle navigation Home Bank Account List Load By Website Group [ISPORT] SUPERLI…" at bounding box center [425, 148] width 850 height 297
drag, startPoint x: 559, startPoint y: 275, endPoint x: 584, endPoint y: 271, distance: 25.3
click at [560, 275] on body "Toggle navigation Home Bank Account List Load By Website Group [ISPORT] SUPERLI…" at bounding box center [425, 148] width 850 height 297
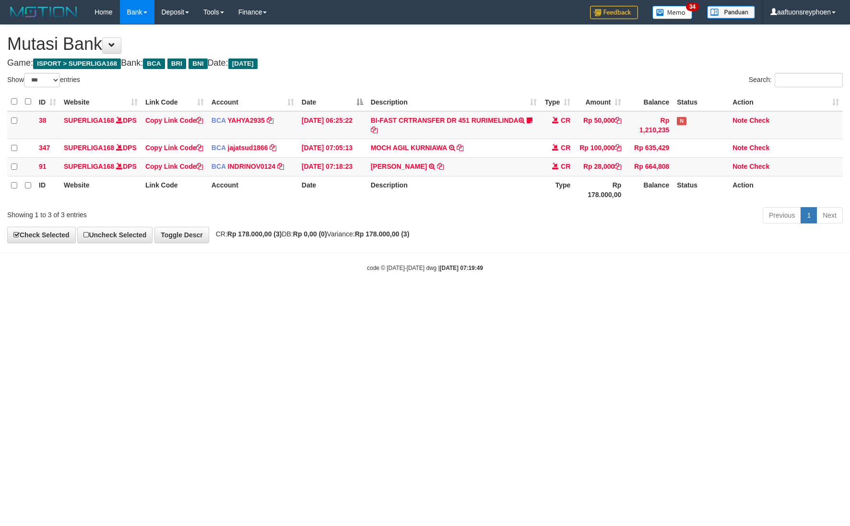
select select "***"
drag, startPoint x: 761, startPoint y: 225, endPoint x: 527, endPoint y: 265, distance: 237.6
click at [756, 227] on div "Previous 1 Next" at bounding box center [602, 216] width 482 height 21
click at [482, 270] on body "Toggle navigation Home Bank Account List Load By Website Group [ISPORT] SUPERLI…" at bounding box center [425, 148] width 850 height 297
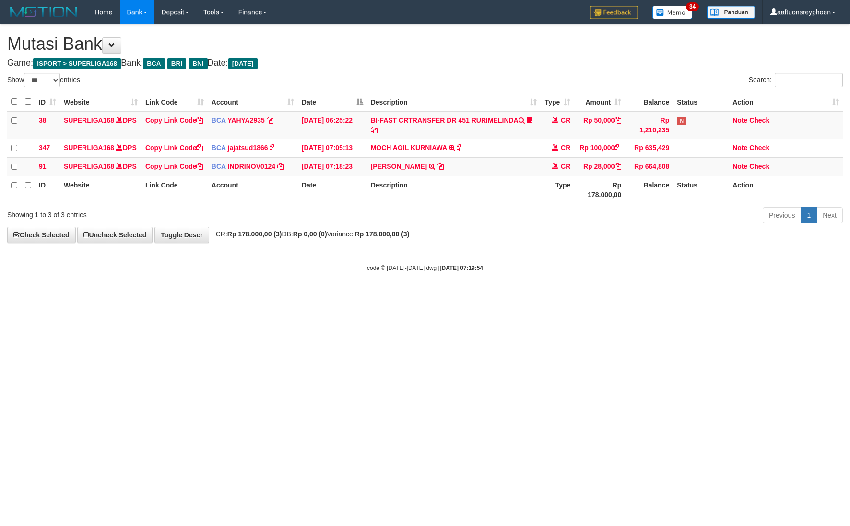
click at [505, 279] on body "Toggle navigation Home Bank Account List Load By Website Group [ISPORT] SUPERLI…" at bounding box center [425, 148] width 850 height 297
drag, startPoint x: 504, startPoint y: 279, endPoint x: 592, endPoint y: 275, distance: 88.4
click at [505, 279] on body "Toggle navigation Home Bank Account List Load By Website Group [ISPORT] SUPERLI…" at bounding box center [425, 148] width 850 height 297
drag, startPoint x: 738, startPoint y: 254, endPoint x: 623, endPoint y: 285, distance: 118.6
click at [736, 243] on div "**********" at bounding box center [425, 134] width 850 height 218
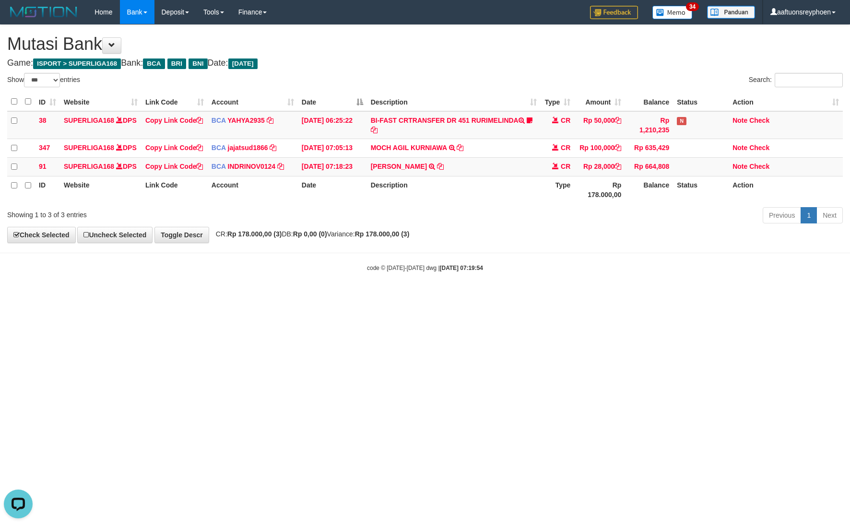
drag, startPoint x: 427, startPoint y: 292, endPoint x: 431, endPoint y: 299, distance: 8.2
click at [429, 292] on body "Toggle navigation Home Bank Account List Load By Website Group [ISPORT] SUPERLI…" at bounding box center [425, 148] width 850 height 297
select select "***"
click at [244, 297] on html "Toggle navigation Home Bank Account List Load By Website Group [ISPORT] SUPERLI…" at bounding box center [425, 148] width 850 height 297
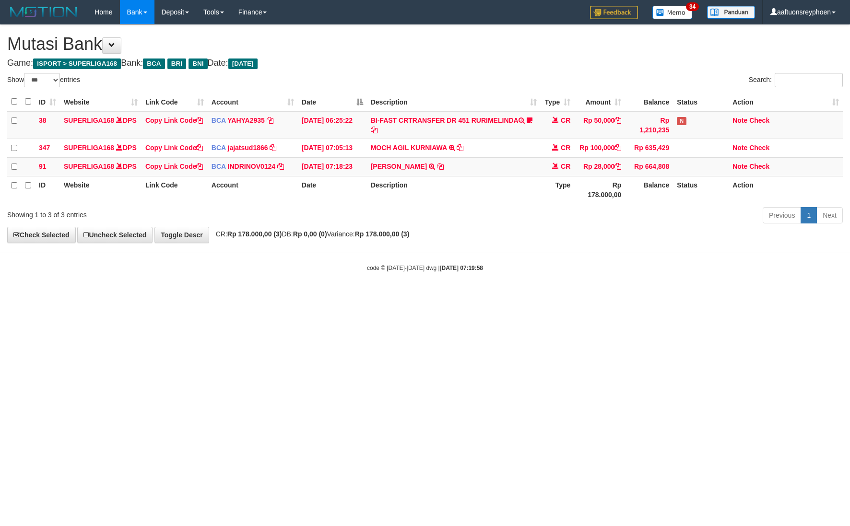
select select "***"
click at [376, 297] on html "Toggle navigation Home Bank Account List Load By Website Group [ISPORT] SUPERLI…" at bounding box center [425, 148] width 850 height 297
drag, startPoint x: 821, startPoint y: 280, endPoint x: 812, endPoint y: 283, distance: 9.0
click at [820, 280] on body "Toggle navigation Home Bank Account List Load By Website Group [ISPORT] SUPERLI…" at bounding box center [425, 148] width 850 height 297
drag, startPoint x: 450, startPoint y: 315, endPoint x: 465, endPoint y: 315, distance: 14.9
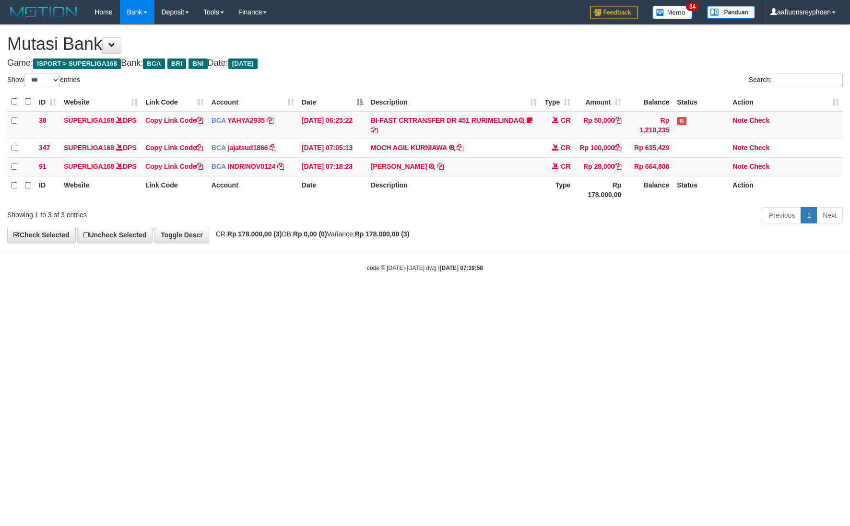
click at [459, 297] on body "Toggle navigation Home Bank Account List Load By Website Group [ISPORT] SUPERLI…" at bounding box center [425, 148] width 850 height 297
drag, startPoint x: 488, startPoint y: 313, endPoint x: 846, endPoint y: 230, distance: 367.4
click at [507, 297] on html "Toggle navigation Home Bank Account List Load By Website Group [ISPORT] SUPERLI…" at bounding box center [425, 148] width 850 height 297
click at [509, 273] on body "Toggle navigation Home Bank Account List Load By Website Group [ISPORT] SUPERLI…" at bounding box center [425, 148] width 850 height 297
drag, startPoint x: 584, startPoint y: 267, endPoint x: 847, endPoint y: 246, distance: 263.8
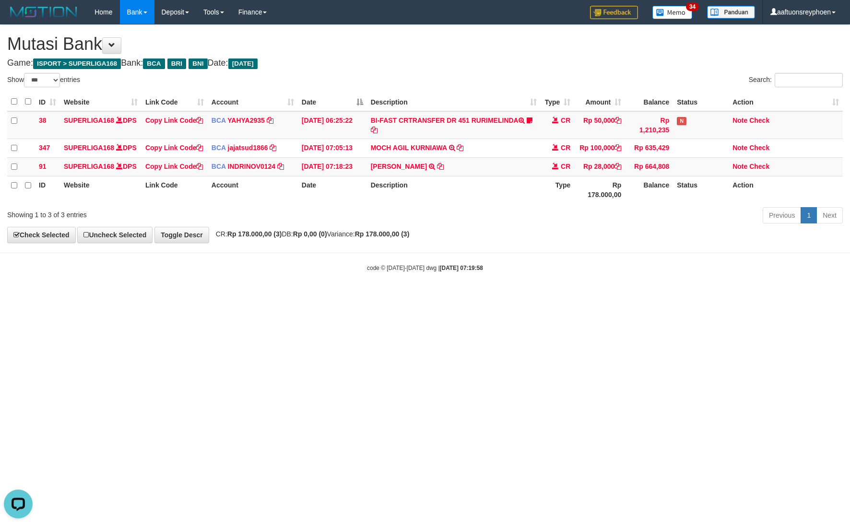
click at [649, 260] on body "Toggle navigation Home Bank Account List Load By Website Group [ISPORT] SUPERLI…" at bounding box center [425, 148] width 850 height 297
drag, startPoint x: 574, startPoint y: 273, endPoint x: 847, endPoint y: 244, distance: 273.7
click at [597, 270] on body "Toggle navigation Home Bank Account List Load By Website Group [ISPORT] SUPERLI…" at bounding box center [425, 148] width 850 height 297
click at [571, 273] on div "code © [DATE]-[DATE] dwg | [DATE] 07:19:58" at bounding box center [425, 268] width 850 height 10
drag, startPoint x: 570, startPoint y: 289, endPoint x: 849, endPoint y: 244, distance: 282.9
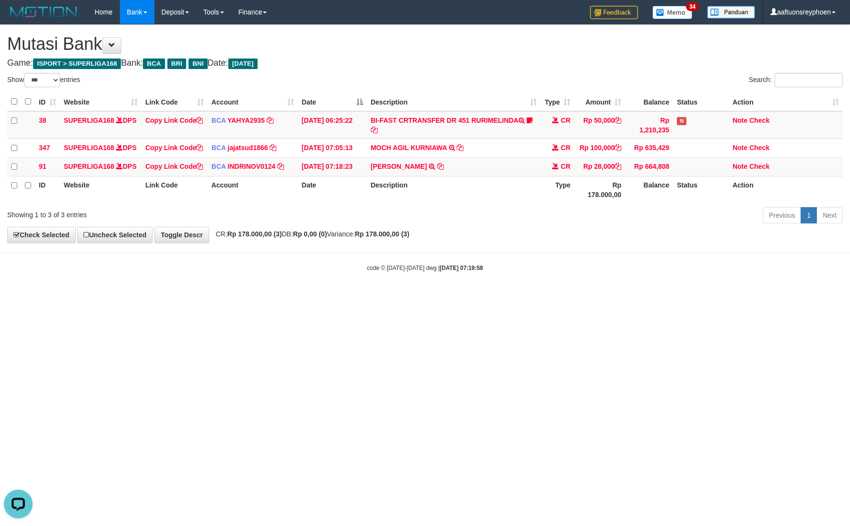
click at [585, 273] on div "code © [DATE]-[DATE] dwg | [DATE] 07:19:58" at bounding box center [425, 268] width 850 height 10
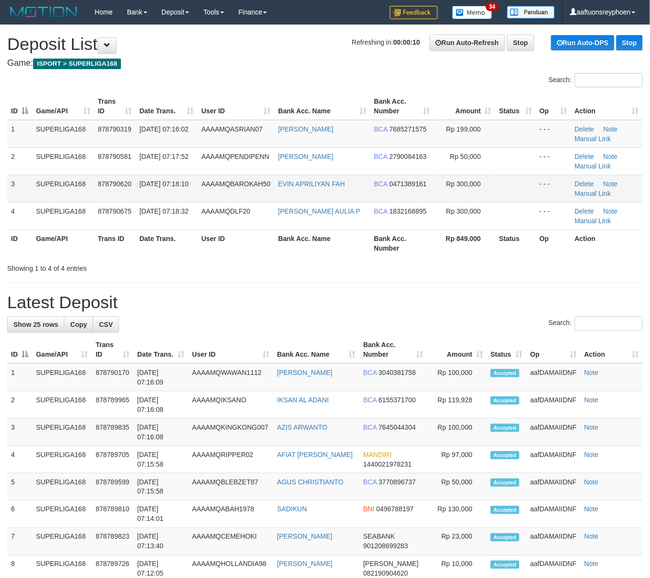
click at [76, 196] on td "SUPERLIGA168" at bounding box center [63, 188] width 62 height 27
click at [54, 233] on th "Game/API" at bounding box center [63, 242] width 62 height 27
click at [31, 231] on th "ID" at bounding box center [19, 242] width 25 height 27
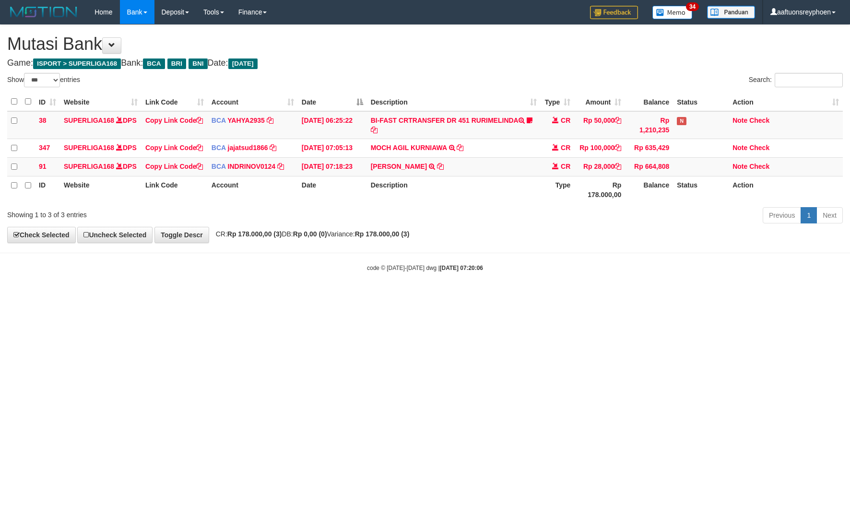
select select "***"
click at [521, 280] on body "Toggle navigation Home Bank Account List Load By Website Group [ISPORT] SUPERLI…" at bounding box center [425, 148] width 850 height 297
select select "***"
click at [438, 289] on body "Toggle navigation Home Bank Account List Load By Website Group [ISPORT] SUPERLI…" at bounding box center [425, 148] width 850 height 297
drag, startPoint x: 515, startPoint y: 277, endPoint x: 538, endPoint y: 281, distance: 23.4
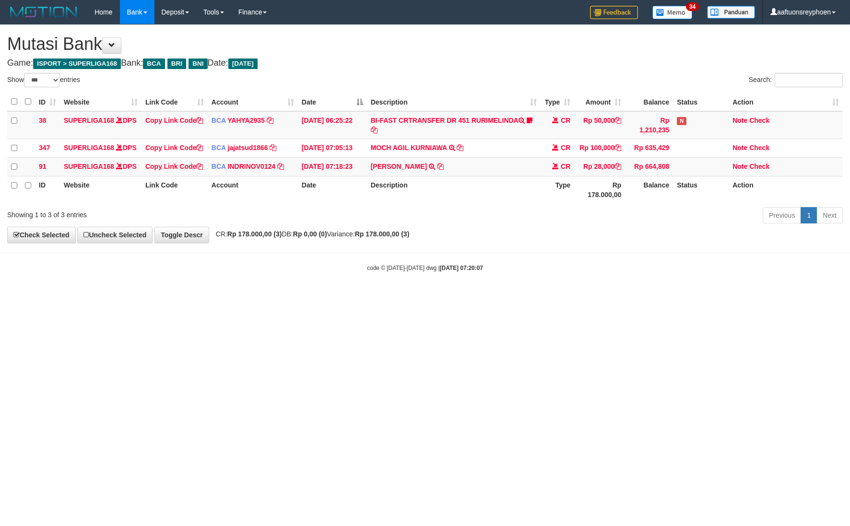
click at [520, 277] on body "Toggle navigation Home Bank Account List Load By Website Group [ISPORT] SUPERLI…" at bounding box center [425, 148] width 850 height 297
select select "***"
drag, startPoint x: 473, startPoint y: 257, endPoint x: 661, endPoint y: 242, distance: 188.7
click at [509, 243] on div "**********" at bounding box center [425, 134] width 850 height 218
drag, startPoint x: 499, startPoint y: 266, endPoint x: 847, endPoint y: 246, distance: 348.0
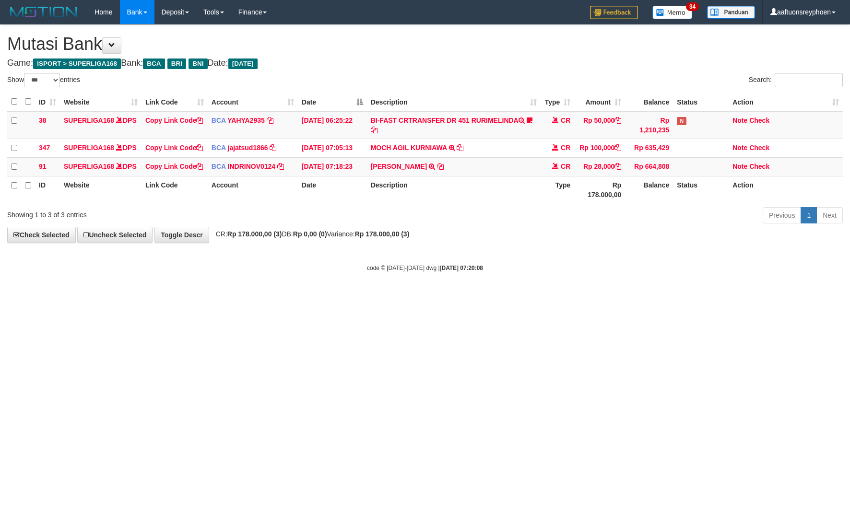
click at [522, 264] on body "Toggle navigation Home Bank Account List Load By Website Group [ISPORT] SUPERLI…" at bounding box center [425, 148] width 850 height 297
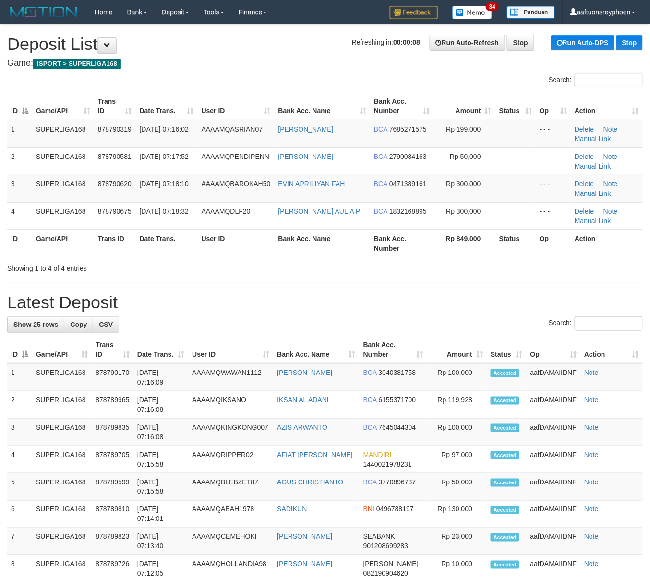
drag, startPoint x: 143, startPoint y: 222, endPoint x: 5, endPoint y: 234, distance: 138.8
click at [132, 222] on tr "4 SUPERLIGA168 878790675 30/09/2025 07:18:32 AAAAMQDLF20 MOCH IQBAL AULIA P BCA…" at bounding box center [324, 215] width 635 height 27
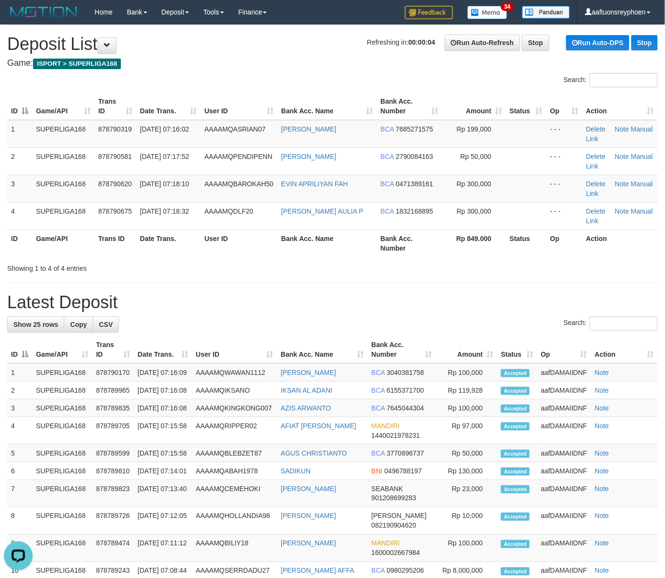
click at [87, 232] on th "Game/API" at bounding box center [63, 242] width 62 height 27
drag, startPoint x: 23, startPoint y: 229, endPoint x: 1, endPoint y: 238, distance: 23.7
click at [22, 229] on th "ID" at bounding box center [19, 242] width 25 height 27
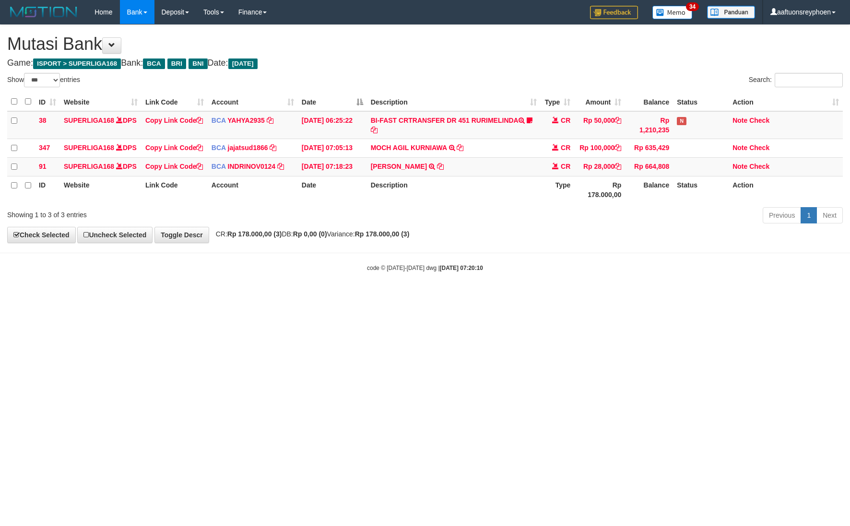
select select "***"
click at [491, 297] on body "Toggle navigation Home Bank Account List Load By Website Group [ISPORT] SUPERLI…" at bounding box center [425, 148] width 850 height 297
drag, startPoint x: 422, startPoint y: 301, endPoint x: 523, endPoint y: 297, distance: 100.9
click at [435, 297] on body "Toggle navigation Home Bank Account List Load By Website Group [ISPORT] SUPERLI…" at bounding box center [425, 148] width 850 height 297
click at [500, 273] on div "code © [DATE]-[DATE] dwg | [DATE] 07:20:10" at bounding box center [425, 268] width 850 height 10
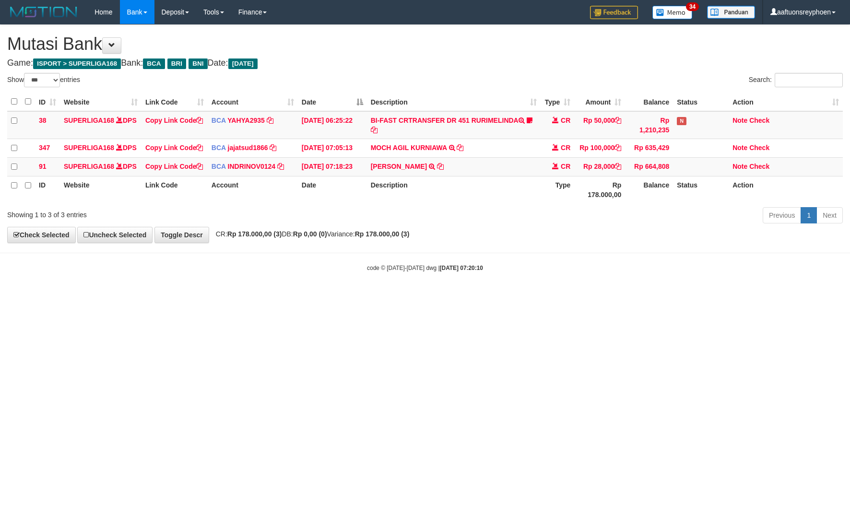
drag, startPoint x: 558, startPoint y: 261, endPoint x: 700, endPoint y: 250, distance: 142.5
click at [619, 243] on div "**********" at bounding box center [425, 134] width 850 height 218
drag, startPoint x: 529, startPoint y: 258, endPoint x: 622, endPoint y: 258, distance: 93.6
click at [579, 243] on div "**********" at bounding box center [425, 134] width 850 height 218
drag, startPoint x: 461, startPoint y: 279, endPoint x: 505, endPoint y: 288, distance: 45.1
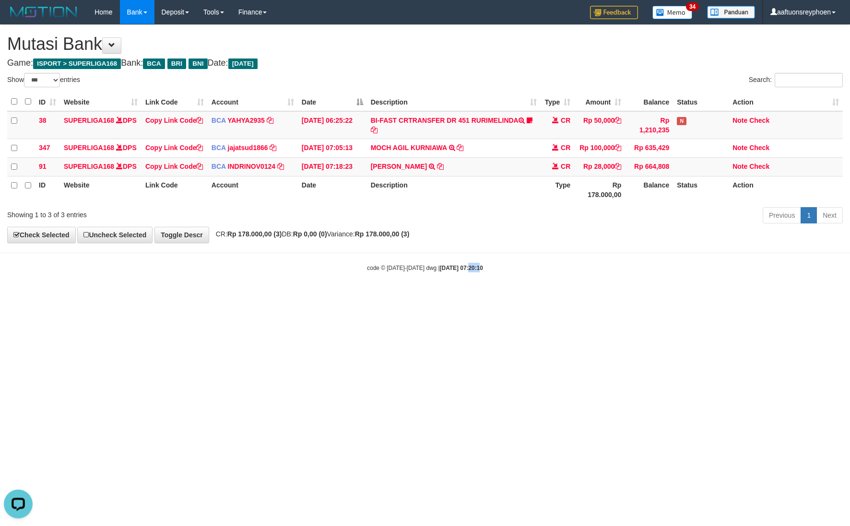
click at [469, 280] on body "Toggle navigation Home Bank Account List Load By Website Group [ISPORT] SUPERLI…" at bounding box center [425, 148] width 850 height 297
drag, startPoint x: 484, startPoint y: 281, endPoint x: 825, endPoint y: 239, distance: 343.7
click at [507, 278] on body "Toggle navigation Home Bank Account List Load By Website Group [ISPORT] SUPERLI…" at bounding box center [425, 148] width 850 height 297
drag, startPoint x: 496, startPoint y: 260, endPoint x: 502, endPoint y: 260, distance: 6.3
click at [502, 243] on div "**********" at bounding box center [425, 134] width 850 height 218
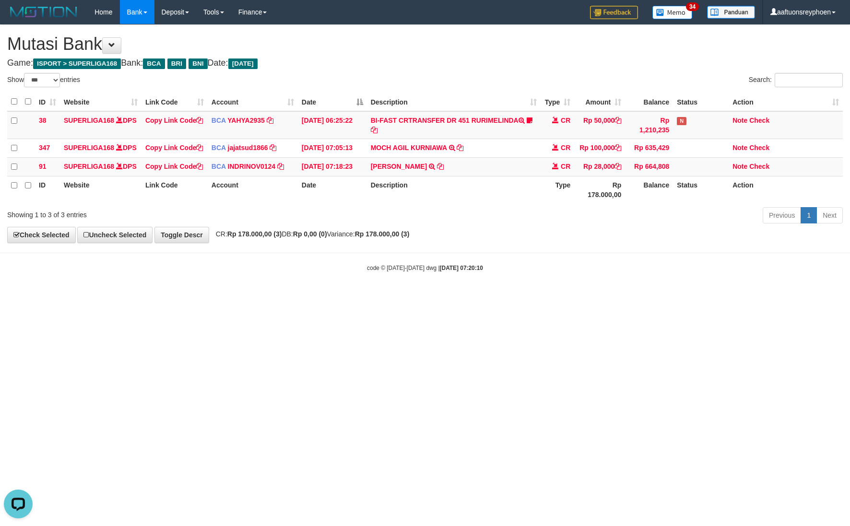
drag, startPoint x: 541, startPoint y: 262, endPoint x: 786, endPoint y: 244, distance: 244.9
click at [557, 262] on body "Toggle navigation Home Bank Account List Load By Website Group [ISPORT] SUPERLI…" at bounding box center [425, 148] width 850 height 297
drag, startPoint x: 563, startPoint y: 271, endPoint x: 573, endPoint y: 289, distance: 20.4
click at [564, 253] on hr at bounding box center [425, 253] width 850 height 0
click at [565, 273] on div "code © [DATE]-[DATE] dwg | [DATE] 07:20:10" at bounding box center [425, 268] width 850 height 10
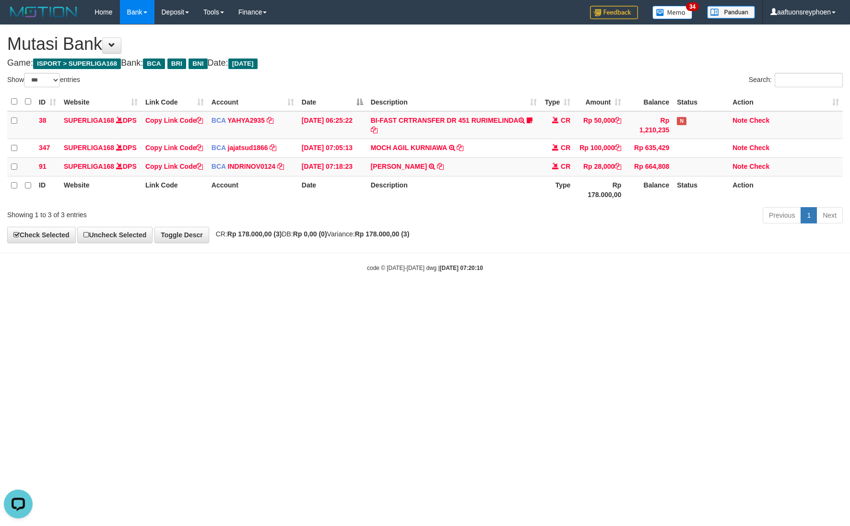
drag, startPoint x: 565, startPoint y: 283, endPoint x: 847, endPoint y: 256, distance: 283.0
click at [591, 278] on body "Toggle navigation Home Bank Account List Load By Website Group [ISPORT] SUPERLI…" at bounding box center [425, 148] width 850 height 297
select select "***"
drag, startPoint x: 463, startPoint y: 302, endPoint x: 485, endPoint y: 308, distance: 22.2
click at [473, 297] on body "Toggle navigation Home Bank Account List Load By Website Group [ISPORT] SUPERLI…" at bounding box center [425, 148] width 850 height 297
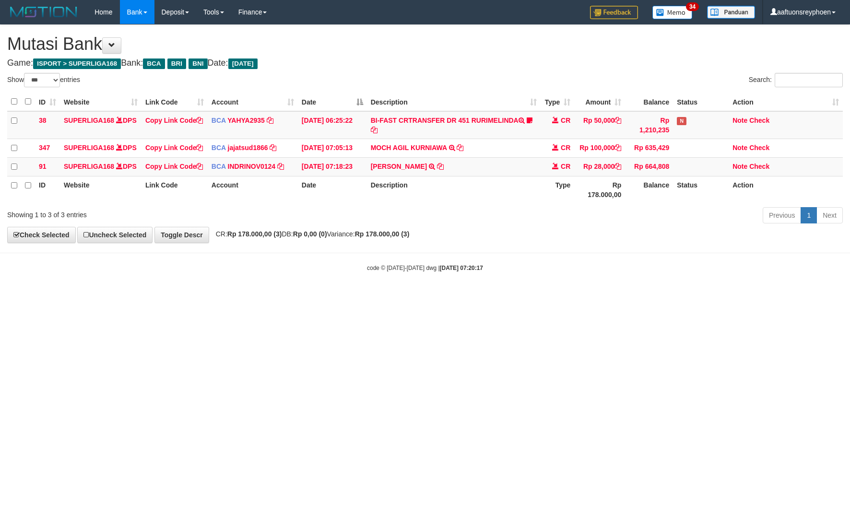
click at [489, 297] on body "Toggle navigation Home Bank Account List Load By Website Group [ISPORT] SUPERLI…" at bounding box center [425, 148] width 850 height 297
drag, startPoint x: 489, startPoint y: 302, endPoint x: 538, endPoint y: 300, distance: 50.0
click at [490, 297] on body "Toggle navigation Home Bank Account List Load By Website Group [ISPORT] SUPERLI…" at bounding box center [425, 148] width 850 height 297
click at [500, 297] on html "Toggle navigation Home Bank Account List Load By Website Group [ISPORT] SUPERLI…" at bounding box center [425, 148] width 850 height 297
drag, startPoint x: 500, startPoint y: 322, endPoint x: 849, endPoint y: 290, distance: 350.3
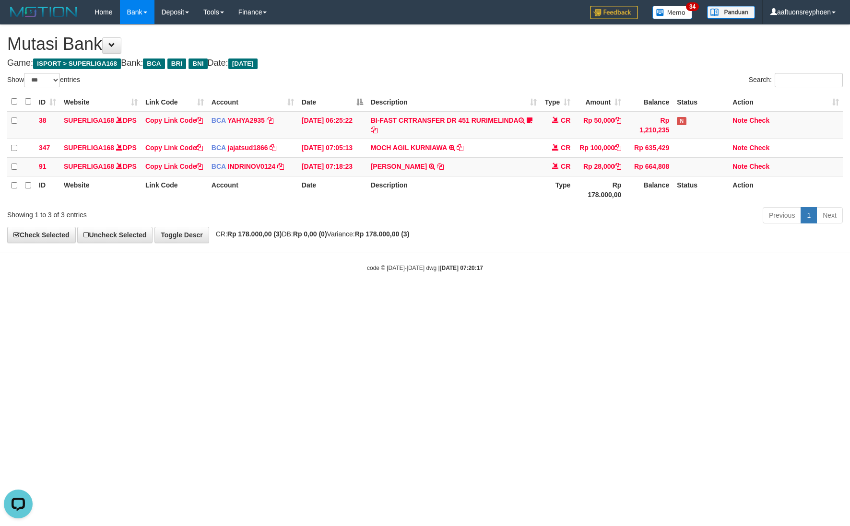
click at [509, 297] on html "Toggle navigation Home Bank Account List Load By Website Group [ISPORT] SUPERLI…" at bounding box center [425, 148] width 850 height 297
drag, startPoint x: 472, startPoint y: 311, endPoint x: 849, endPoint y: 289, distance: 377.4
click at [505, 297] on body "Toggle navigation Home Bank Account List Load By Website Group [ISPORT] SUPERLI…" at bounding box center [425, 148] width 850 height 297
click at [571, 273] on div "code © [DATE]-[DATE] dwg | [DATE] 07:20:17" at bounding box center [425, 268] width 850 height 10
click at [603, 273] on div "code © [DATE]-[DATE] dwg | [DATE] 07:20:17" at bounding box center [425, 268] width 850 height 10
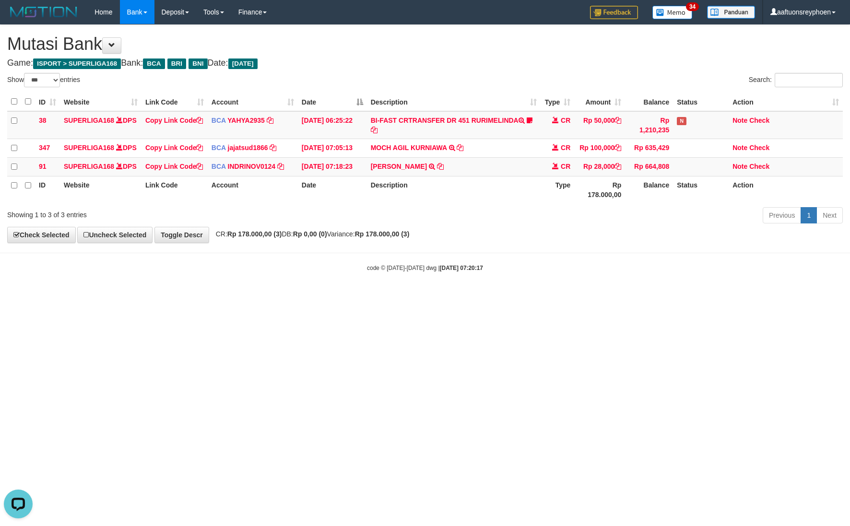
drag, startPoint x: 496, startPoint y: 278, endPoint x: 847, endPoint y: 251, distance: 351.3
click at [574, 273] on body "Toggle navigation Home Bank Account List Load By Website Group [ISPORT] SUPERLI…" at bounding box center [425, 148] width 850 height 297
drag, startPoint x: 473, startPoint y: 293, endPoint x: 496, endPoint y: 292, distance: 22.6
click at [478, 292] on body "Toggle navigation Home Bank Account List Load By Website Group [ISPORT] SUPERLI…" at bounding box center [425, 148] width 850 height 297
drag, startPoint x: 524, startPoint y: 290, endPoint x: 606, endPoint y: 285, distance: 81.8
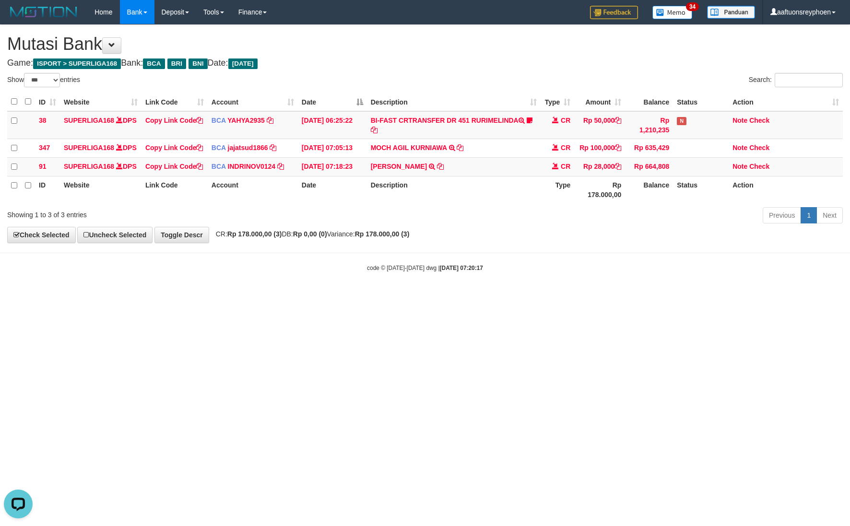
click at [525, 273] on div "code © [DATE]-[DATE] dwg | [DATE] 07:20:17" at bounding box center [425, 268] width 850 height 10
click at [490, 297] on body "Toggle navigation Home Bank Account List Load By Website Group [ISPORT] SUPERLI…" at bounding box center [425, 148] width 850 height 297
drag, startPoint x: 471, startPoint y: 308, endPoint x: 477, endPoint y: 304, distance: 6.7
click at [473, 297] on body "Toggle navigation Home Bank Account List Load By Website Group [ISPORT] SUPERLI…" at bounding box center [425, 148] width 850 height 297
drag, startPoint x: 556, startPoint y: 298, endPoint x: 847, endPoint y: 271, distance: 292.6
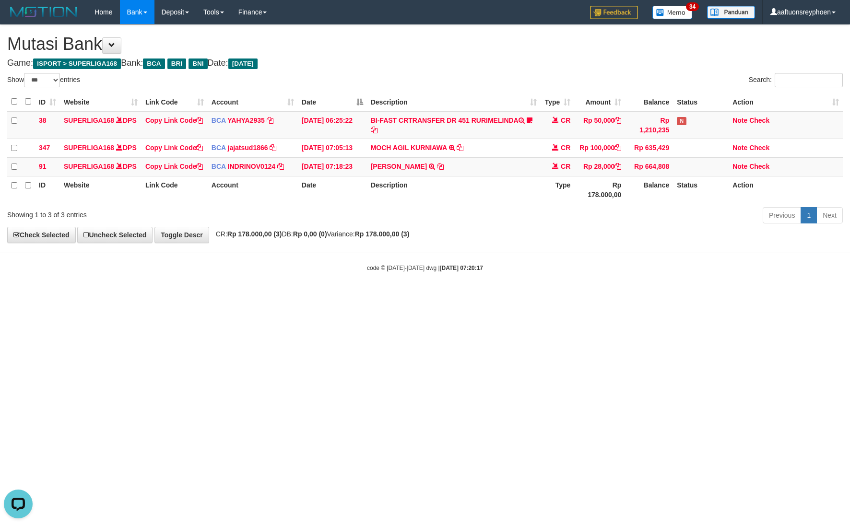
click at [576, 297] on body "Toggle navigation Home Bank Account List Load By Website Group [ISPORT] SUPERLI…" at bounding box center [425, 148] width 850 height 297
drag, startPoint x: 597, startPoint y: 278, endPoint x: 790, endPoint y: 249, distance: 194.7
click at [620, 263] on body "Toggle navigation Home Bank Account List Load By Website Group [ISPORT] SUPERLI…" at bounding box center [425, 148] width 850 height 297
click at [534, 297] on body "Toggle navigation Home Bank Account List Load By Website Group [ISPORT] SUPERLI…" at bounding box center [425, 148] width 850 height 297
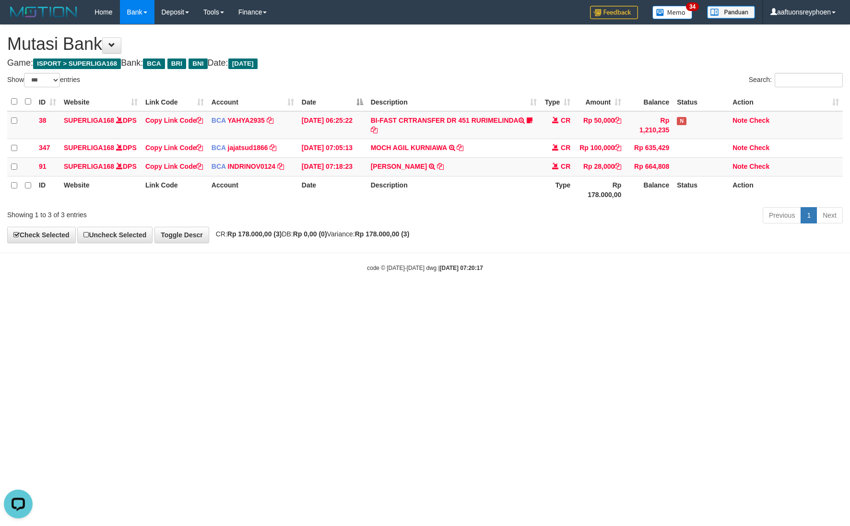
drag, startPoint x: 542, startPoint y: 301, endPoint x: 722, endPoint y: 248, distance: 188.1
click at [553, 297] on body "Toggle navigation Home Bank Account List Load By Website Group [ISPORT] SUPERLI…" at bounding box center [425, 148] width 850 height 297
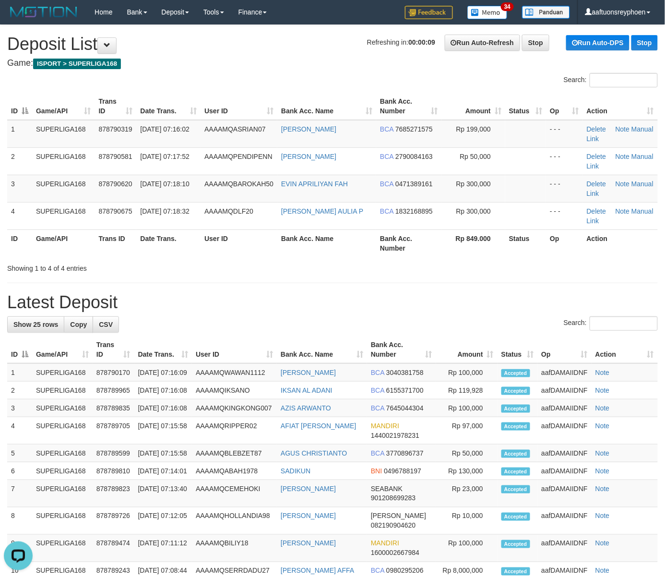
click at [71, 251] on th "Game/API" at bounding box center [63, 242] width 63 height 27
click at [10, 263] on div "Showing 1 to 4 of 4 entries" at bounding box center [138, 266] width 263 height 13
click at [21, 248] on th "ID" at bounding box center [19, 242] width 25 height 27
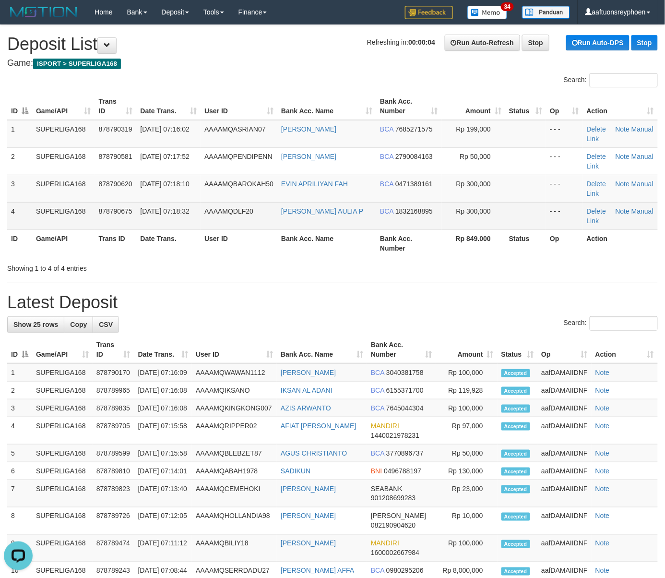
click at [54, 222] on td "SUPERLIGA168" at bounding box center [63, 215] width 63 height 27
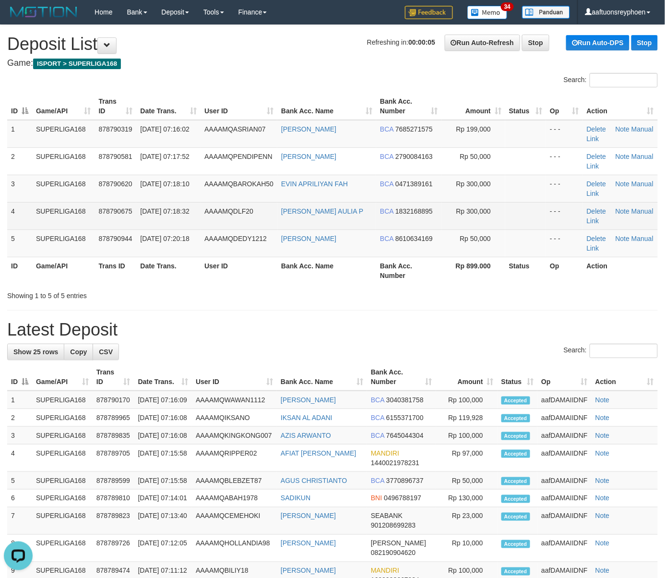
drag, startPoint x: 116, startPoint y: 192, endPoint x: 68, endPoint y: 202, distance: 48.9
click at [118, 192] on td "878790620" at bounding box center [116, 188] width 42 height 27
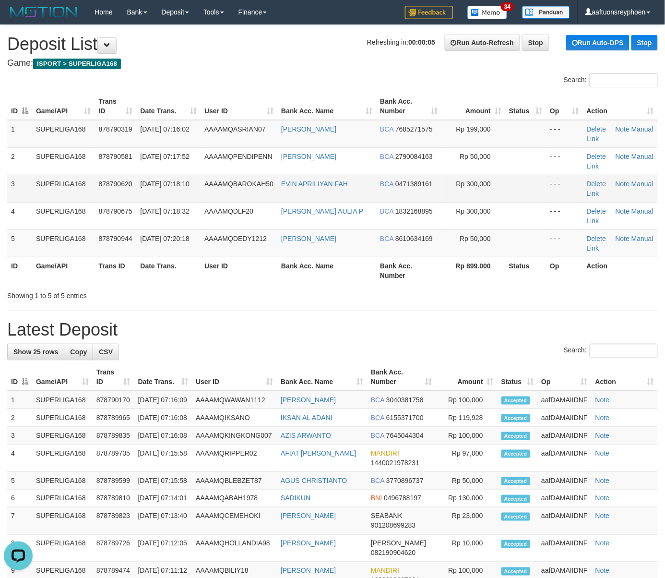
click at [42, 198] on td "SUPERLIGA168" at bounding box center [63, 188] width 63 height 27
drag, startPoint x: 55, startPoint y: 214, endPoint x: 2, endPoint y: 229, distance: 55.0
click at [53, 215] on td "SUPERLIGA168" at bounding box center [63, 215] width 63 height 27
click at [8, 229] on td "5" at bounding box center [19, 242] width 25 height 27
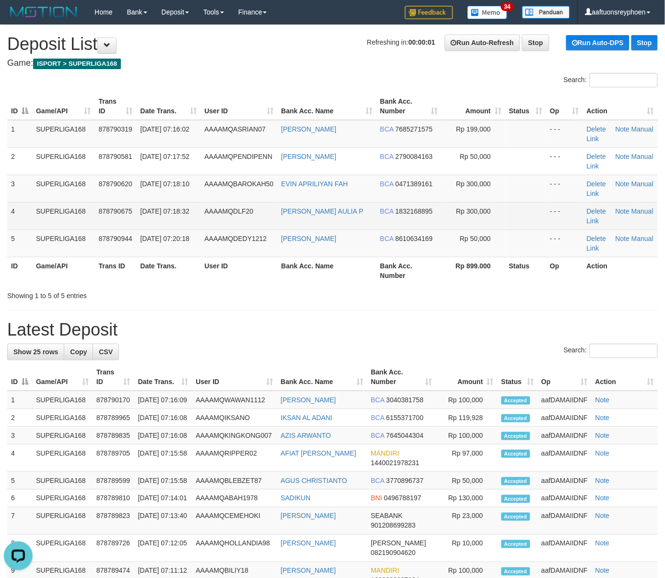
click at [22, 222] on td "4" at bounding box center [19, 215] width 25 height 27
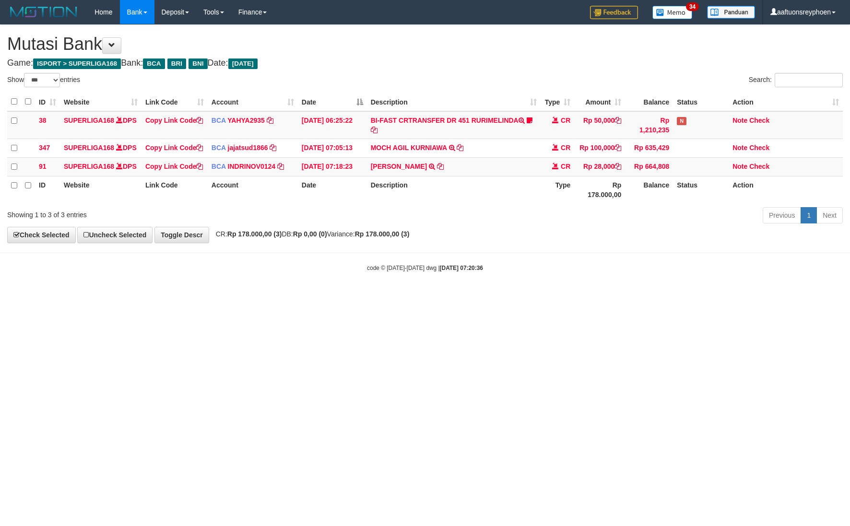
select select "***"
click at [565, 297] on body "Toggle navigation Home Bank Account List Load By Website Group [ISPORT] SUPERLI…" at bounding box center [425, 148] width 850 height 297
drag, startPoint x: 511, startPoint y: 283, endPoint x: 843, endPoint y: 231, distance: 335.6
click at [540, 281] on body "Toggle navigation Home Bank Account List Load By Website Group [ISPORT] SUPERLI…" at bounding box center [425, 148] width 850 height 297
drag, startPoint x: 557, startPoint y: 280, endPoint x: 847, endPoint y: 229, distance: 294.4
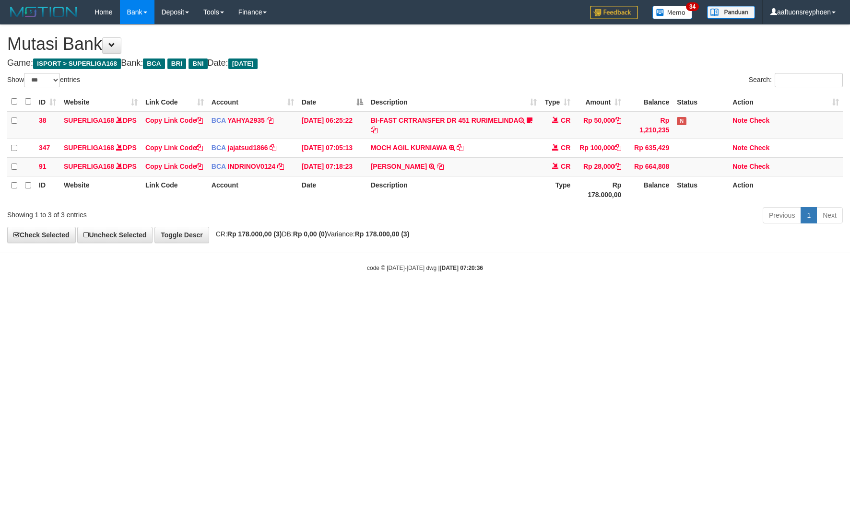
click at [578, 275] on body "Toggle navigation Home Bank Account List Load By Website Group [ISPORT] SUPERLI…" at bounding box center [425, 148] width 850 height 297
drag, startPoint x: 397, startPoint y: 323, endPoint x: 771, endPoint y: 256, distance: 379.4
click at [414, 297] on html "Toggle navigation Home Bank Account List Load By Website Group [ISPORT] SUPERLI…" at bounding box center [425, 148] width 850 height 297
drag, startPoint x: 549, startPoint y: 298, endPoint x: 849, endPoint y: 256, distance: 302.3
click at [585, 293] on body "Toggle navigation Home Bank Account List Load By Website Group [ISPORT] SUPERLI…" at bounding box center [425, 148] width 850 height 297
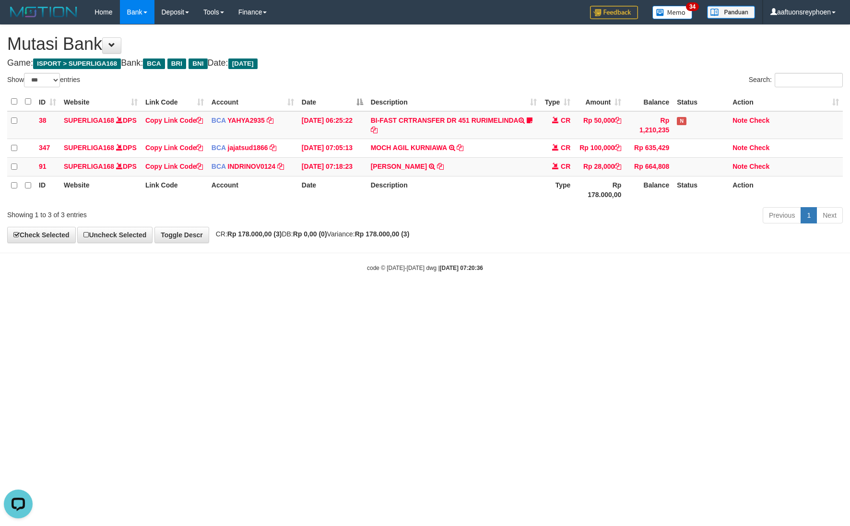
click at [524, 279] on body "Toggle navigation Home Bank Account List Load By Website Group [ISPORT] SUPERLI…" at bounding box center [425, 148] width 850 height 297
drag, startPoint x: 520, startPoint y: 278, endPoint x: 848, endPoint y: 254, distance: 329.2
click at [529, 277] on body "Toggle navigation Home Bank Account List Load By Website Group [ISPORT] SUPERLI…" at bounding box center [425, 148] width 850 height 297
drag, startPoint x: 498, startPoint y: 280, endPoint x: 849, endPoint y: 243, distance: 353.3
click at [519, 275] on body "Toggle navigation Home Bank Account List Load By Website Group [ISPORT] SUPERLI…" at bounding box center [425, 148] width 850 height 297
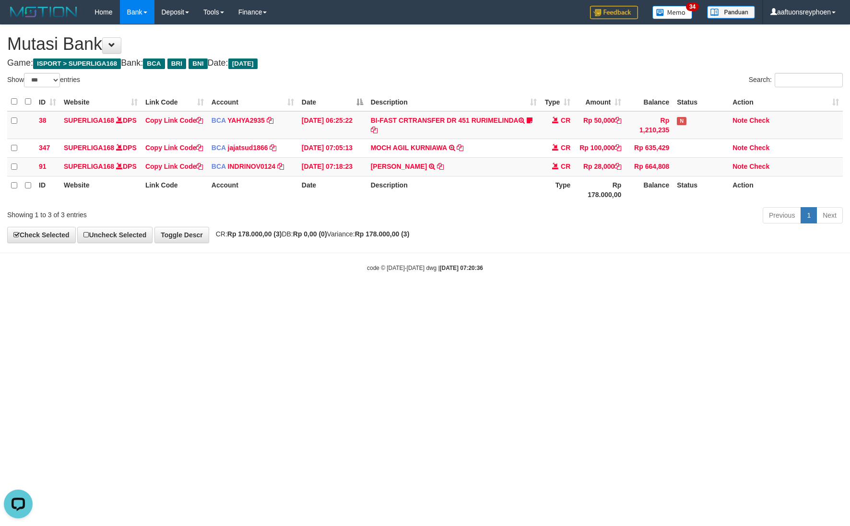
drag, startPoint x: 489, startPoint y: 266, endPoint x: 622, endPoint y: 256, distance: 133.8
click at [500, 266] on body "Toggle navigation Home Bank Account List Load By Website Group [ISPORT] SUPERLI…" at bounding box center [425, 148] width 850 height 297
select select "***"
drag, startPoint x: 471, startPoint y: 283, endPoint x: 480, endPoint y: 283, distance: 9.6
click at [478, 273] on div "code © [DATE]-[DATE] dwg | [DATE] 07:20:42" at bounding box center [425, 268] width 850 height 10
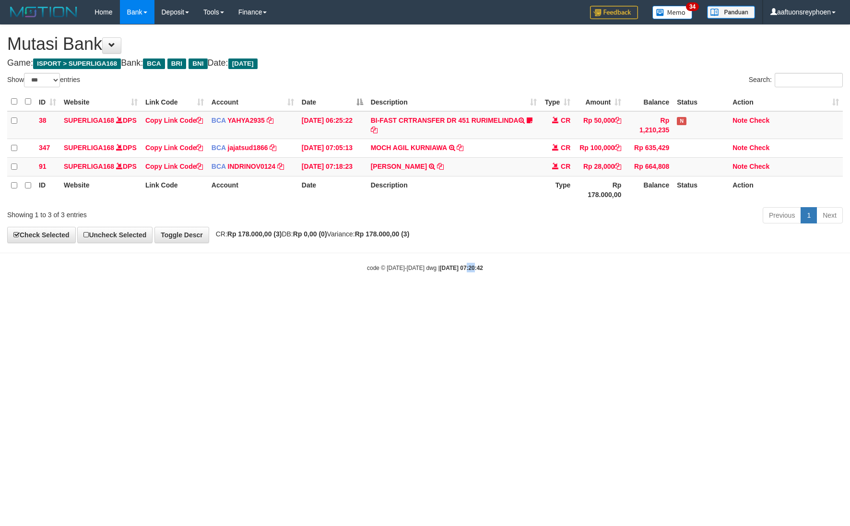
drag, startPoint x: 543, startPoint y: 281, endPoint x: 553, endPoint y: 283, distance: 10.3
click at [545, 273] on div "code © [DATE]-[DATE] dwg | [DATE] 07:20:42" at bounding box center [425, 268] width 850 height 10
drag, startPoint x: 313, startPoint y: 319, endPoint x: 307, endPoint y: 328, distance: 11.2
click at [312, 297] on html "Toggle navigation Home Bank Account List Load By Website Group [ISPORT] SUPERLI…" at bounding box center [425, 148] width 850 height 297
drag, startPoint x: 413, startPoint y: 310, endPoint x: 811, endPoint y: 262, distance: 400.7
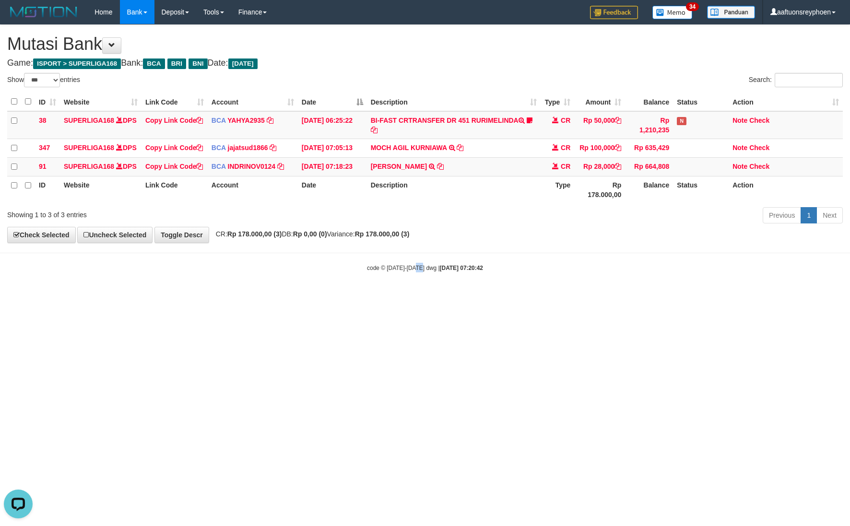
click at [526, 288] on body "Toggle navigation Home Bank Account List Load By Website Group [ISPORT] SUPERLI…" at bounding box center [425, 148] width 850 height 297
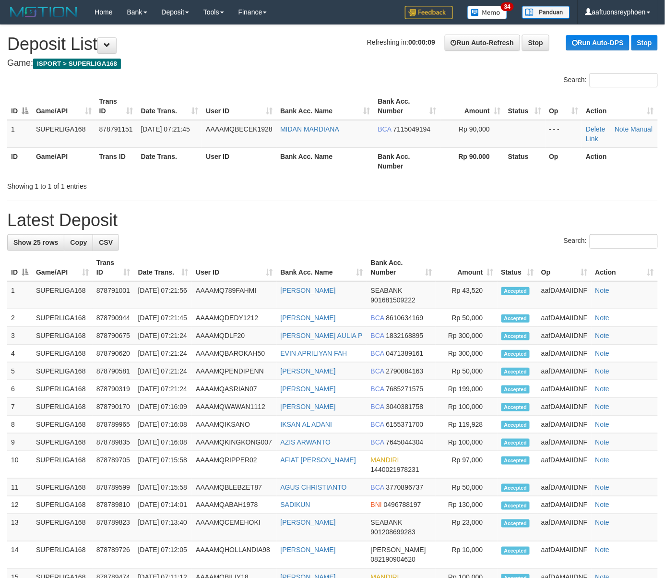
click at [77, 153] on th "Game/API" at bounding box center [63, 160] width 63 height 27
drag, startPoint x: 77, startPoint y: 153, endPoint x: 3, endPoint y: 166, distance: 75.5
click at [69, 152] on th "Game/API" at bounding box center [63, 160] width 63 height 27
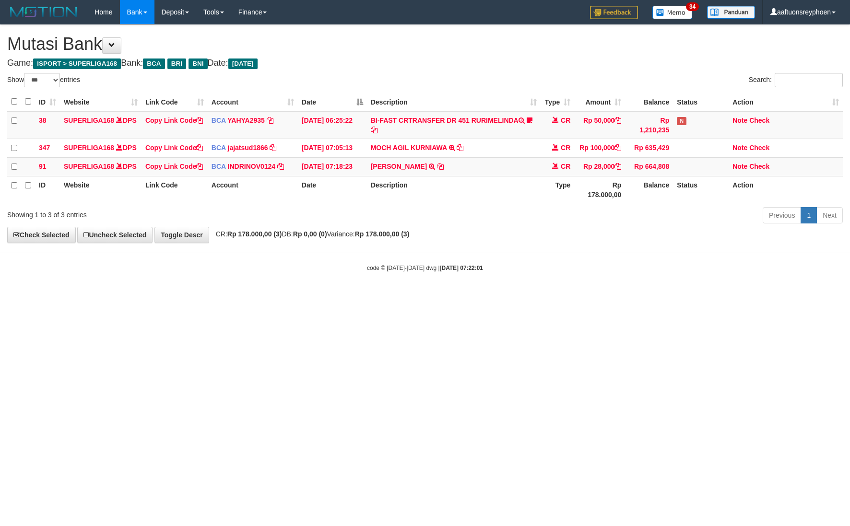
select select "***"
drag, startPoint x: 484, startPoint y: 273, endPoint x: 526, endPoint y: 285, distance: 44.5
click at [499, 278] on body "Toggle navigation Home Bank Account List Load By Website Group [ISPORT] SUPERLI…" at bounding box center [425, 148] width 850 height 297
select select "***"
click at [696, 207] on div "Show ** ** ** *** entries Search: ID Website Link Code Account Date Description…" at bounding box center [425, 150] width 836 height 154
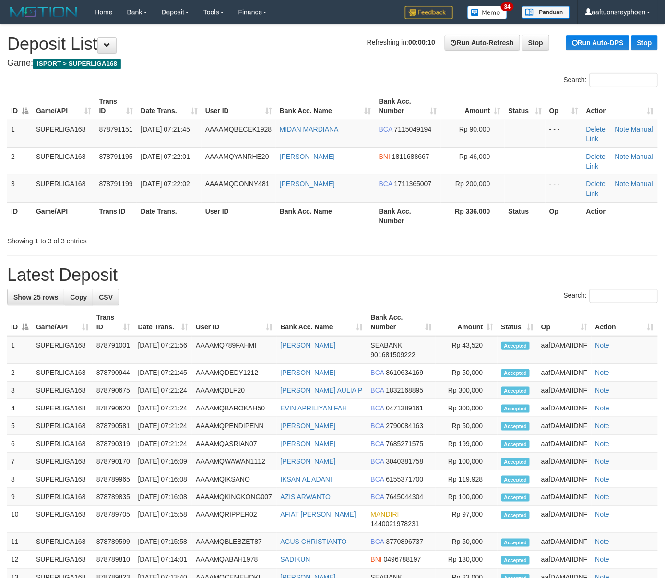
click at [244, 79] on div "Search:" at bounding box center [332, 81] width 665 height 17
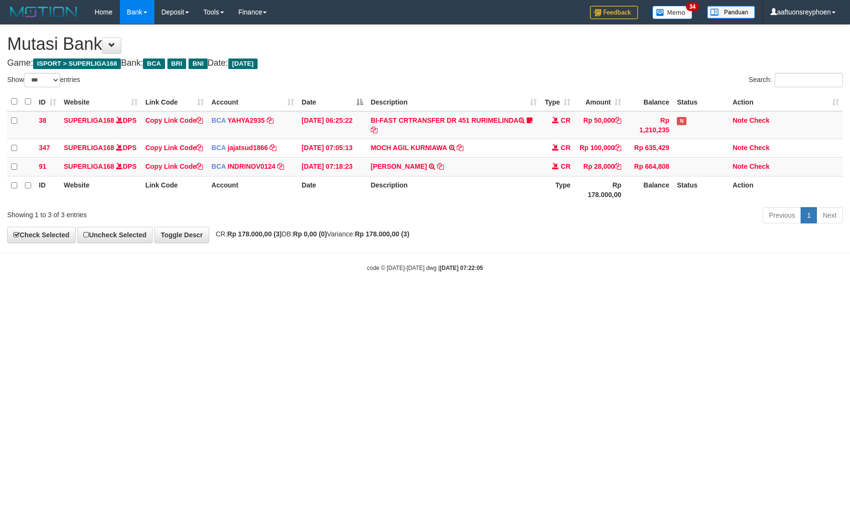
select select "***"
click at [685, 226] on div "**********" at bounding box center [425, 134] width 850 height 218
select select "***"
click at [682, 253] on body "Toggle navigation Home Bank Account List Load By Website Group [ISPORT] SUPERLI…" at bounding box center [425, 148] width 850 height 297
drag, startPoint x: 436, startPoint y: 343, endPoint x: 442, endPoint y: 345, distance: 6.5
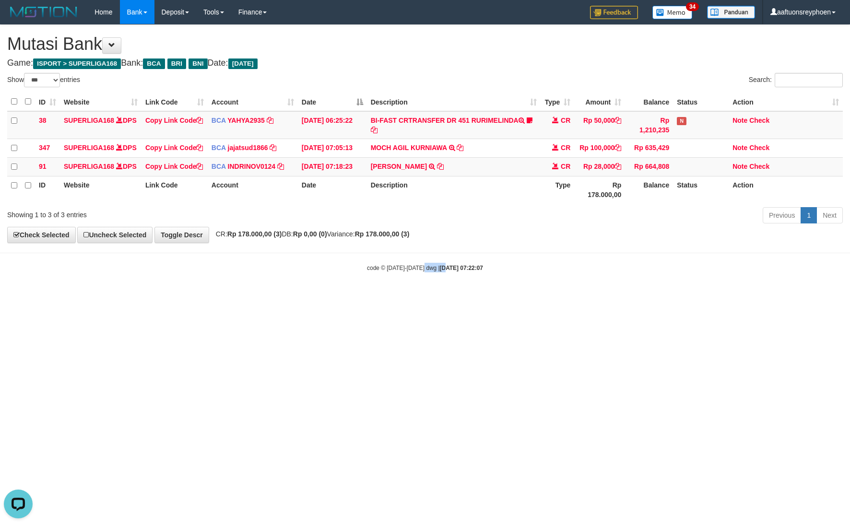
click at [444, 297] on html "Toggle navigation Home Bank Account List Load By Website Group [ISPORT] SUPERLI…" at bounding box center [425, 148] width 850 height 297
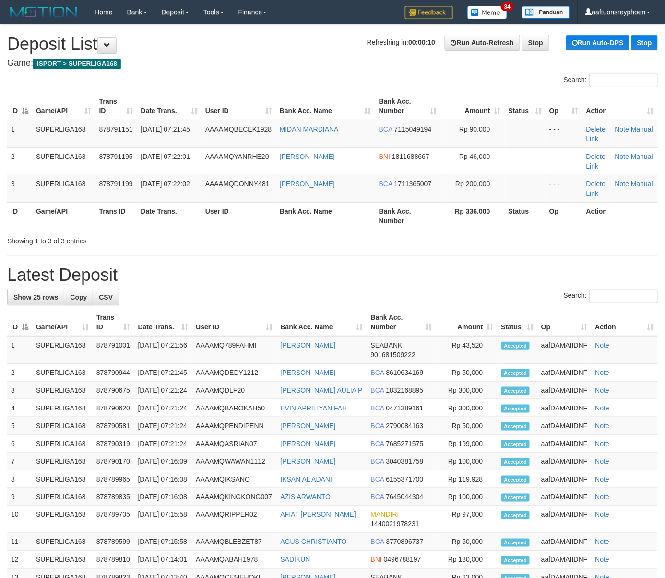
click at [217, 82] on div "Search:" at bounding box center [332, 81] width 665 height 17
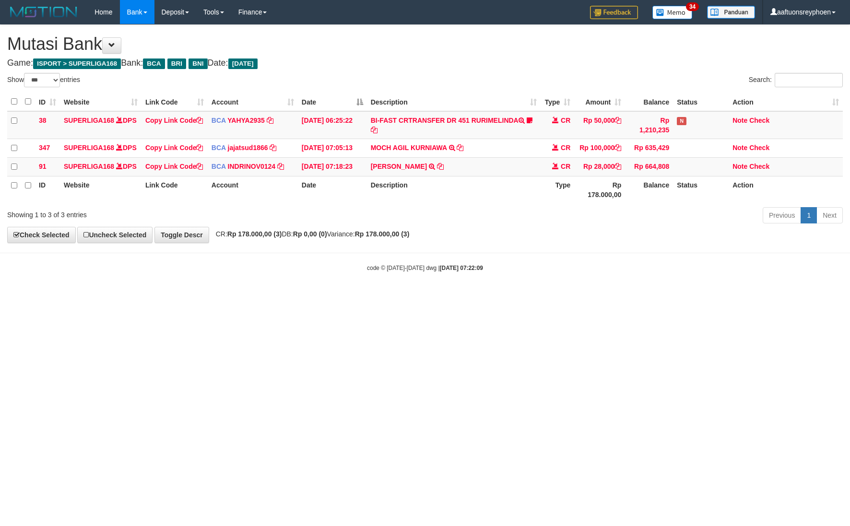
select select "***"
drag, startPoint x: 750, startPoint y: 237, endPoint x: 847, endPoint y: 191, distance: 107.8
click at [766, 227] on div "Previous 1 Next" at bounding box center [602, 216] width 482 height 21
select select "***"
click at [523, 269] on body "Toggle navigation Home Bank Account List Load By Website Group [ISPORT] SUPERLI…" at bounding box center [425, 148] width 850 height 297
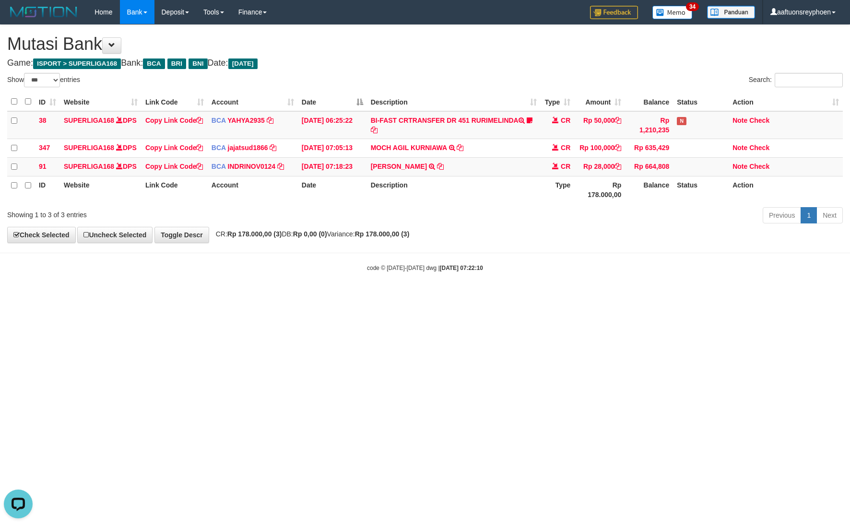
drag, startPoint x: 579, startPoint y: 296, endPoint x: 731, endPoint y: 291, distance: 152.7
click at [598, 296] on body "Toggle navigation Home Bank Account List Load By Website Group [ISPORT] SUPERLI…" at bounding box center [425, 148] width 850 height 297
drag, startPoint x: 541, startPoint y: 291, endPoint x: 574, endPoint y: 311, distance: 38.6
click at [553, 296] on body "Toggle navigation Home Bank Account List Load By Website Group [ISPORT] SUPERLI…" at bounding box center [425, 148] width 850 height 297
drag, startPoint x: 573, startPoint y: 302, endPoint x: 846, endPoint y: 246, distance: 278.7
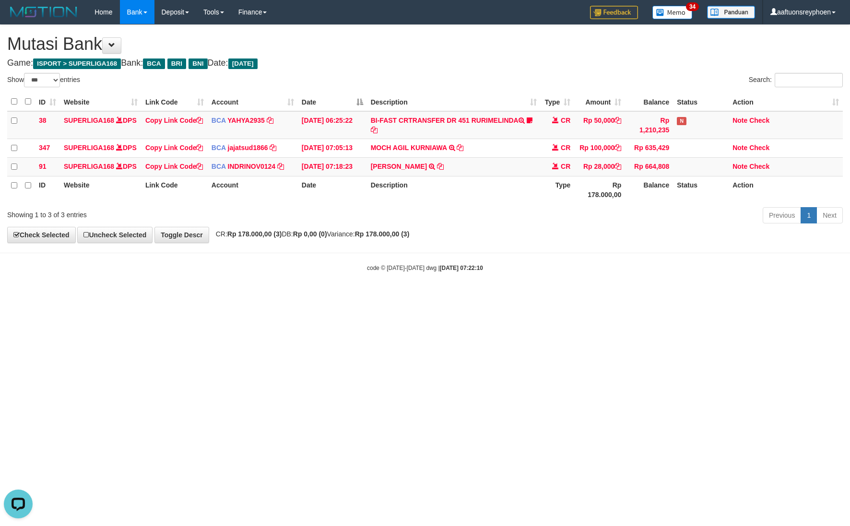
click at [576, 297] on body "Toggle navigation Home Bank Account List Load By Website Group [ISPORT] SUPERLI…" at bounding box center [425, 148] width 850 height 297
drag, startPoint x: 561, startPoint y: 271, endPoint x: 819, endPoint y: 237, distance: 259.9
click at [588, 267] on body "Toggle navigation Home Bank Account List Load By Website Group [ISPORT] SUPERLI…" at bounding box center [425, 148] width 850 height 297
drag, startPoint x: 419, startPoint y: 283, endPoint x: 847, endPoint y: 217, distance: 432.7
click at [537, 262] on body "Toggle navigation Home Bank Account List Load By Website Group [ISPORT] SUPERLI…" at bounding box center [425, 148] width 850 height 297
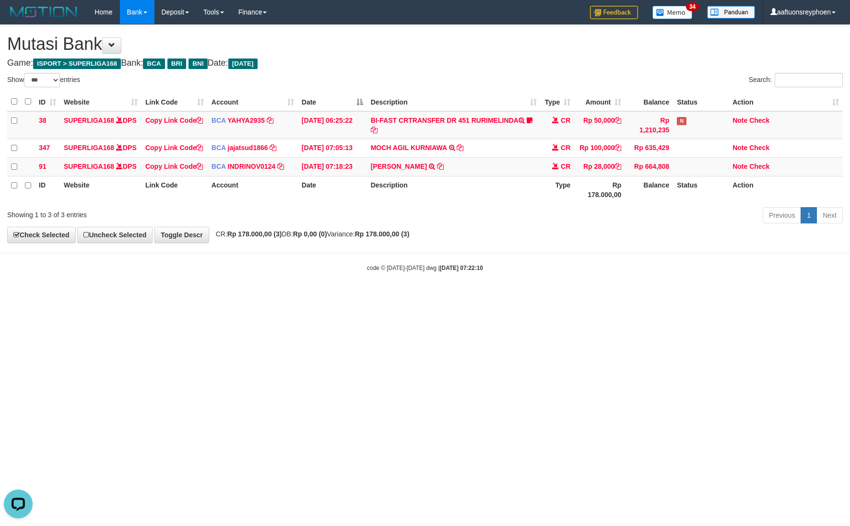
drag, startPoint x: 505, startPoint y: 278, endPoint x: 847, endPoint y: 215, distance: 347.4
click at [574, 265] on body "Toggle navigation Home Bank Account List Load By Website Group [ISPORT] SUPERLI…" at bounding box center [425, 148] width 850 height 297
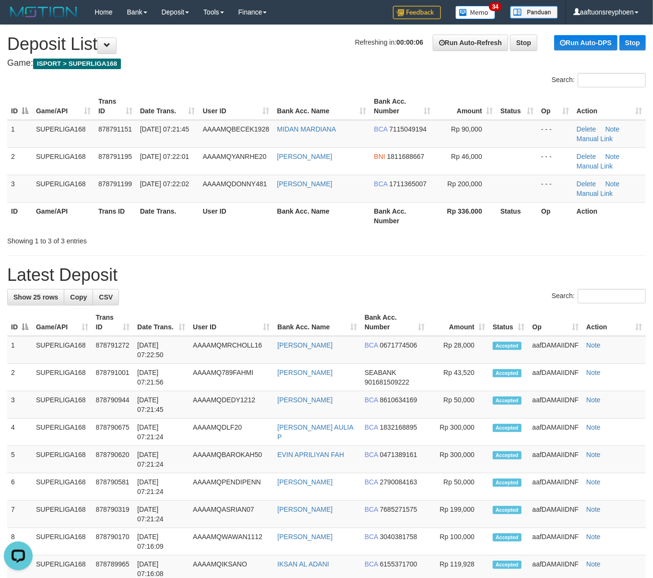
drag, startPoint x: 25, startPoint y: 254, endPoint x: 10, endPoint y: 259, distance: 16.1
click at [21, 255] on div "**********" at bounding box center [326, 554] width 653 height 1059
drag, startPoint x: 88, startPoint y: 200, endPoint x: 79, endPoint y: 203, distance: 10.3
click at [86, 200] on td "SUPERLIGA168" at bounding box center [63, 188] width 62 height 27
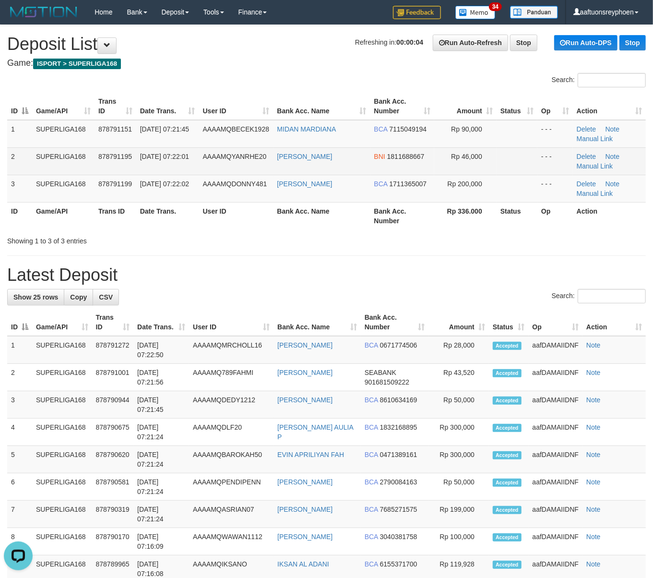
click at [87, 172] on td "SUPERLIGA168" at bounding box center [63, 160] width 62 height 27
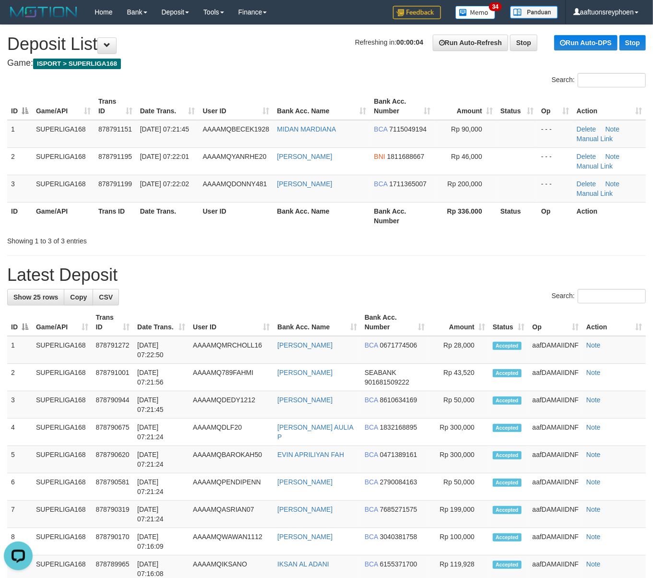
drag, startPoint x: 2, startPoint y: 169, endPoint x: -12, endPoint y: 174, distance: 14.7
click at [0, 174] on html "Toggle navigation Home Bank Account List Load By Website Group [ISPORT] SUPERLI…" at bounding box center [326, 568] width 653 height 1137
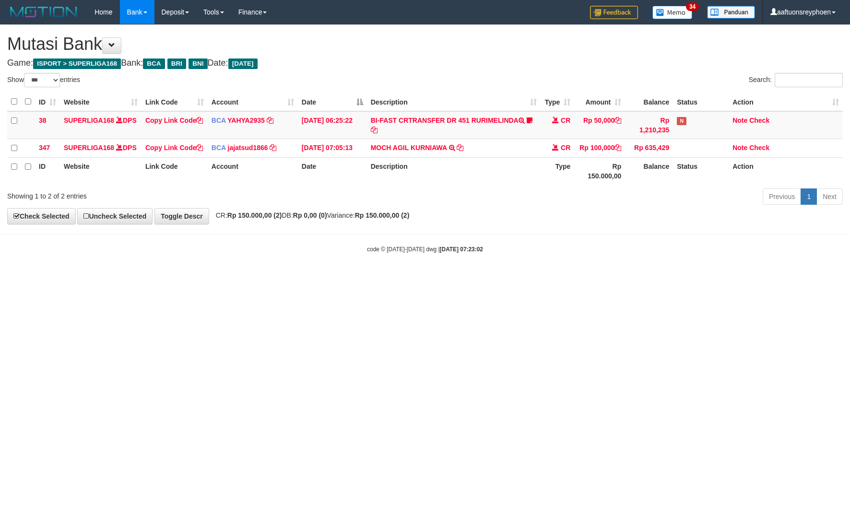
select select "***"
drag, startPoint x: 511, startPoint y: 280, endPoint x: 847, endPoint y: 245, distance: 338.3
click at [532, 277] on body "Toggle navigation Home Bank Account List Load By Website Group [ISPORT] SUPERLI…" at bounding box center [425, 139] width 850 height 278
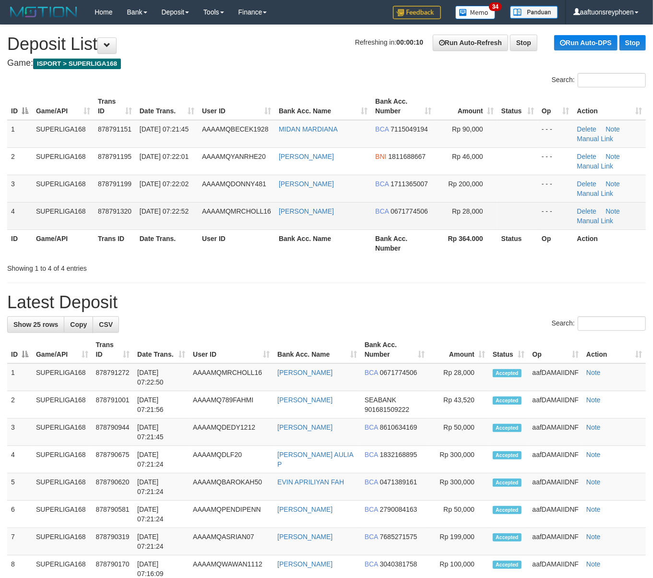
click at [48, 222] on td "SUPERLIGA168" at bounding box center [63, 215] width 62 height 27
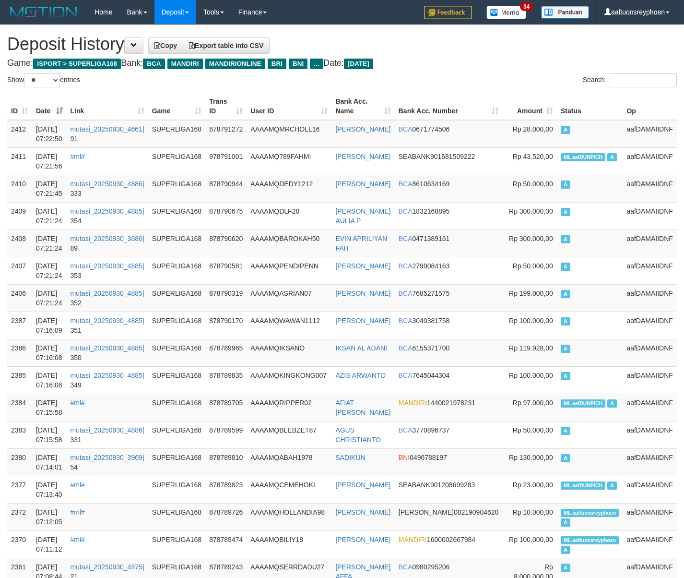
select select "**"
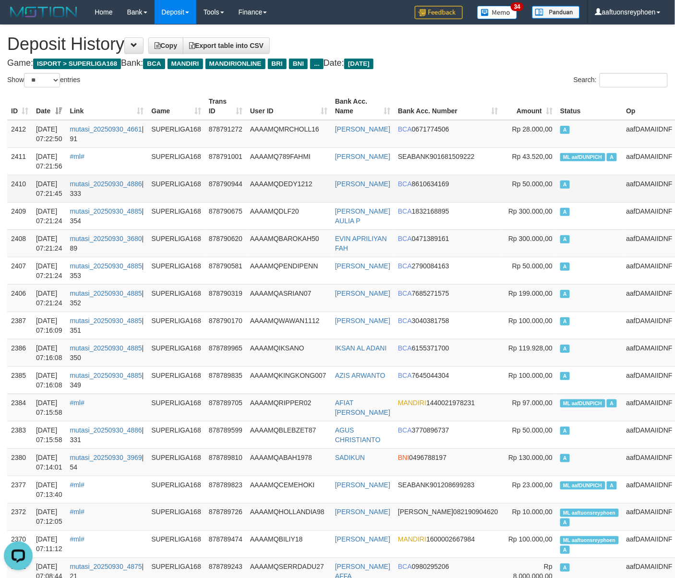
click at [597, 189] on td "A" at bounding box center [589, 188] width 66 height 27
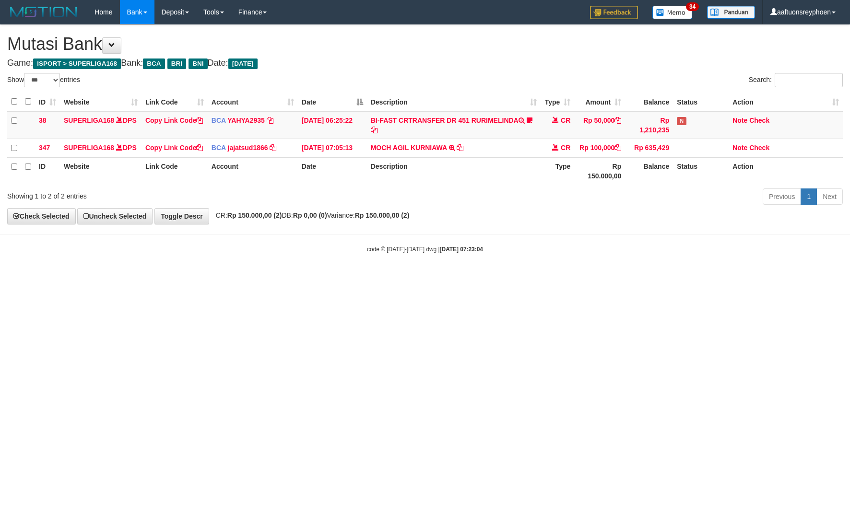
select select "***"
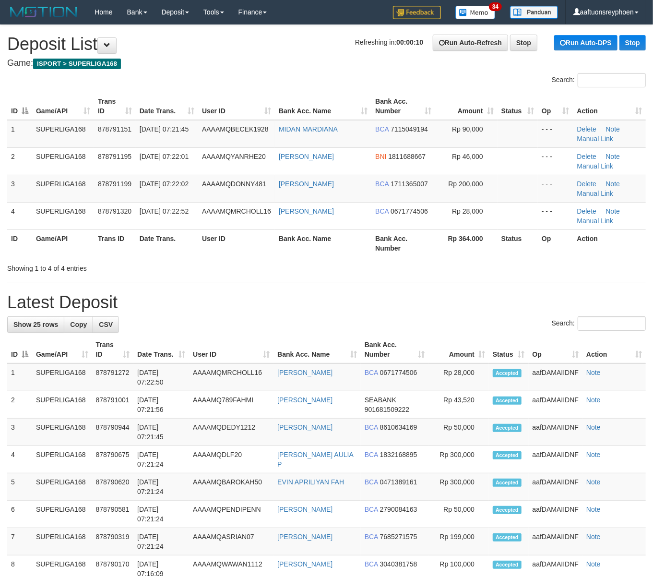
click at [173, 239] on th "Date Trans." at bounding box center [167, 242] width 62 height 27
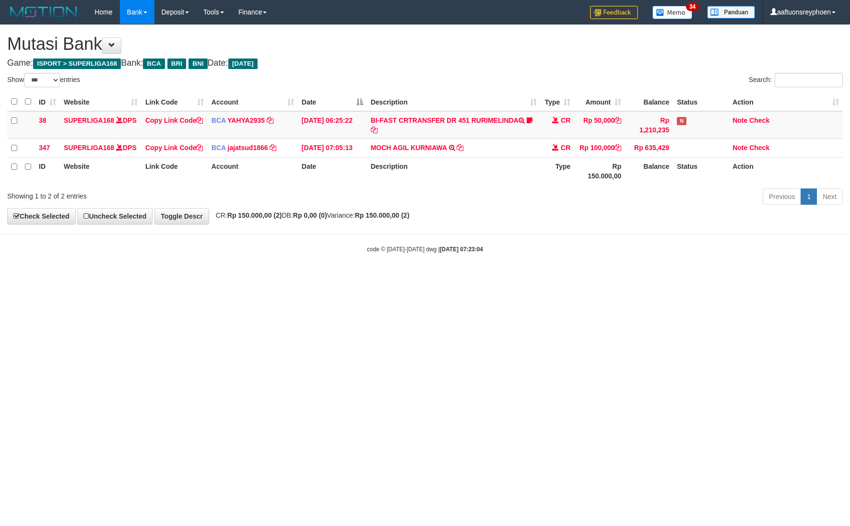
select select "***"
drag, startPoint x: 623, startPoint y: 306, endPoint x: 809, endPoint y: 272, distance: 189.3
click at [631, 278] on html "Toggle navigation Home Bank Account List Load By Website Group [ISPORT] SUPERLI…" at bounding box center [425, 139] width 850 height 278
click at [553, 278] on body "Toggle navigation Home Bank Account List Load By Website Group [ISPORT] SUPERLI…" at bounding box center [425, 139] width 850 height 278
drag, startPoint x: 570, startPoint y: 301, endPoint x: 640, endPoint y: 292, distance: 70.7
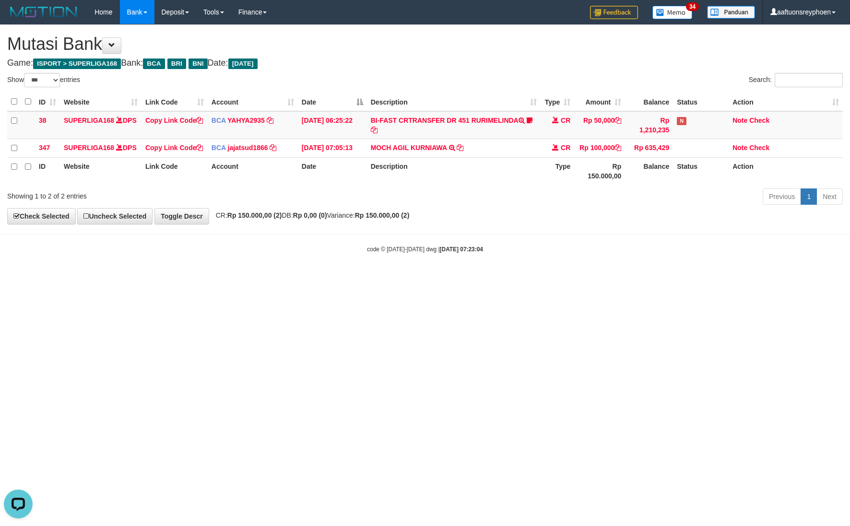
click at [636, 278] on html "Toggle navigation Home Bank Account List Load By Website Group [ISPORT] SUPERLI…" at bounding box center [425, 139] width 850 height 278
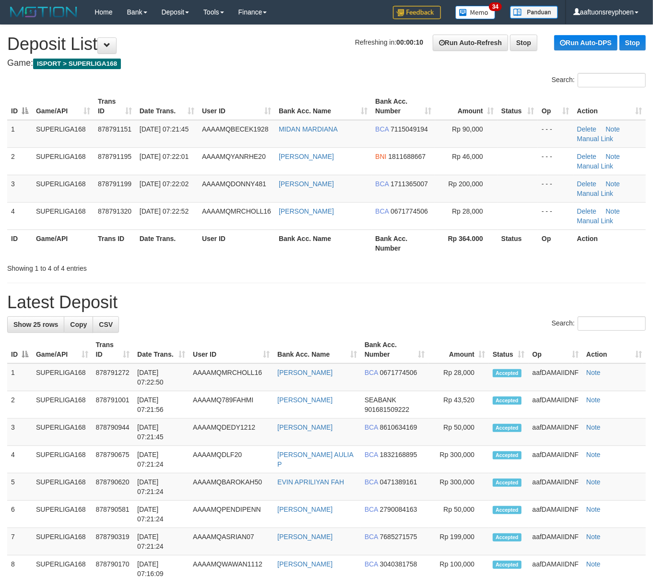
click at [155, 232] on th "Date Trans." at bounding box center [167, 242] width 62 height 27
click at [6, 242] on div "ID Game/API Trans ID Date Trans. User ID Bank Acc. Name Bank Acc. Number Amount…" at bounding box center [326, 175] width 653 height 170
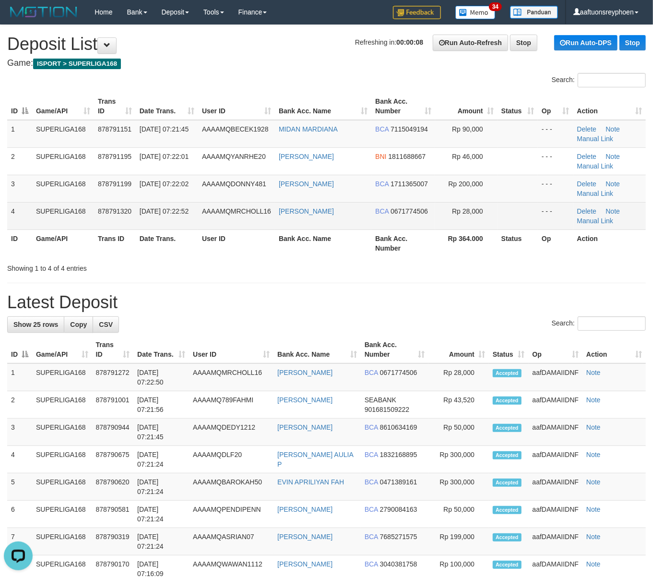
click at [16, 222] on td "4" at bounding box center [19, 215] width 25 height 27
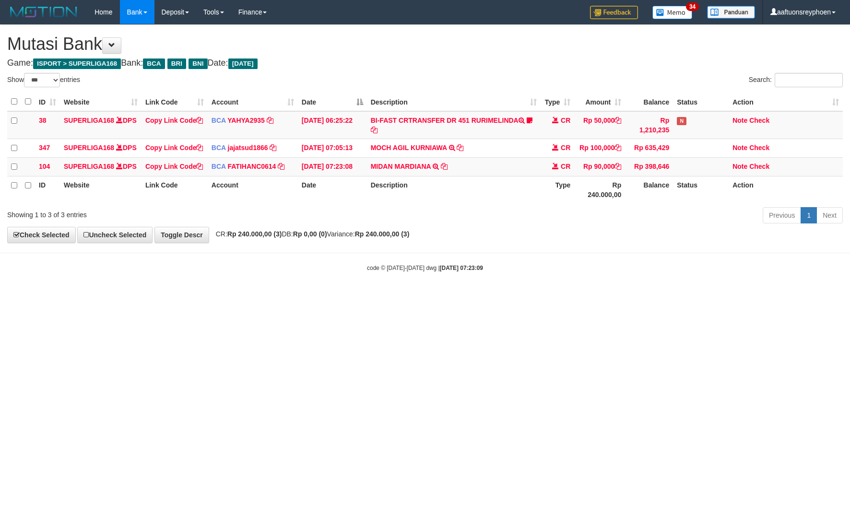
select select "***"
click at [494, 297] on body "Toggle navigation Home Bank Account List Load By Website Group [ISPORT] SUPERLI…" at bounding box center [425, 148] width 850 height 297
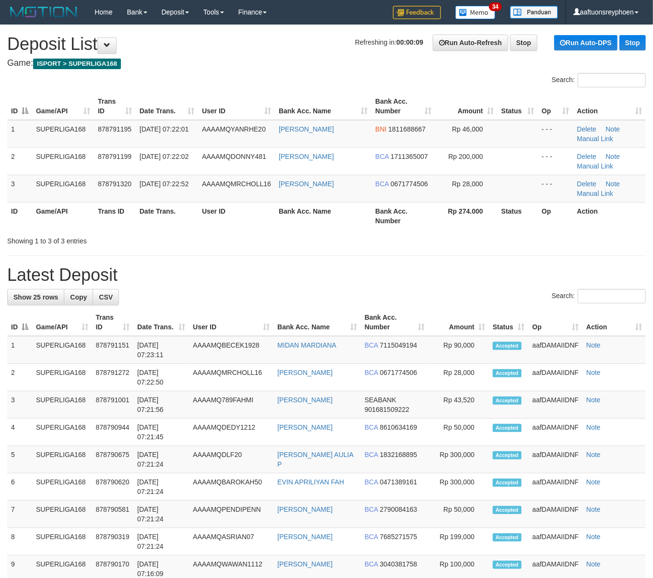
click at [50, 259] on div "**********" at bounding box center [326, 554] width 653 height 1059
drag, startPoint x: 222, startPoint y: 214, endPoint x: 7, endPoint y: 231, distance: 215.6
click at [221, 214] on th "User ID" at bounding box center [236, 215] width 77 height 27
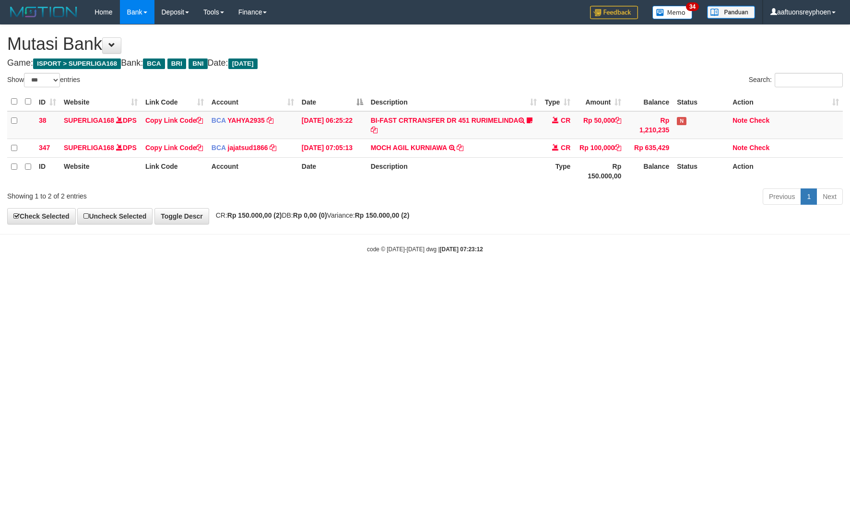
select select "***"
click at [485, 278] on html "Toggle navigation Home Bank Account List Load By Website Group [ISPORT] SUPERLI…" at bounding box center [425, 139] width 850 height 278
select select "***"
drag, startPoint x: 331, startPoint y: 314, endPoint x: 548, endPoint y: 292, distance: 217.5
click at [355, 278] on html "Toggle navigation Home Bank Account List Load By Website Group [ISPORT] SUPERLI…" at bounding box center [425, 139] width 850 height 278
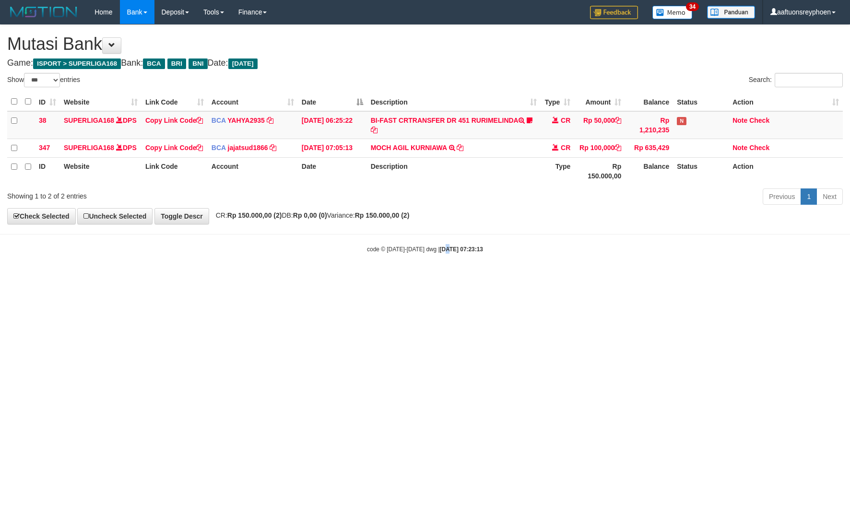
drag, startPoint x: 436, startPoint y: 322, endPoint x: 530, endPoint y: 318, distance: 93.7
click at [439, 278] on html "Toggle navigation Home Bank Account List Load By Website Group [ISPORT] SUPERLI…" at bounding box center [425, 139] width 850 height 278
drag, startPoint x: 423, startPoint y: 315, endPoint x: 429, endPoint y: 319, distance: 6.3
click at [429, 278] on html "Toggle navigation Home Bank Account List Load By Website Group [ISPORT] SUPERLI…" at bounding box center [425, 139] width 850 height 278
drag, startPoint x: 444, startPoint y: 314, endPoint x: 496, endPoint y: 323, distance: 52.2
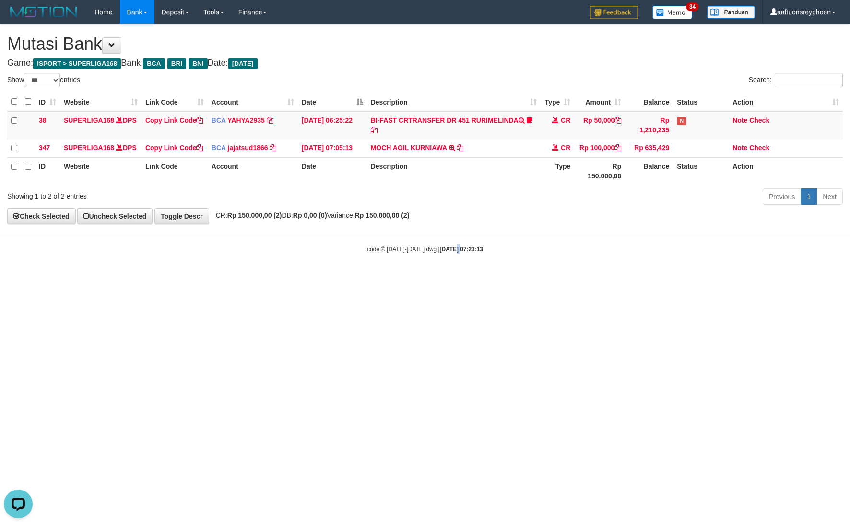
click at [459, 278] on html "Toggle navigation Home Bank Account List Load By Website Group [ISPORT] SUPERLI…" at bounding box center [425, 139] width 850 height 278
click at [497, 278] on html "Toggle navigation Home Bank Account List Load By Website Group [ISPORT] SUPERLI…" at bounding box center [425, 139] width 850 height 278
drag, startPoint x: 491, startPoint y: 323, endPoint x: 847, endPoint y: 301, distance: 355.8
click at [495, 278] on html "Toggle navigation Home Bank Account List Load By Website Group [ISPORT] SUPERLI…" at bounding box center [425, 139] width 850 height 278
drag, startPoint x: 419, startPoint y: 290, endPoint x: 418, endPoint y: 300, distance: 9.8
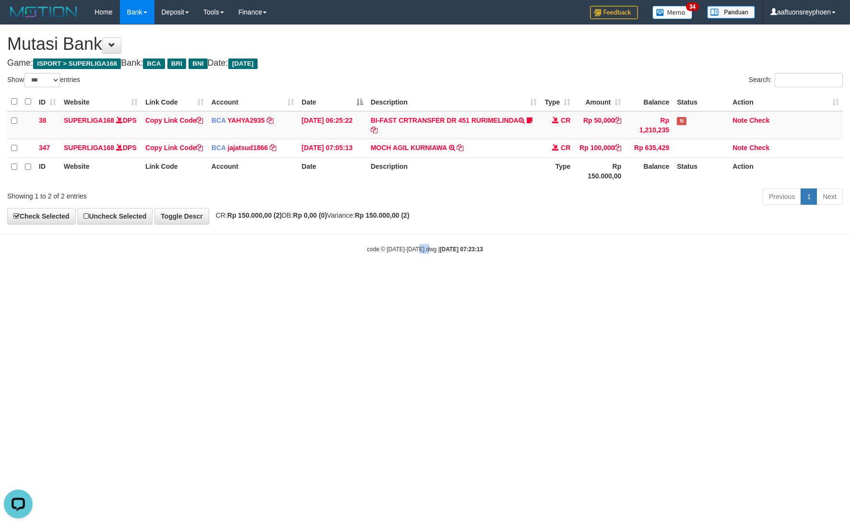
click at [432, 278] on html "Toggle navigation Home Bank Account List Load By Website Group [ISPORT] SUPERLI…" at bounding box center [425, 139] width 850 height 278
click at [409, 278] on html "Toggle navigation Home Bank Account List Load By Website Group [ISPORT] SUPERLI…" at bounding box center [425, 139] width 850 height 278
select select "***"
drag, startPoint x: 500, startPoint y: 241, endPoint x: 743, endPoint y: 231, distance: 243.0
click at [538, 238] on body "Toggle navigation Home Bank Account List Load By Website Group [ISPORT] SUPERLI…" at bounding box center [425, 139] width 850 height 278
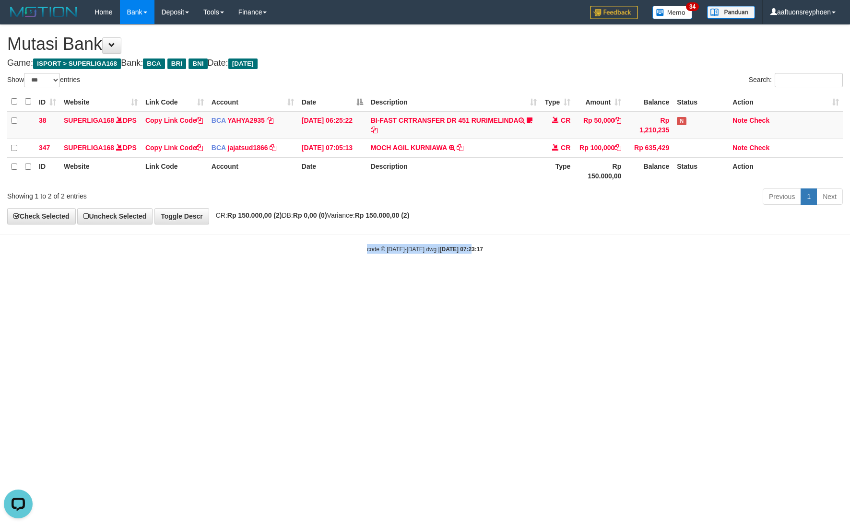
click at [463, 237] on body "Toggle navigation Home Bank Account List Load By Website Group [ISPORT] SUPERLI…" at bounding box center [425, 139] width 850 height 278
drag, startPoint x: 568, startPoint y: 263, endPoint x: 584, endPoint y: 267, distance: 15.7
click at [569, 254] on div "code © 2012-2018 dwg | 2025/09/30 07:23:17" at bounding box center [425, 249] width 850 height 10
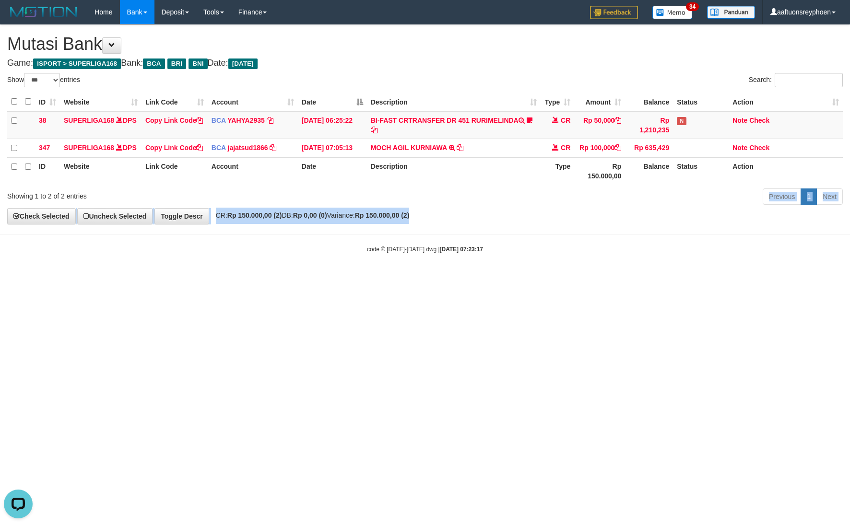
drag, startPoint x: 682, startPoint y: 217, endPoint x: 848, endPoint y: 191, distance: 168.6
click at [720, 208] on div "Previous 1 Next" at bounding box center [602, 198] width 482 height 21
drag, startPoint x: 575, startPoint y: 215, endPoint x: 755, endPoint y: 174, distance: 185.2
click at [608, 205] on div "Previous 1 Next" at bounding box center [602, 198] width 482 height 21
drag, startPoint x: 597, startPoint y: 231, endPoint x: 656, endPoint y: 219, distance: 60.2
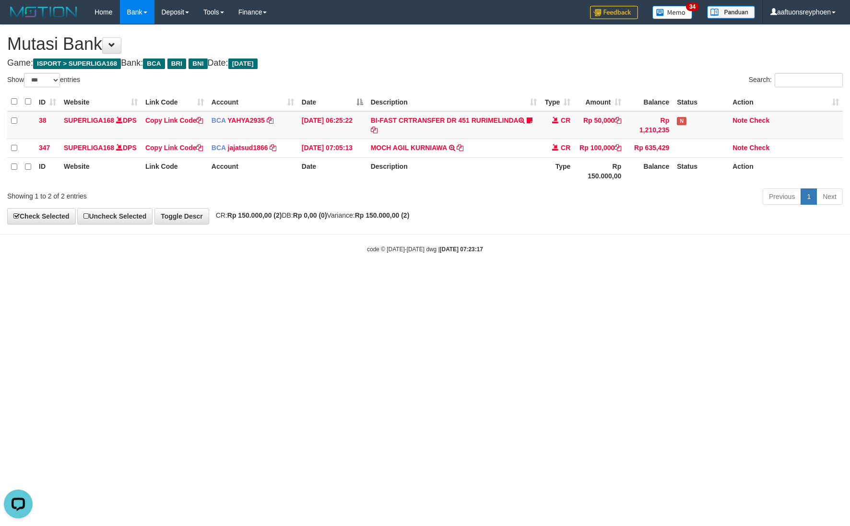
click at [622, 225] on body "Toggle navigation Home Bank Account List Load By Website Group [ISPORT] SUPERLI…" at bounding box center [425, 139] width 850 height 278
drag, startPoint x: 391, startPoint y: 278, endPoint x: 402, endPoint y: 285, distance: 12.7
click at [391, 278] on body "Toggle navigation Home Bank Account List Load By Website Group [ISPORT] SUPERLI…" at bounding box center [425, 139] width 850 height 278
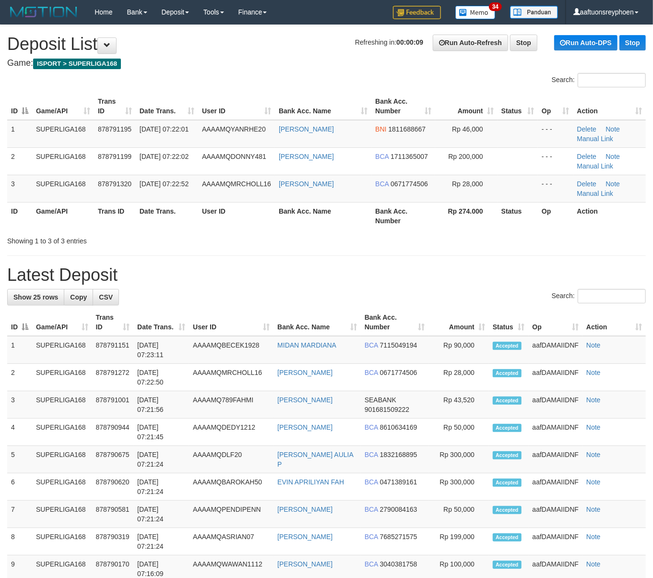
click at [73, 238] on div "Showing 1 to 3 of 3 entries" at bounding box center [136, 238] width 258 height 13
click at [238, 72] on div "**********" at bounding box center [326, 554] width 653 height 1059
click at [141, 96] on th "Date Trans." at bounding box center [167, 106] width 62 height 27
click at [239, 94] on th "User ID" at bounding box center [236, 106] width 77 height 27
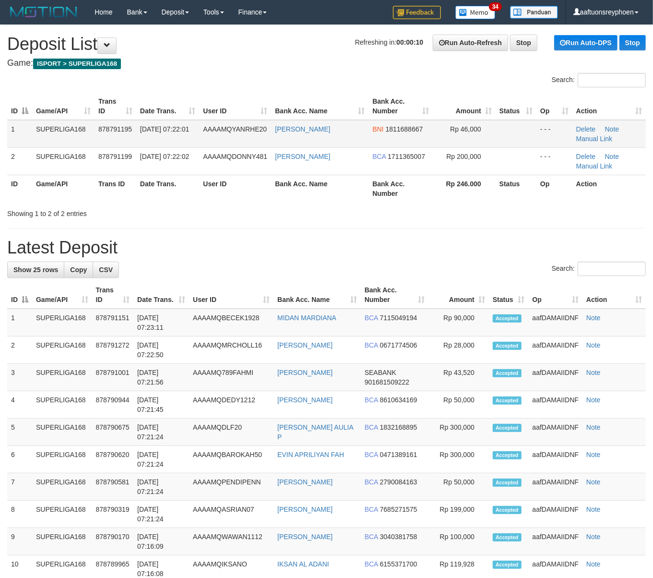
drag, startPoint x: 146, startPoint y: 125, endPoint x: 121, endPoint y: 133, distance: 26.7
click at [146, 125] on span "[DATE] 07:22:01" at bounding box center [164, 129] width 49 height 8
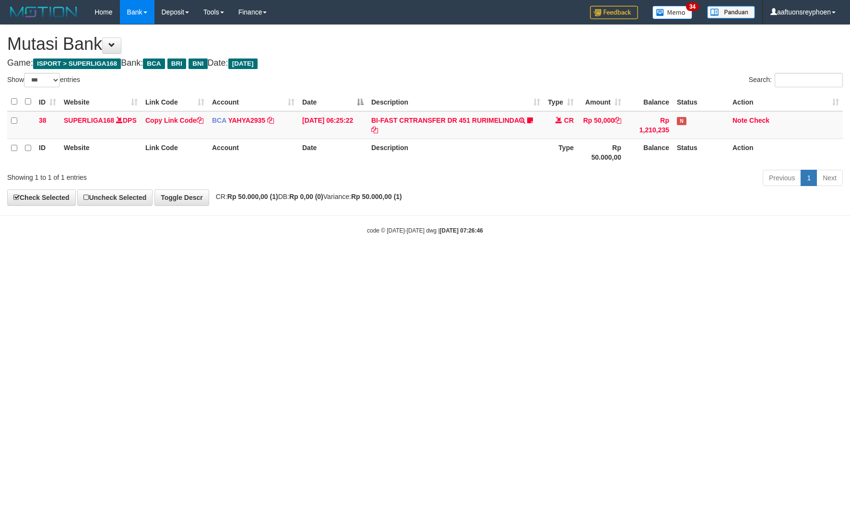
select select "***"
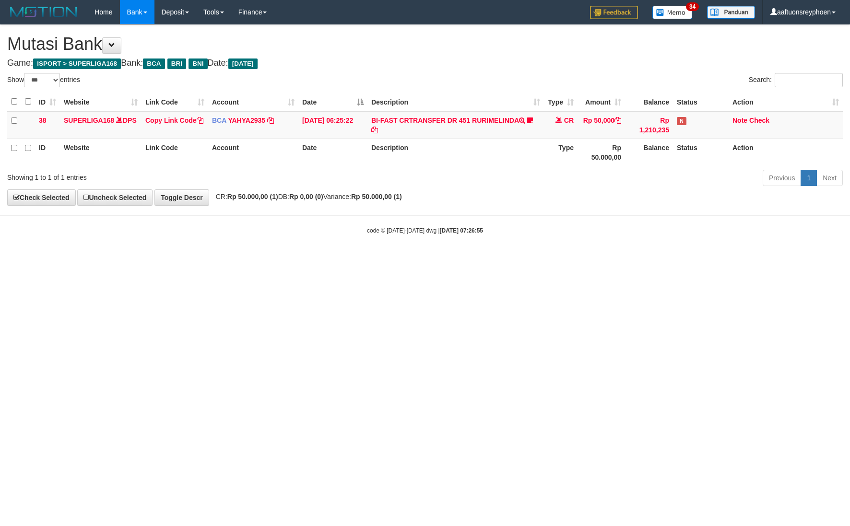
select select "***"
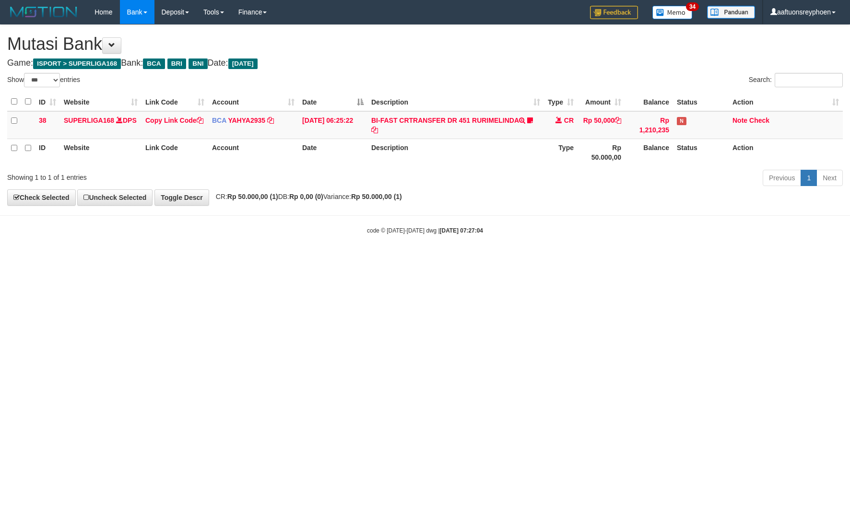
select select "***"
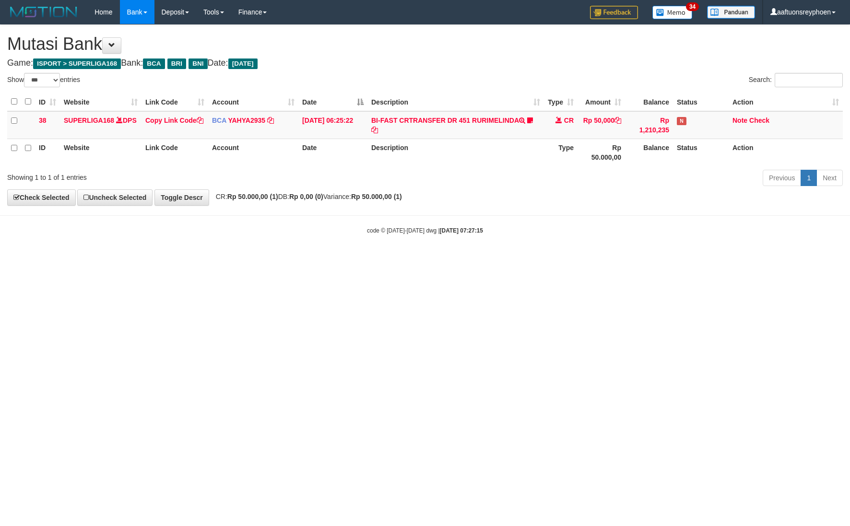
select select "***"
click at [239, 259] on html "Toggle navigation Home Bank Account List Load By Website Group [ISPORT] SUPERLI…" at bounding box center [425, 129] width 850 height 259
select select "***"
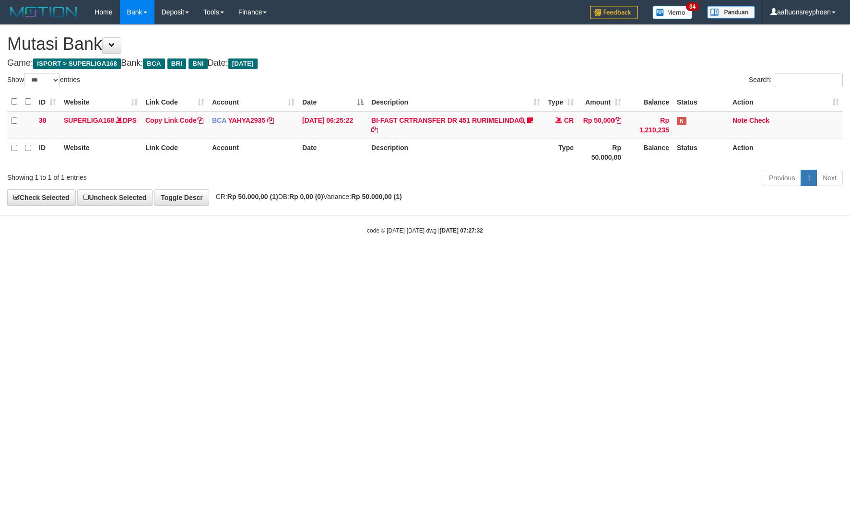
select select "***"
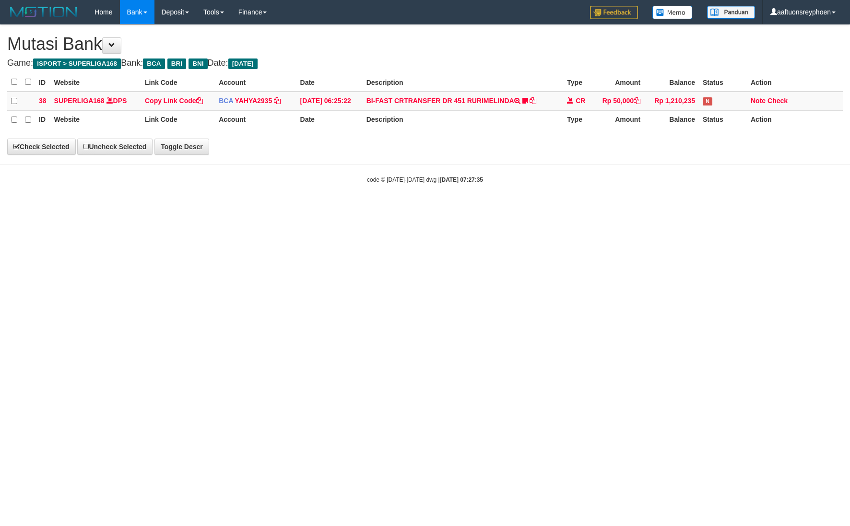
select select "***"
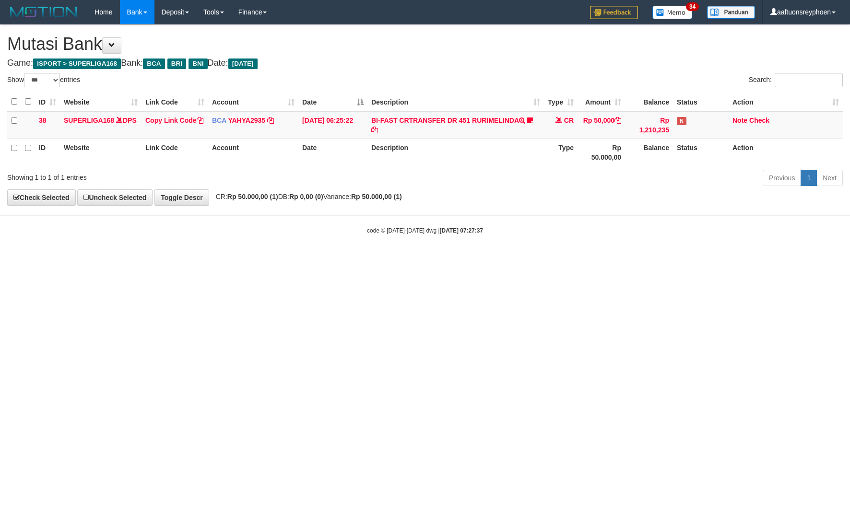
select select "***"
click at [450, 95] on th "Description" at bounding box center [456, 102] width 177 height 19
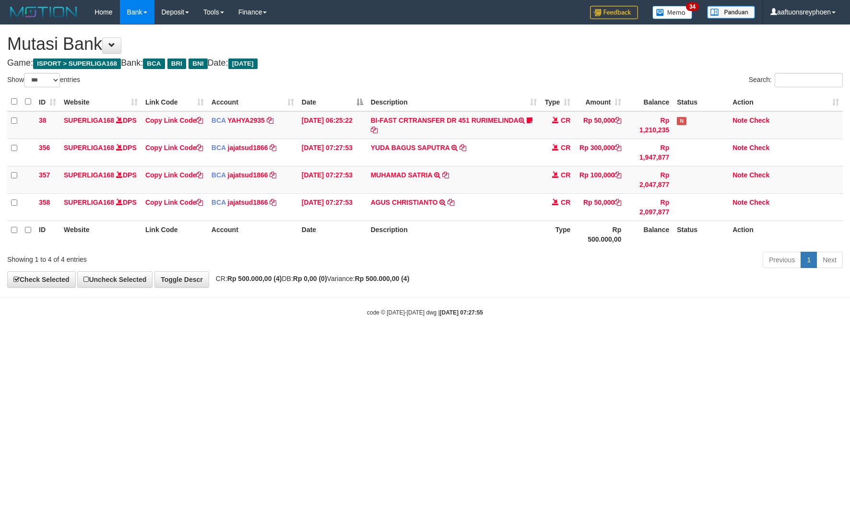
select select "***"
drag, startPoint x: 0, startPoint y: 0, endPoint x: 582, endPoint y: 248, distance: 632.6
click at [415, 246] on th "Description" at bounding box center [454, 234] width 174 height 27
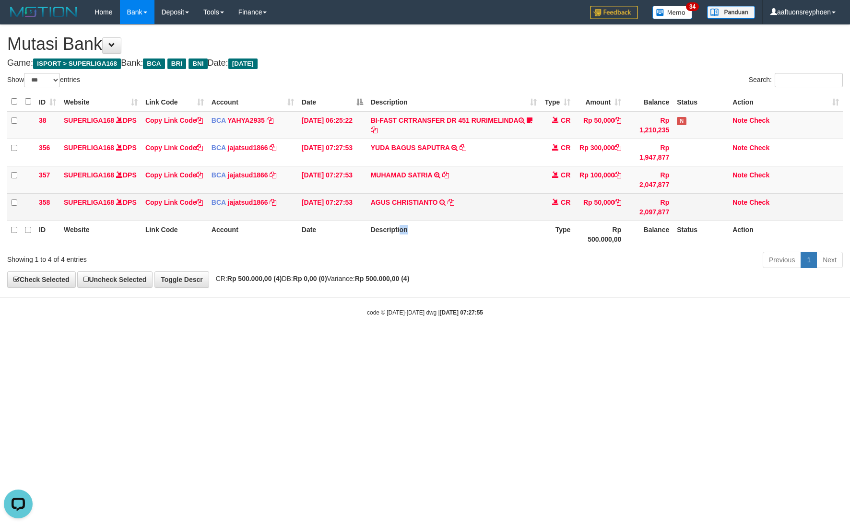
drag, startPoint x: 679, startPoint y: 208, endPoint x: 849, endPoint y: 184, distance: 172.0
click at [702, 204] on tr "358 SUPERLIGA168 DPS Copy Link Code BCA jajatsud1866 DPS JAJAT SUDRAJAT mutasi_…" at bounding box center [425, 206] width 836 height 27
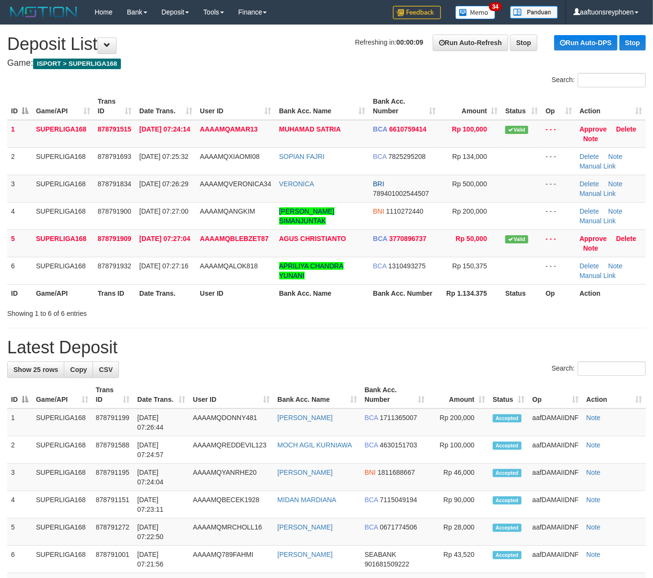
click at [4, 182] on div "ID Game/API Trans ID Date Trans. User ID Bank Acc. Name Bank Acc. Number Amount…" at bounding box center [326, 197] width 653 height 215
click at [22, 200] on td "3" at bounding box center [19, 188] width 25 height 27
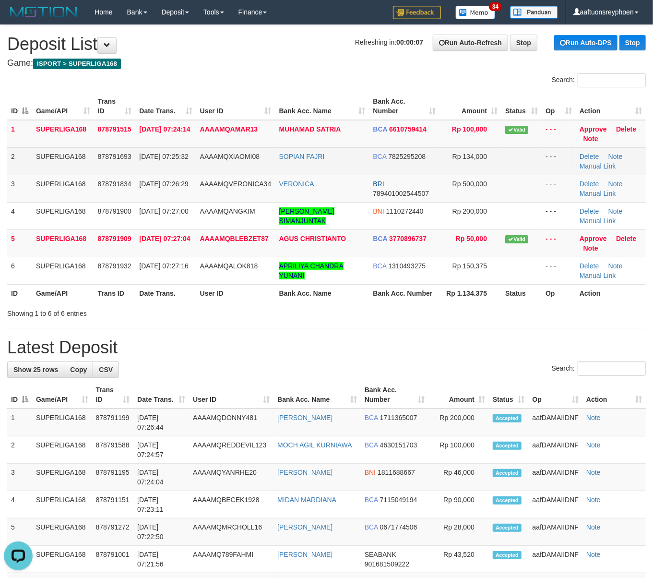
click at [90, 173] on td "SUPERLIGA168" at bounding box center [63, 160] width 62 height 27
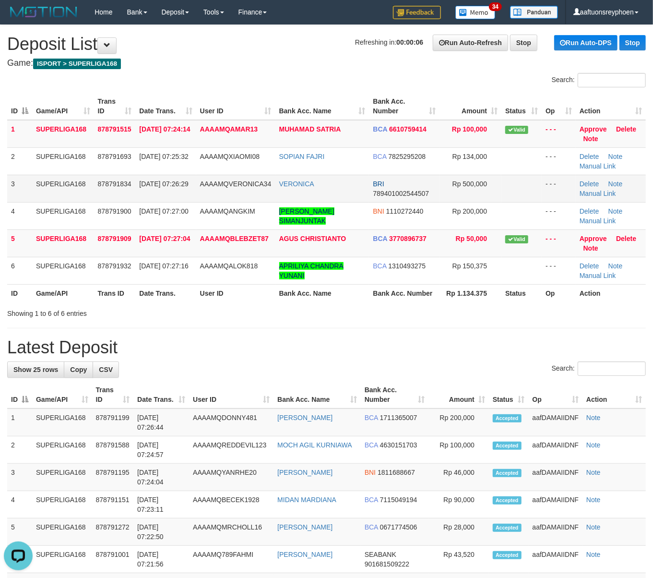
drag, startPoint x: 31, startPoint y: 177, endPoint x: 0, endPoint y: 190, distance: 32.9
click at [30, 177] on td "3" at bounding box center [19, 188] width 25 height 27
click at [75, 187] on td "SUPERLIGA168" at bounding box center [63, 188] width 62 height 27
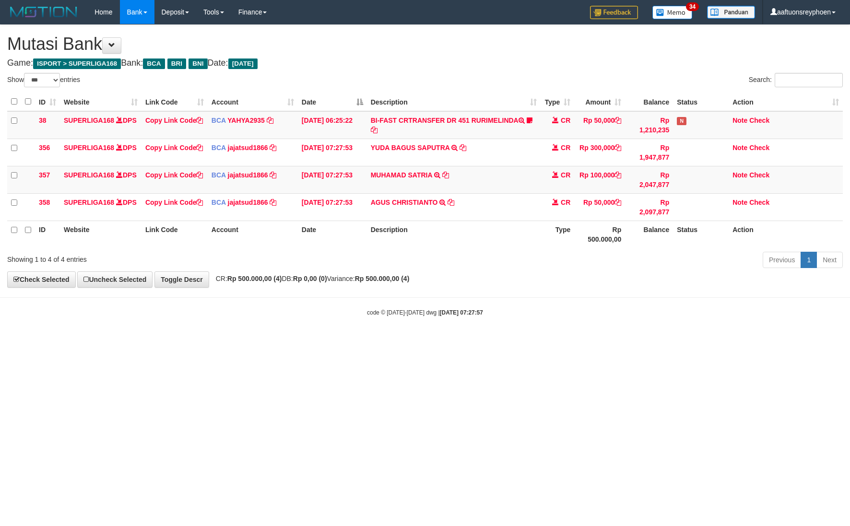
select select "***"
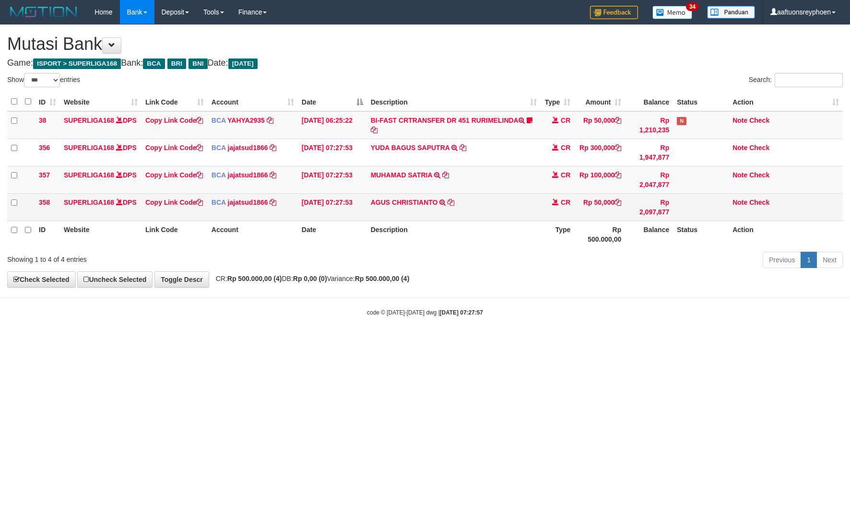
click at [536, 219] on table "ID Website Link Code Account Date Description Type Amount Balance Status Action…" at bounding box center [425, 170] width 836 height 155
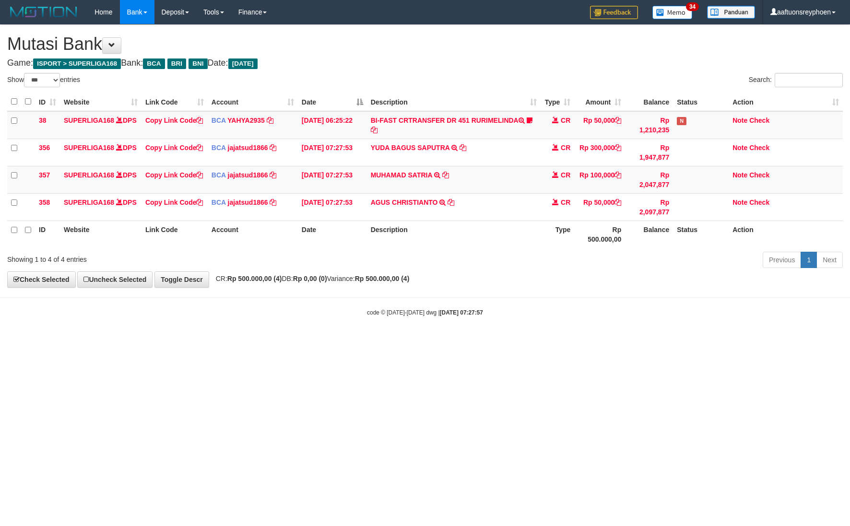
drag, startPoint x: 513, startPoint y: 252, endPoint x: 847, endPoint y: 210, distance: 336.7
click at [597, 239] on div "Show ** ** ** *** entries Search: ID Website Link Code Account Date Description…" at bounding box center [425, 172] width 836 height 199
drag, startPoint x: 576, startPoint y: 237, endPoint x: 849, endPoint y: 210, distance: 274.4
click at [597, 233] on tr "ID Website Link Code Account Date Description Type Rp 500.000,00 Balance Status…" at bounding box center [425, 234] width 836 height 27
drag, startPoint x: 479, startPoint y: 270, endPoint x: 490, endPoint y: 274, distance: 11.7
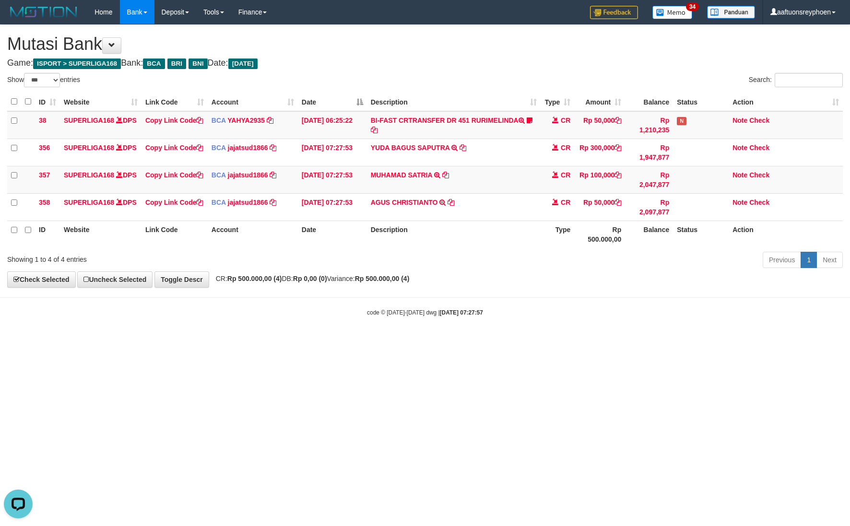
click at [484, 269] on div "Previous 1 Next" at bounding box center [602, 261] width 482 height 21
drag, startPoint x: 481, startPoint y: 271, endPoint x: 847, endPoint y: 208, distance: 371.5
click at [541, 257] on div "**********" at bounding box center [425, 156] width 850 height 262
drag, startPoint x: 639, startPoint y: 219, endPoint x: 849, endPoint y: 188, distance: 211.9
click at [680, 208] on tr "358 SUPERLIGA168 DPS Copy Link Code BCA jajatsud1866 DPS JAJAT SUDRAJAT mutasi_…" at bounding box center [425, 206] width 836 height 27
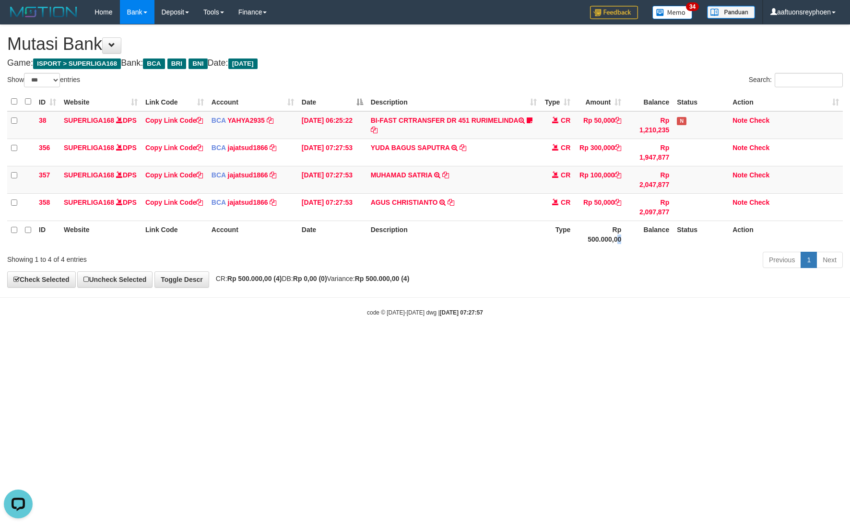
drag, startPoint x: 613, startPoint y: 239, endPoint x: 847, endPoint y: 206, distance: 236.0
click at [676, 230] on tr "ID Website Link Code Account Date Description Type Rp 500.000,00 Balance Status…" at bounding box center [425, 234] width 836 height 27
drag, startPoint x: 423, startPoint y: 250, endPoint x: 849, endPoint y: 205, distance: 427.9
click at [467, 250] on div "ID Website Link Code Account Date Description Type Amount Balance Status Action…" at bounding box center [425, 170] width 850 height 161
drag, startPoint x: 508, startPoint y: 257, endPoint x: 526, endPoint y: 257, distance: 18.7
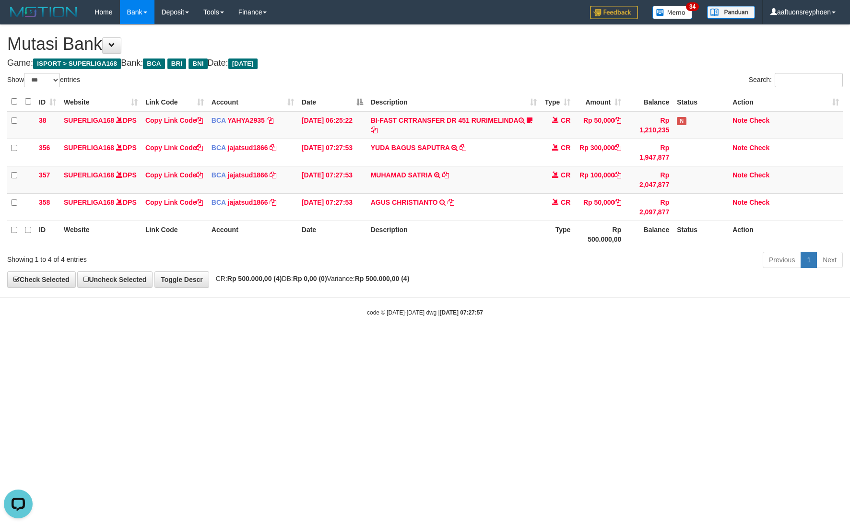
click at [520, 254] on div "Previous 1 Next" at bounding box center [602, 261] width 482 height 21
drag, startPoint x: 528, startPoint y: 250, endPoint x: 546, endPoint y: 246, distance: 17.7
click at [546, 246] on div "Show ** ** ** *** entries Search: ID Website Link Code Account Date Description…" at bounding box center [425, 172] width 836 height 199
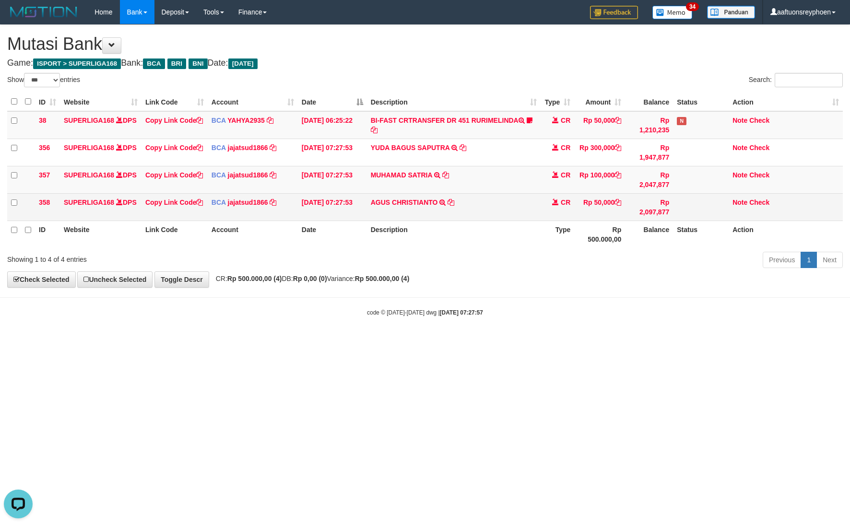
drag, startPoint x: 530, startPoint y: 221, endPoint x: 826, endPoint y: 194, distance: 297.3
click at [533, 221] on td "AGUS CHRISTIANTO TRSF E-BANKING CR 3009/FTSCY/WS95271 50000.00AGUS CHRISTIANTO" at bounding box center [454, 206] width 174 height 27
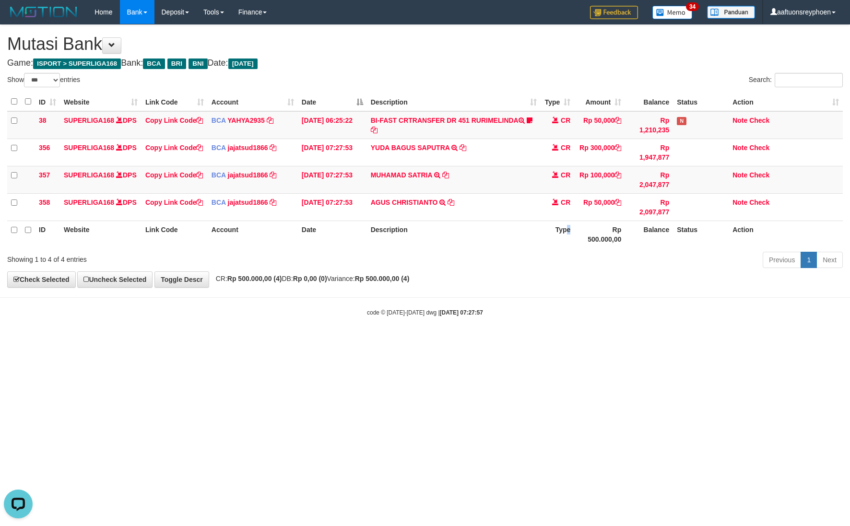
drag, startPoint x: 568, startPoint y: 237, endPoint x: 583, endPoint y: 243, distance: 15.5
click at [573, 237] on th "Type" at bounding box center [558, 234] width 34 height 27
drag, startPoint x: 505, startPoint y: 275, endPoint x: 794, endPoint y: 239, distance: 291.2
click at [565, 267] on div "**********" at bounding box center [425, 156] width 850 height 262
drag, startPoint x: 423, startPoint y: 265, endPoint x: 673, endPoint y: 246, distance: 250.8
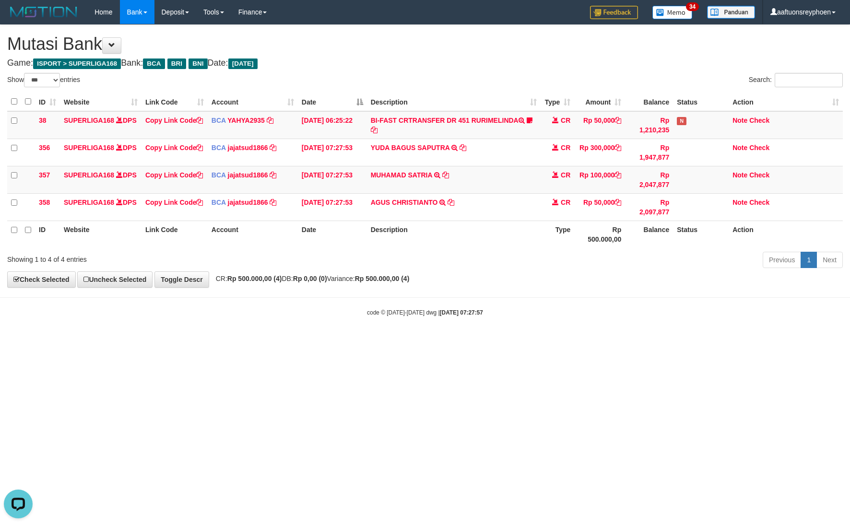
click at [444, 263] on div "Previous 1 Next" at bounding box center [602, 261] width 482 height 21
drag, startPoint x: 466, startPoint y: 254, endPoint x: 841, endPoint y: 225, distance: 375.5
click at [512, 252] on div "Previous 1 Next" at bounding box center [602, 261] width 482 height 21
click at [450, 262] on div "Previous 1 Next" at bounding box center [602, 261] width 482 height 21
click at [442, 264] on div "Previous 1 Next" at bounding box center [602, 261] width 482 height 21
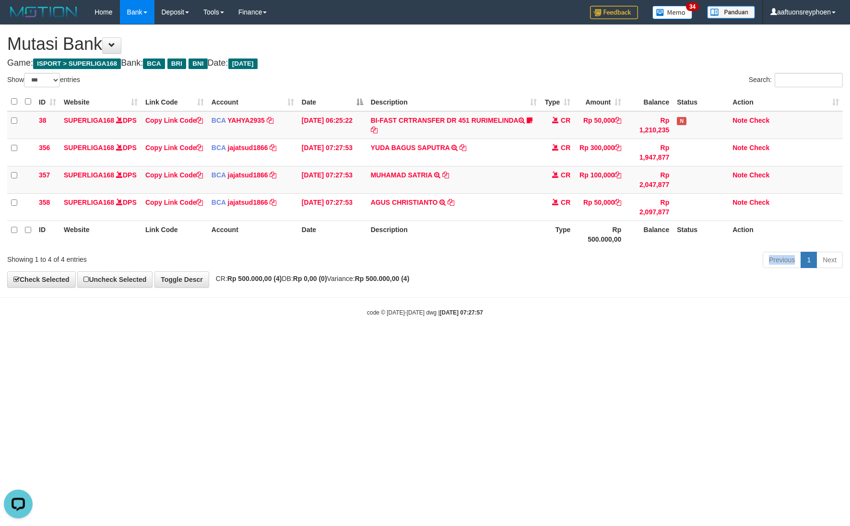
click at [442, 265] on div "Previous 1 Next" at bounding box center [602, 261] width 482 height 21
drag, startPoint x: 442, startPoint y: 265, endPoint x: 770, endPoint y: 231, distance: 330.0
click at [448, 261] on div "Previous 1 Next" at bounding box center [602, 261] width 482 height 21
drag, startPoint x: 507, startPoint y: 259, endPoint x: 520, endPoint y: 265, distance: 14.6
click at [509, 259] on div "Previous 1 Next" at bounding box center [602, 261] width 482 height 21
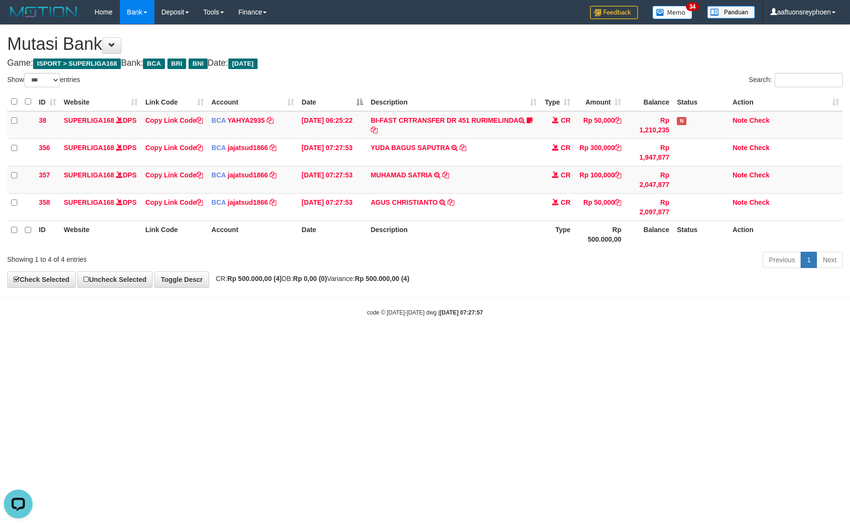
drag, startPoint x: 519, startPoint y: 260, endPoint x: 847, endPoint y: 206, distance: 331.6
click at [542, 256] on div "Previous 1 Next" at bounding box center [602, 261] width 482 height 21
drag, startPoint x: 521, startPoint y: 240, endPoint x: 578, endPoint y: 228, distance: 57.9
click at [525, 239] on th "Description" at bounding box center [454, 234] width 174 height 27
drag, startPoint x: 532, startPoint y: 233, endPoint x: 623, endPoint y: 232, distance: 90.7
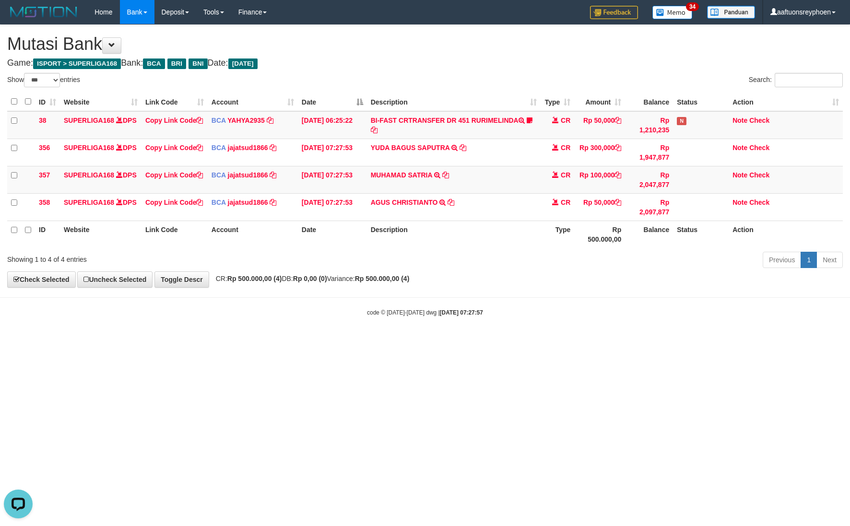
click at [542, 233] on tr "ID Website Link Code Account Date Description Type Rp 500.000,00 Balance Status…" at bounding box center [425, 234] width 836 height 27
drag, startPoint x: 398, startPoint y: 256, endPoint x: 404, endPoint y: 256, distance: 6.3
click at [404, 255] on div "Previous 1 Next" at bounding box center [602, 261] width 482 height 21
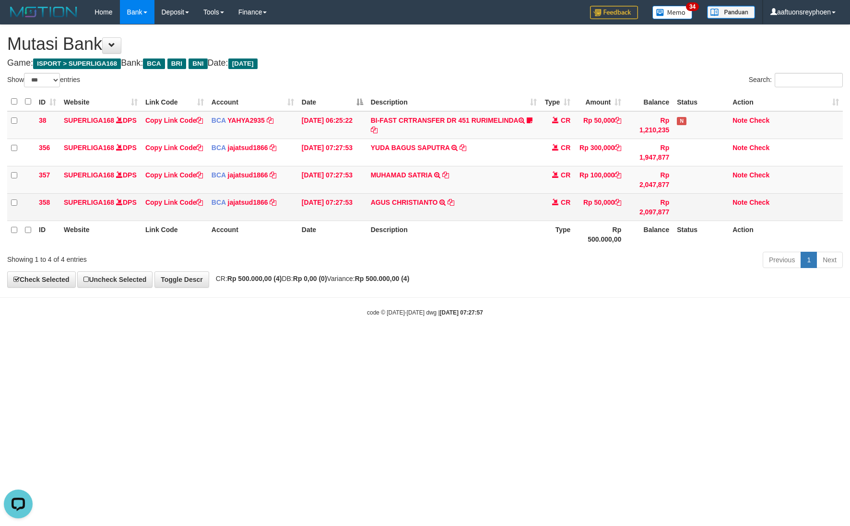
drag, startPoint x: 407, startPoint y: 250, endPoint x: 634, endPoint y: 216, distance: 230.0
click at [425, 246] on div "ID Website Link Code Account Date Description Type Amount Balance Status Action…" at bounding box center [425, 170] width 850 height 161
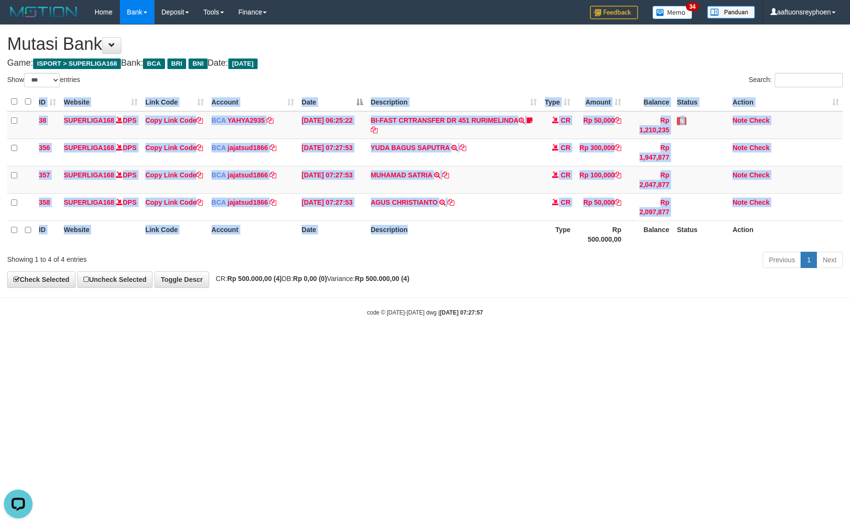
drag, startPoint x: 466, startPoint y: 258, endPoint x: 484, endPoint y: 260, distance: 17.9
click at [475, 258] on div "Previous 1 Next" at bounding box center [602, 261] width 482 height 21
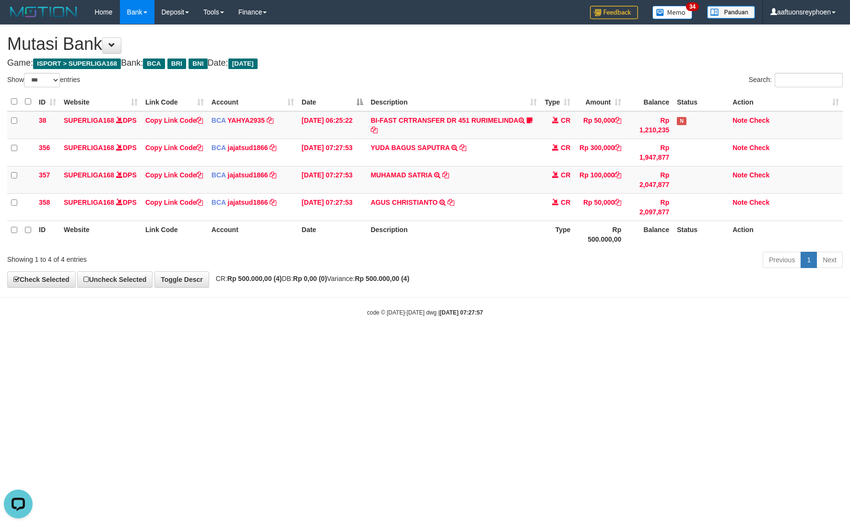
drag, startPoint x: 466, startPoint y: 258, endPoint x: 847, endPoint y: 196, distance: 385.0
click at [489, 252] on div "Previous 1 Next" at bounding box center [602, 261] width 482 height 21
drag, startPoint x: 497, startPoint y: 262, endPoint x: 534, endPoint y: 275, distance: 39.3
click at [513, 264] on div "Previous 1 Next" at bounding box center [602, 261] width 482 height 21
drag, startPoint x: 523, startPoint y: 271, endPoint x: 846, endPoint y: 225, distance: 325.8
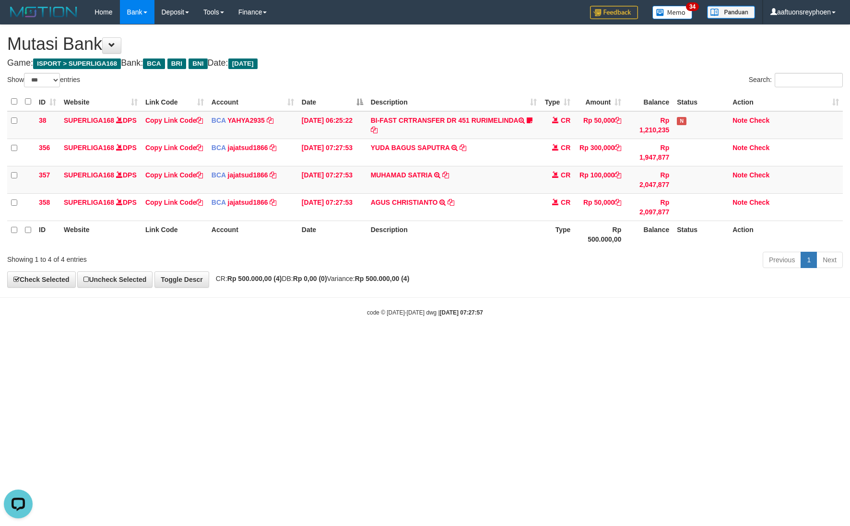
click at [534, 269] on div "Previous 1 Next" at bounding box center [602, 261] width 482 height 21
drag, startPoint x: 517, startPoint y: 251, endPoint x: 849, endPoint y: 214, distance: 334.1
click at [539, 248] on div "ID Website Link Code Account Date Description Type Amount Balance Status Action…" at bounding box center [425, 170] width 850 height 161
drag, startPoint x: 611, startPoint y: 254, endPoint x: 822, endPoint y: 228, distance: 211.8
click at [656, 250] on div "Show ** ** ** *** entries Search: ID Website Link Code Account Date Description…" at bounding box center [425, 172] width 836 height 199
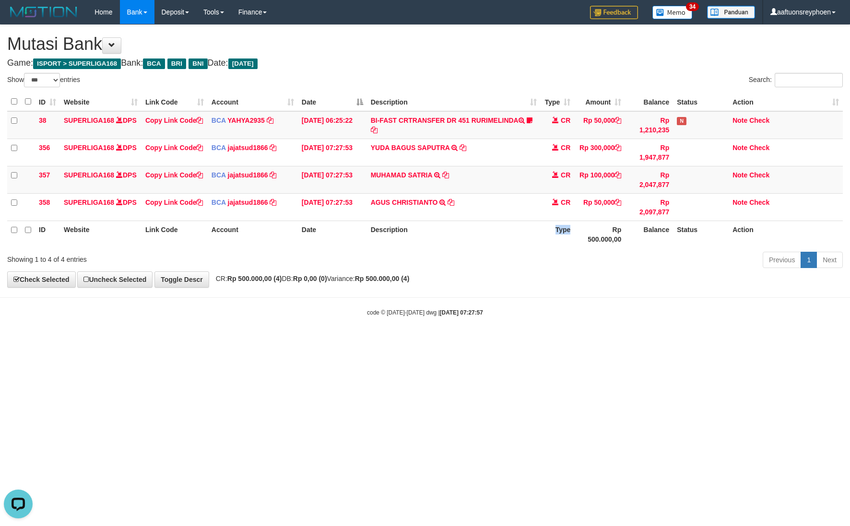
drag, startPoint x: 588, startPoint y: 235, endPoint x: 847, endPoint y: 163, distance: 269.4
click at [638, 219] on table "ID Website Link Code Account Date Description Type Amount Balance Status Action…" at bounding box center [425, 170] width 836 height 155
drag, startPoint x: 419, startPoint y: 302, endPoint x: 441, endPoint y: 303, distance: 21.2
click at [427, 301] on body "Toggle navigation Home Bank Account List Load By Website Group [ISPORT] SUPERLI…" at bounding box center [425, 170] width 850 height 341
drag, startPoint x: 437, startPoint y: 283, endPoint x: 635, endPoint y: 243, distance: 202.7
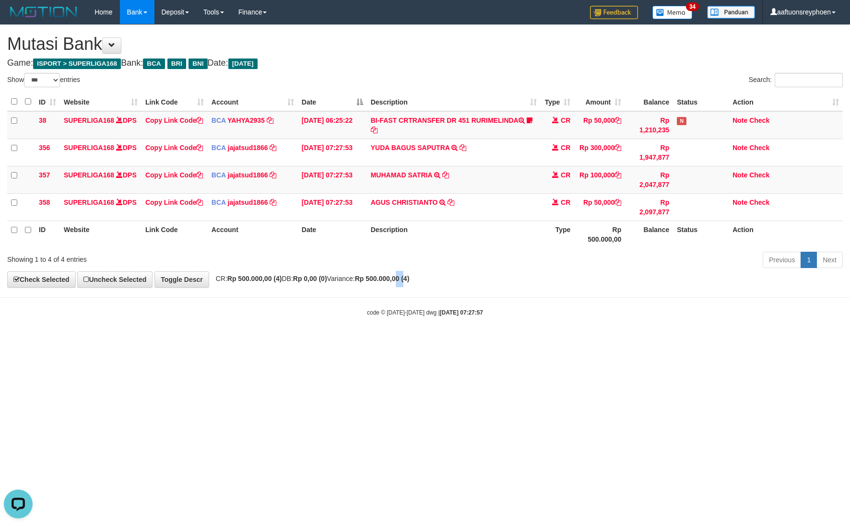
click at [490, 271] on div "**********" at bounding box center [425, 156] width 850 height 262
drag
click at [504, 274] on div "**********" at bounding box center [425, 156] width 850 height 262
click at [427, 333] on body "Toggle navigation Home Bank Account List Load By Website Group [ISPORT] SUPERLI…" at bounding box center [425, 170] width 850 height 341
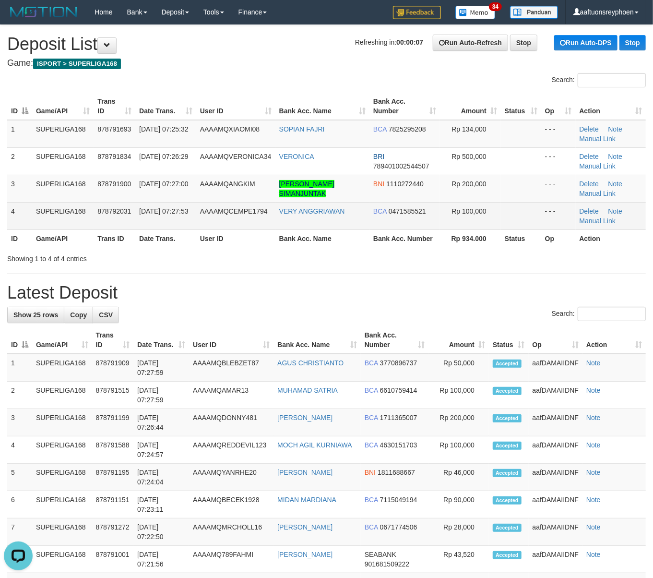
click at [64, 210] on td "SUPERLIGA168" at bounding box center [62, 215] width 61 height 27
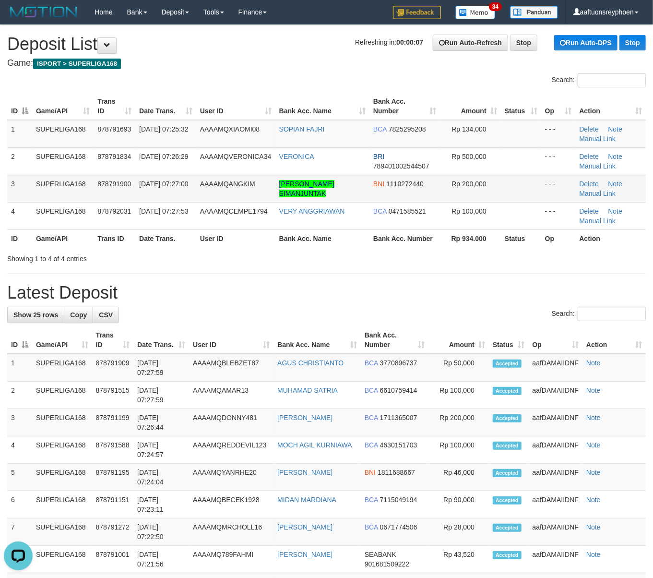
click at [31, 185] on td "3" at bounding box center [19, 188] width 25 height 27
click at [52, 193] on td "SUPERLIGA168" at bounding box center [62, 188] width 61 height 27
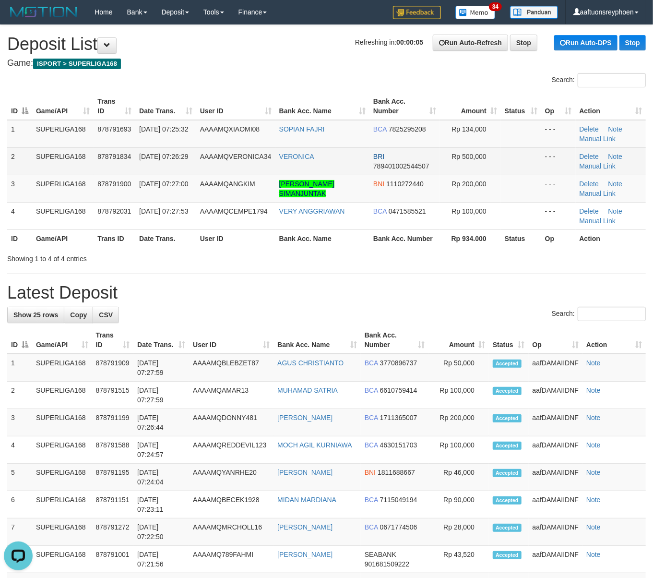
click at [192, 156] on td "[DATE] 07:26:29" at bounding box center [165, 160] width 61 height 27
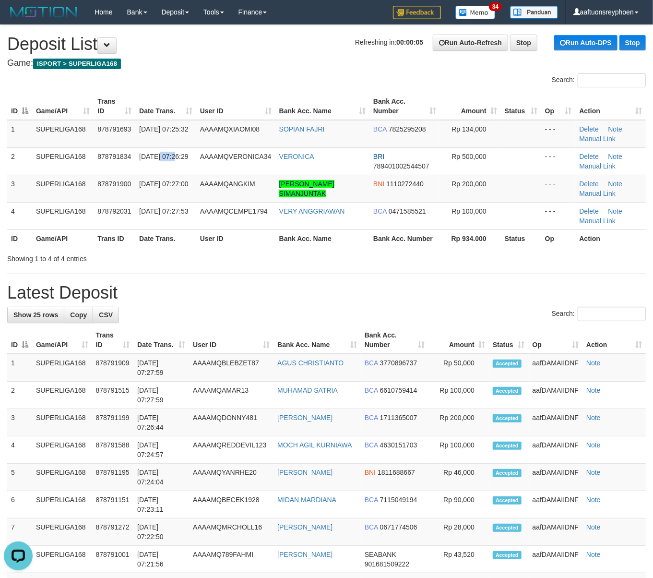
drag, startPoint x: 192, startPoint y: 156, endPoint x: 1, endPoint y: 196, distance: 195.6
click at [192, 156] on td "[DATE] 07:26:29" at bounding box center [165, 160] width 61 height 27
click at [160, 60] on h4 "Game: ISPORT > SUPERLIGA168" at bounding box center [326, 64] width 639 height 10
drag, startPoint x: 71, startPoint y: 104, endPoint x: 1, endPoint y: 141, distance: 79.4
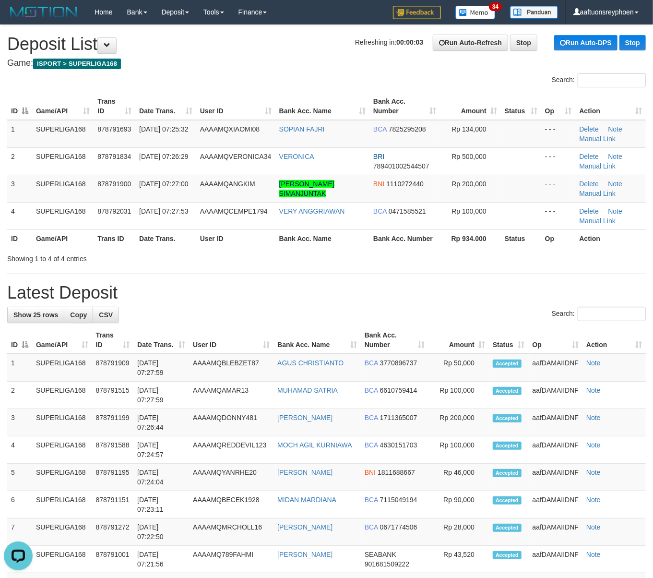
click at [64, 107] on th "Game/API" at bounding box center [62, 106] width 61 height 27
drag, startPoint x: 137, startPoint y: 124, endPoint x: 4, endPoint y: 179, distance: 144.1
click at [137, 125] on td "[DATE] 07:25:32" at bounding box center [165, 134] width 61 height 28
